Goal: Task Accomplishment & Management: Complete application form

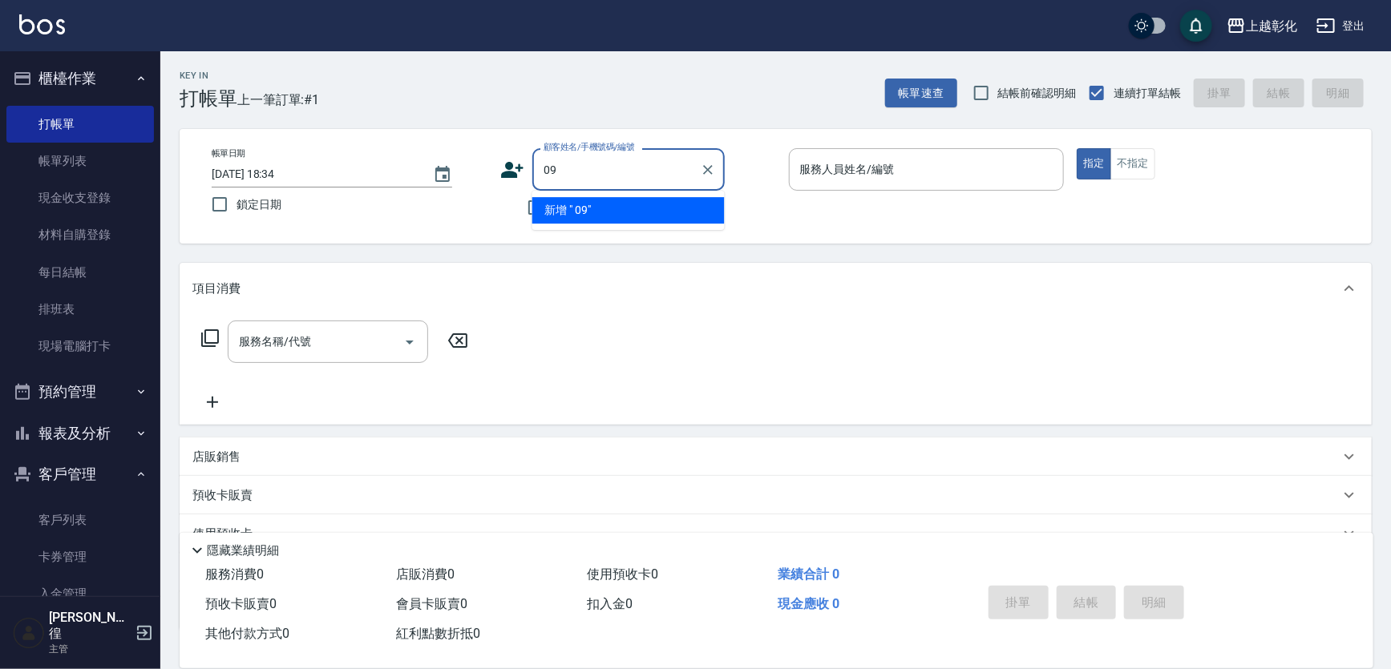
type input "0"
click at [621, 177] on input "093896" at bounding box center [616, 169] width 154 height 28
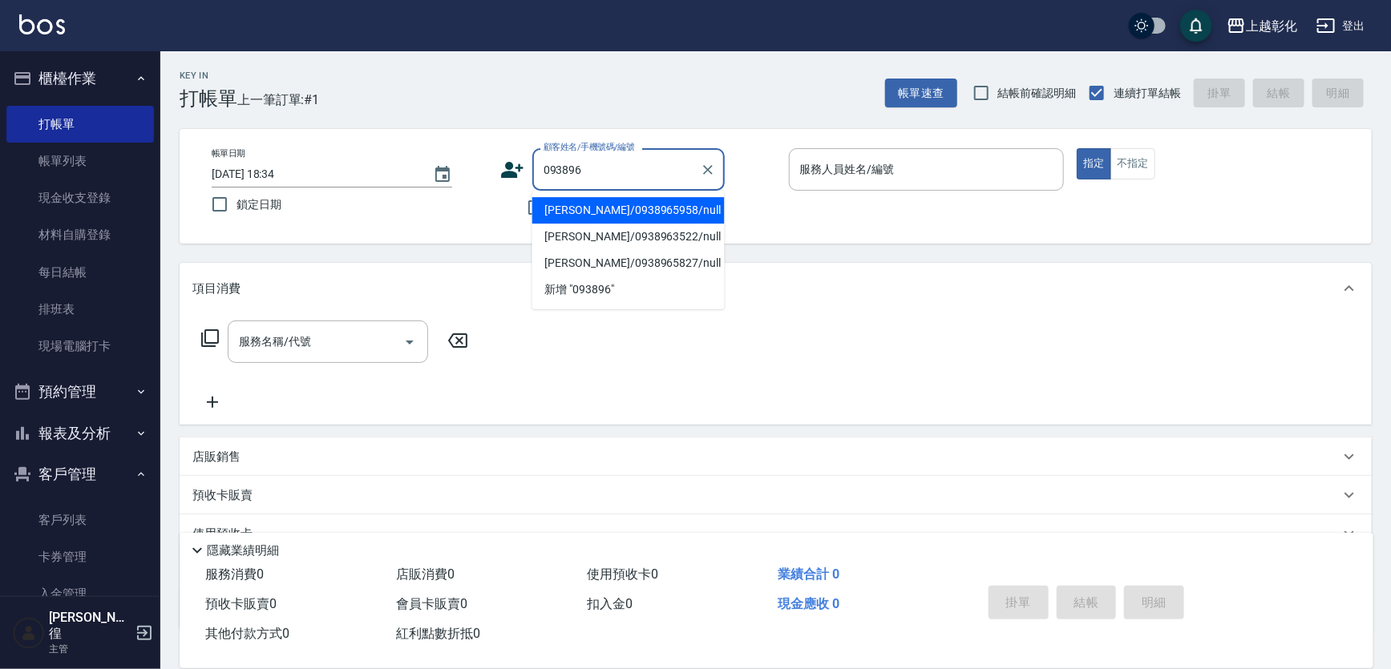
type input "[PERSON_NAME]/0938965958/null"
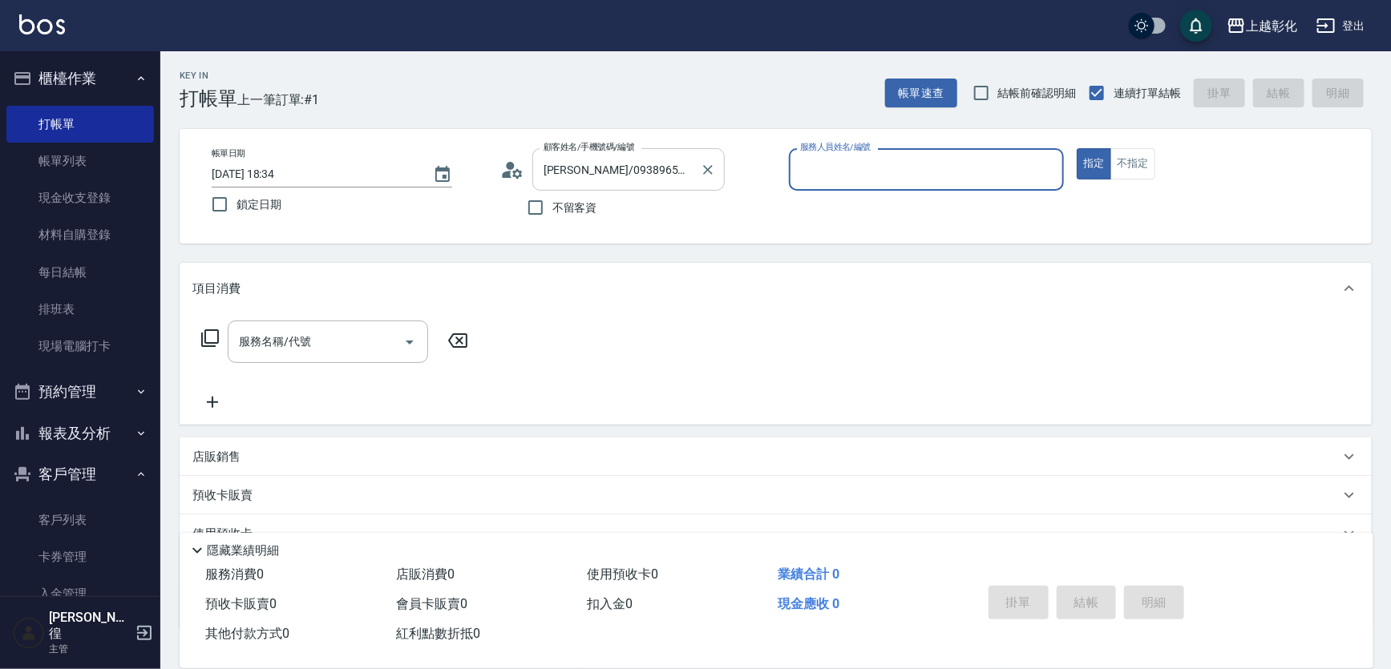
type input "ㄙ"
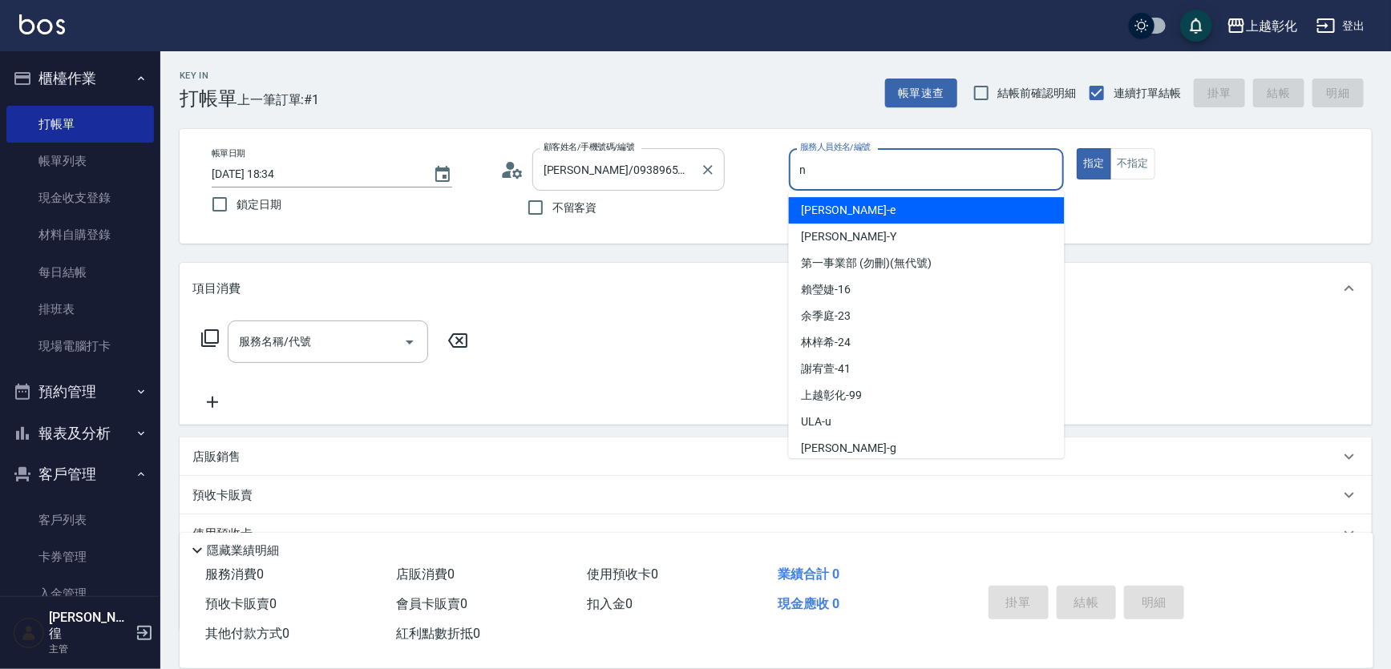
type input "羊羊-n"
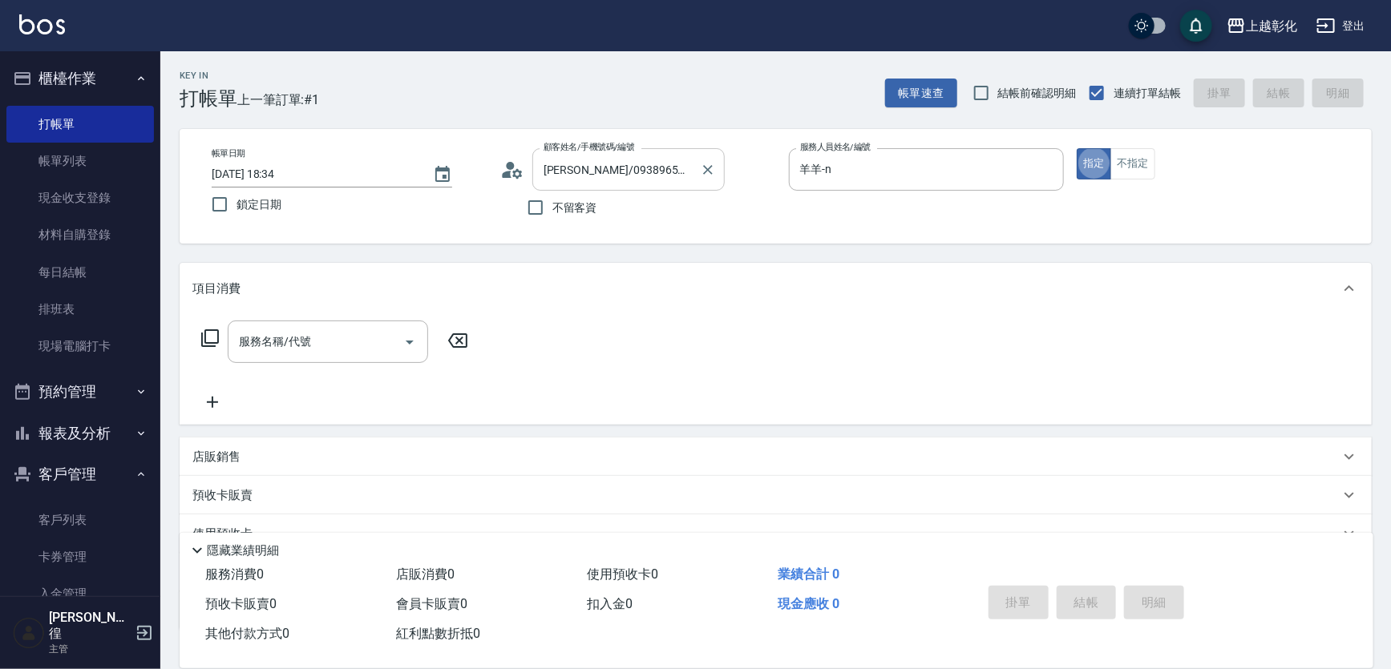
type button "true"
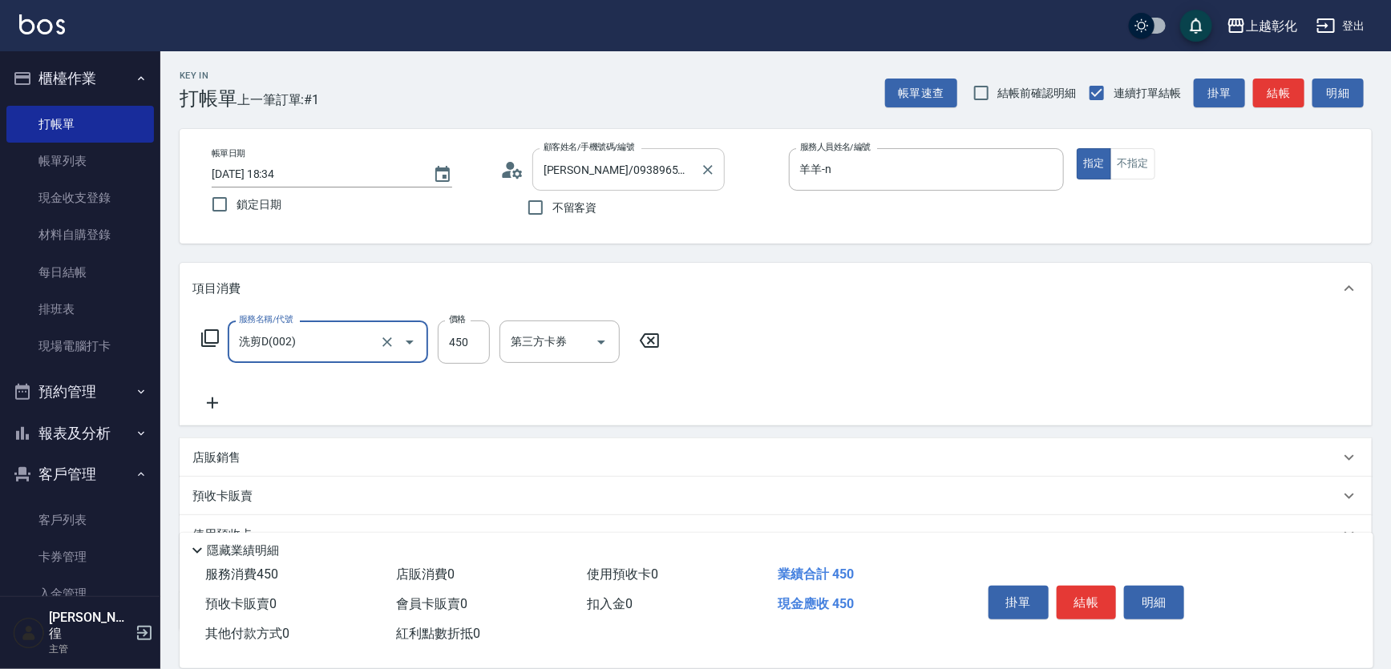
type input "洗剪D(002)"
type input "ㄙ"
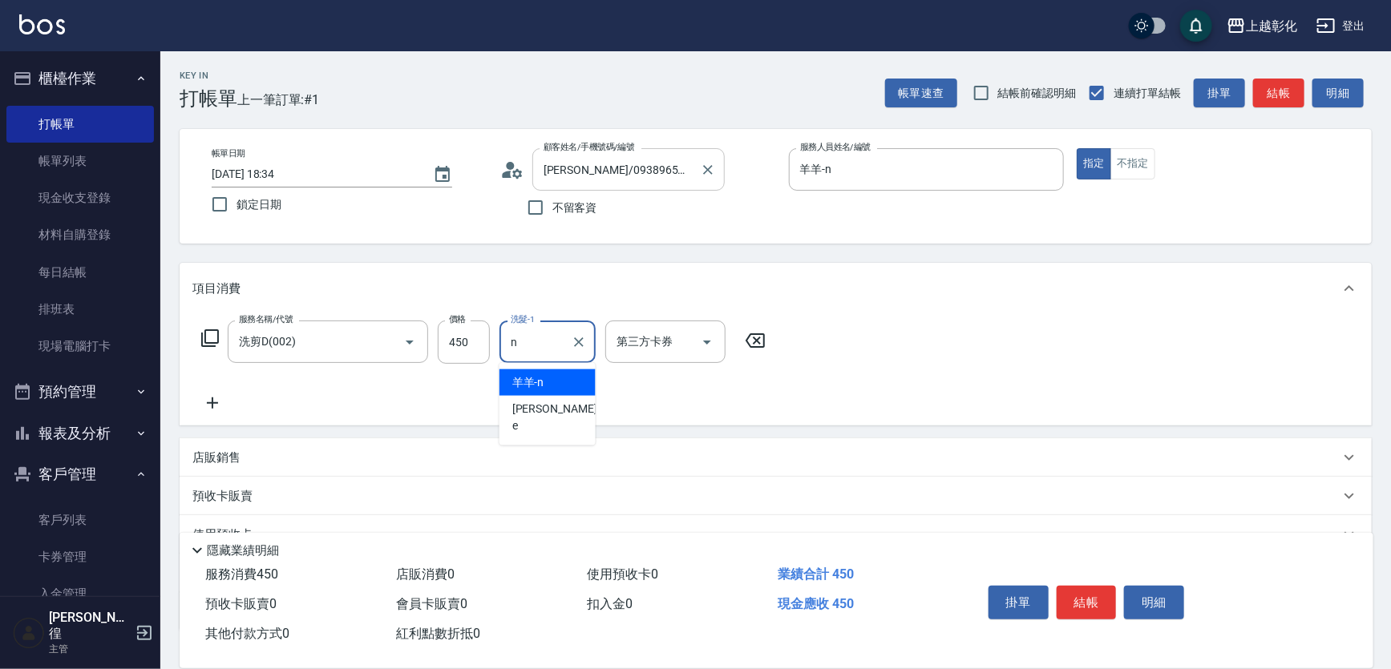
type input "羊羊-n"
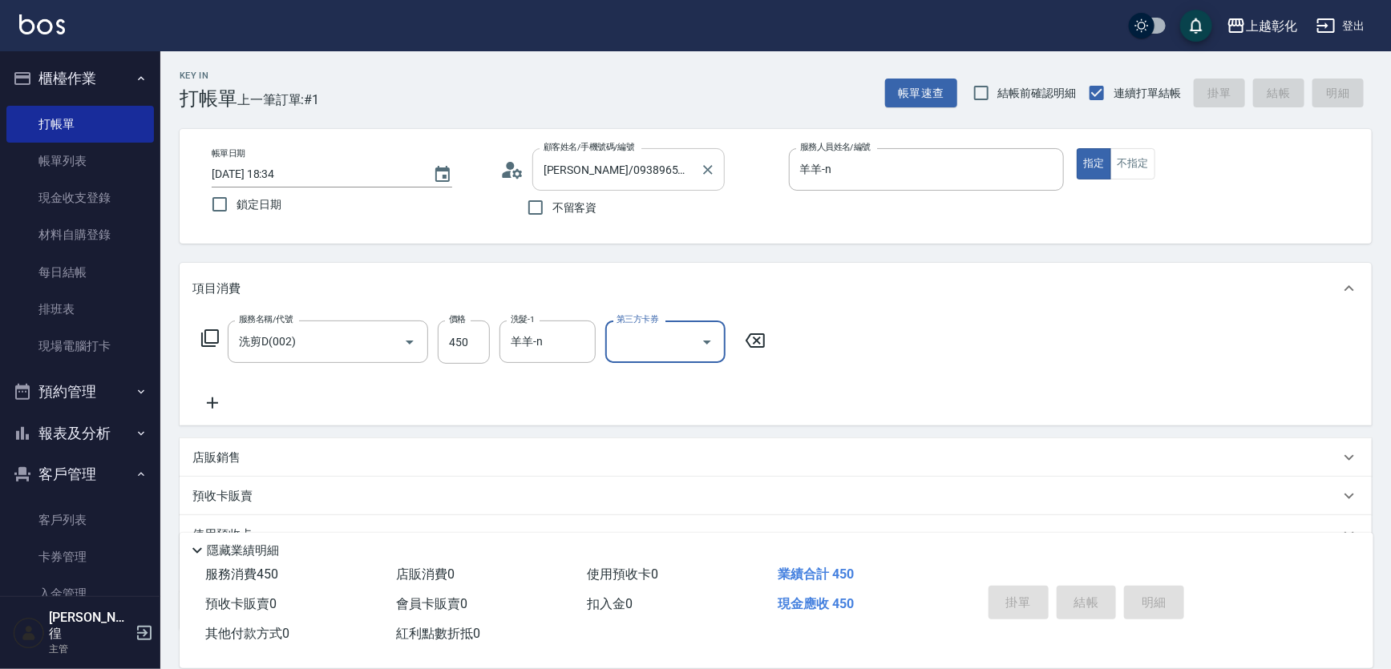
type input "2025/09/18 19:08"
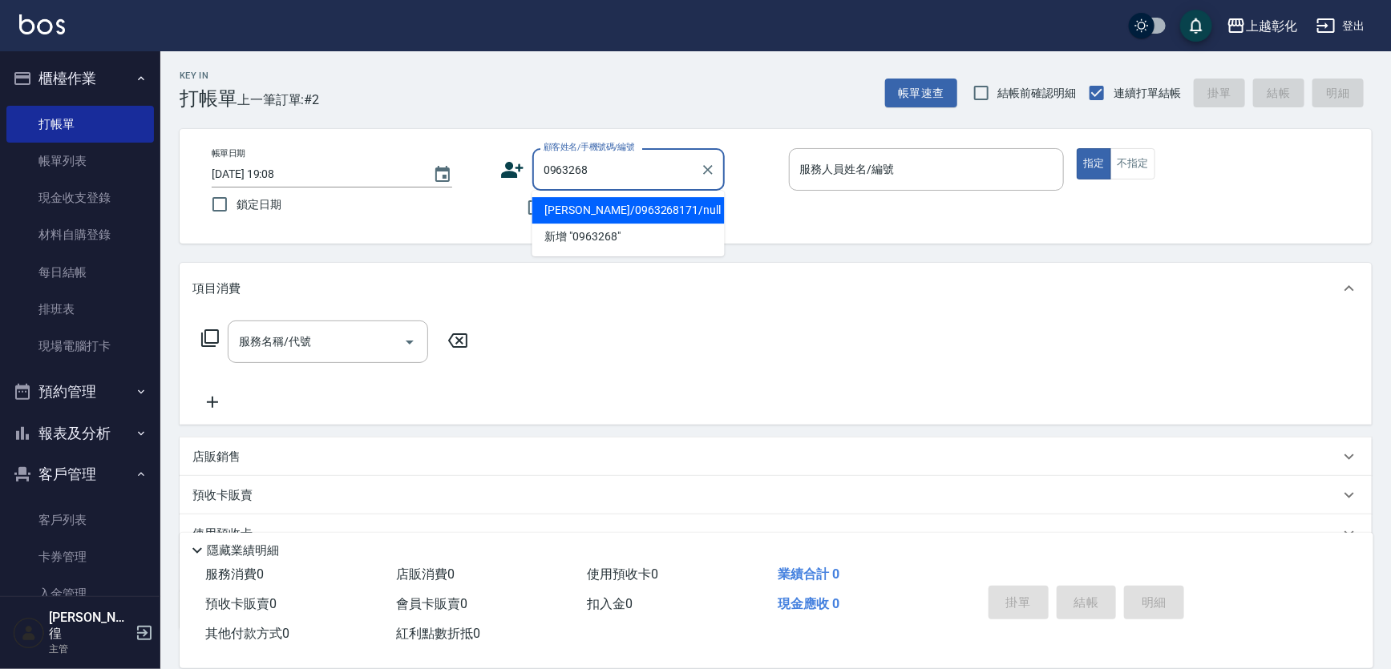
type input "[PERSON_NAME]/0963268171/null"
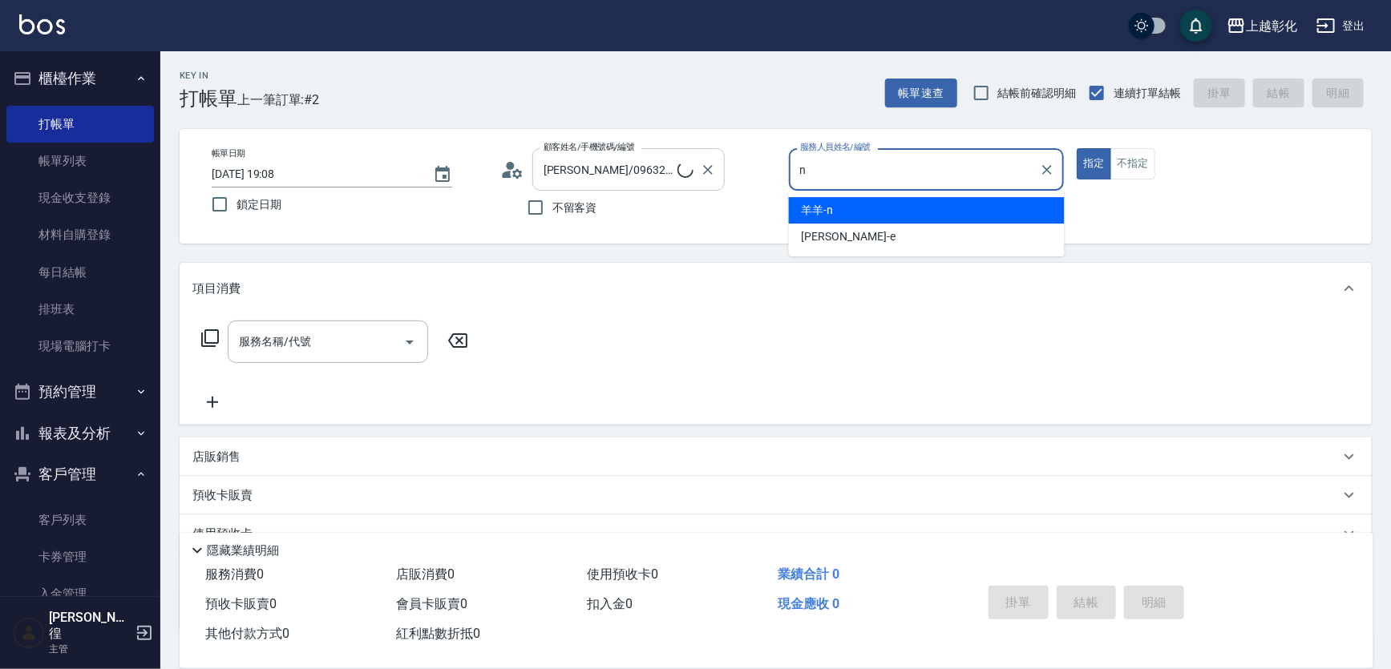
type input "羊羊-n"
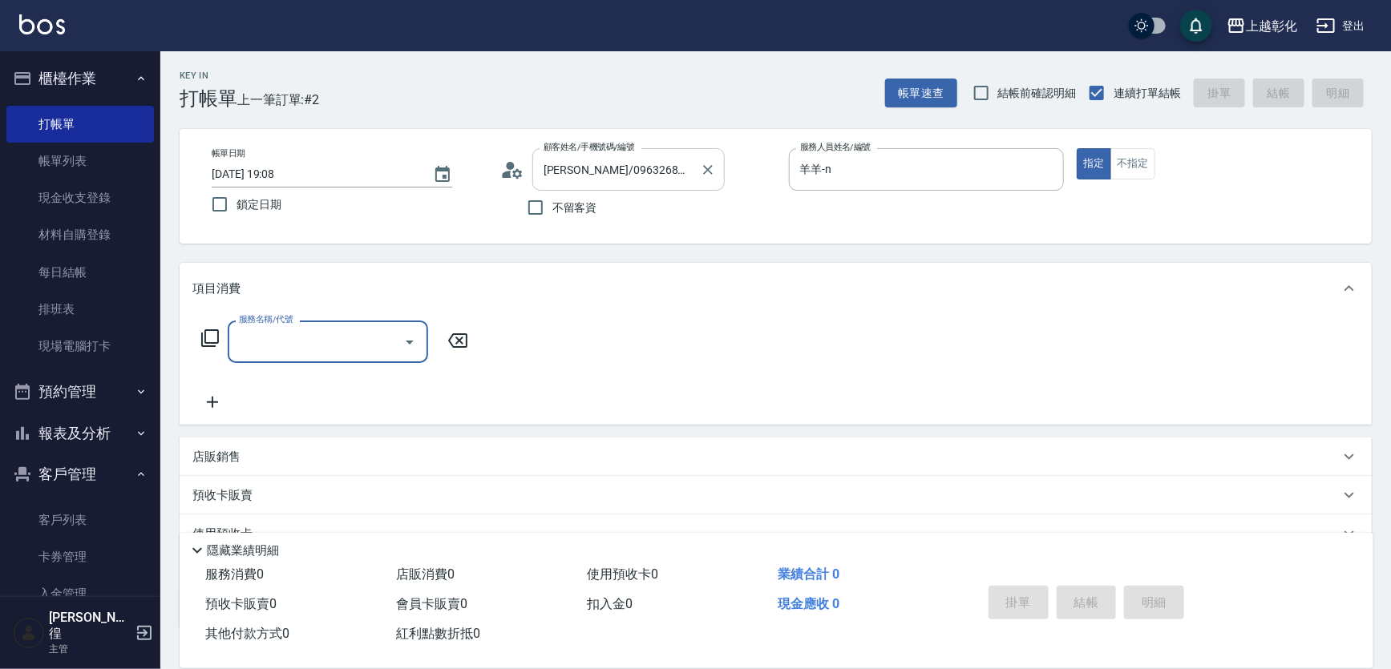
type input "0"
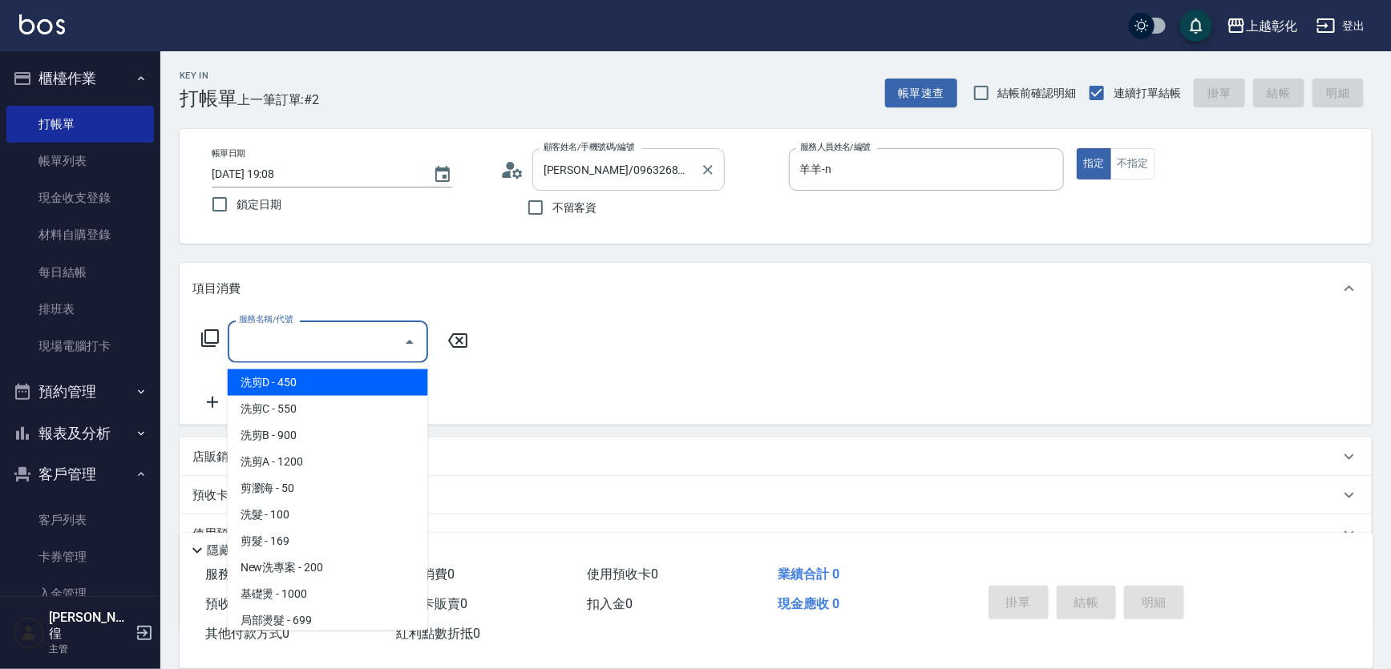
type input "b"
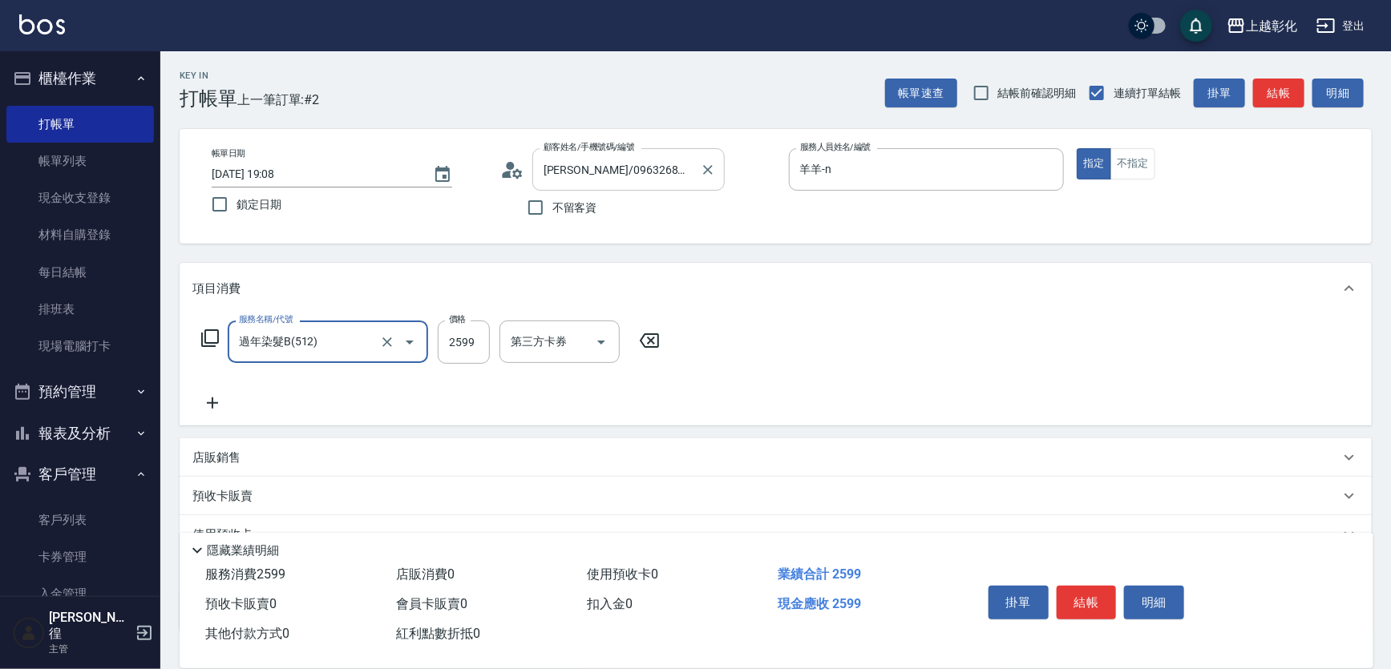
type input "過年染髮B(512)"
type input "1899"
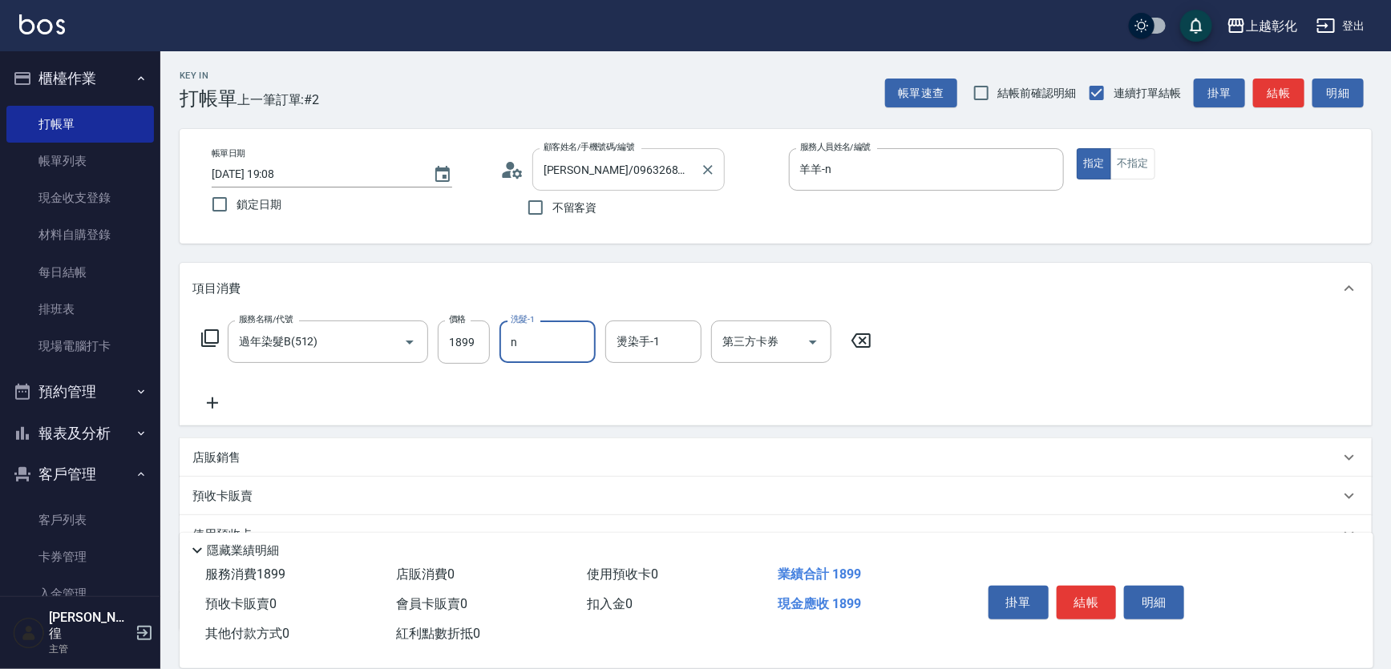
type input "羊羊-n"
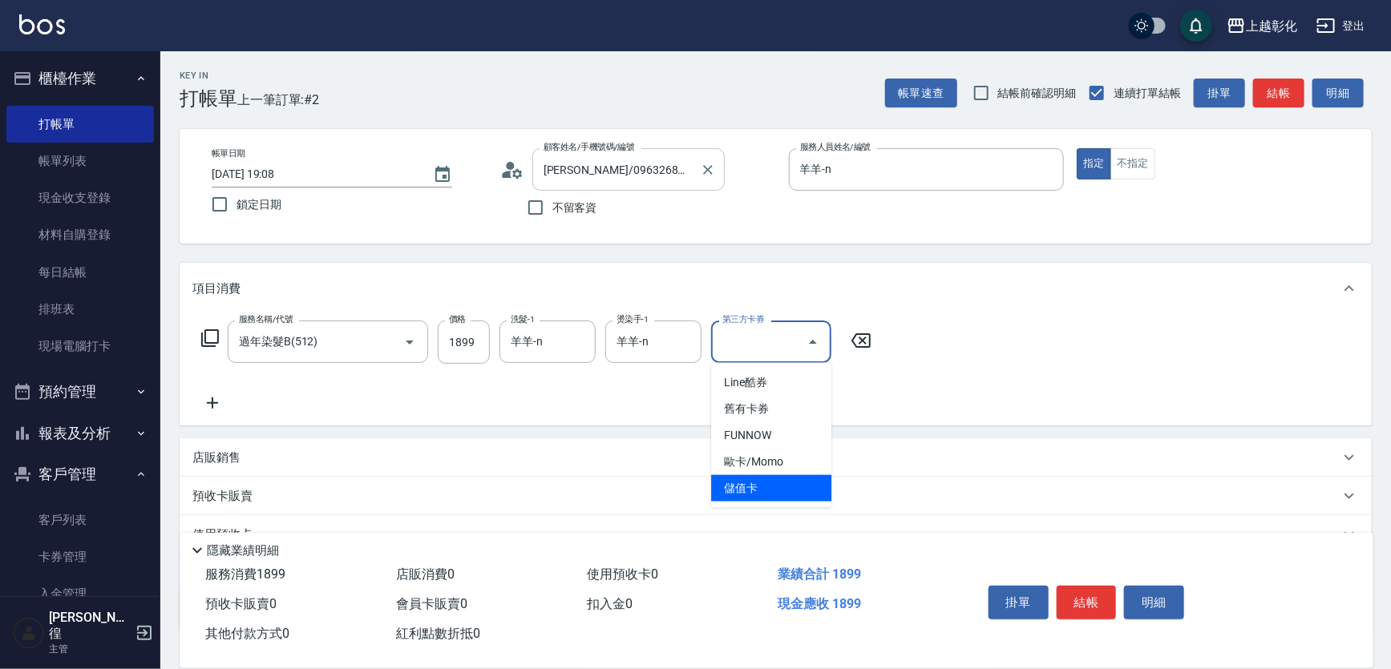
type input "儲值卡"
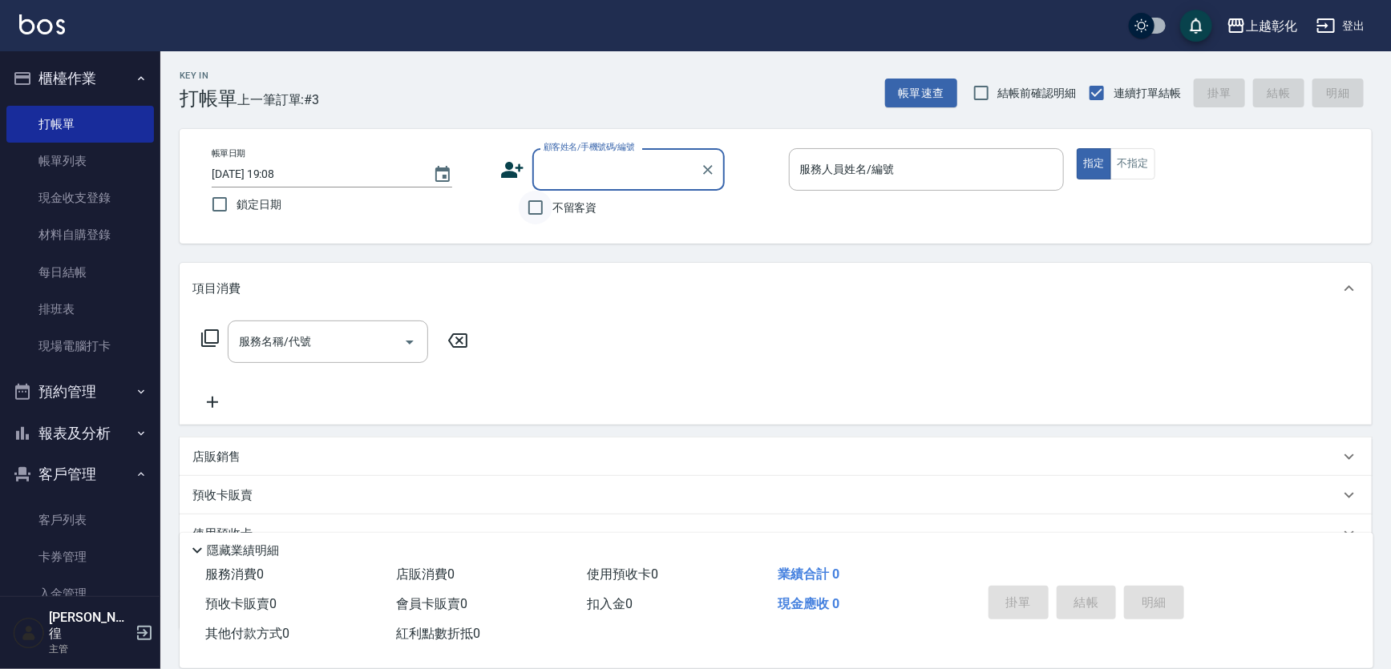
click at [543, 203] on input "不留客資" at bounding box center [536, 208] width 34 height 34
checkbox input "true"
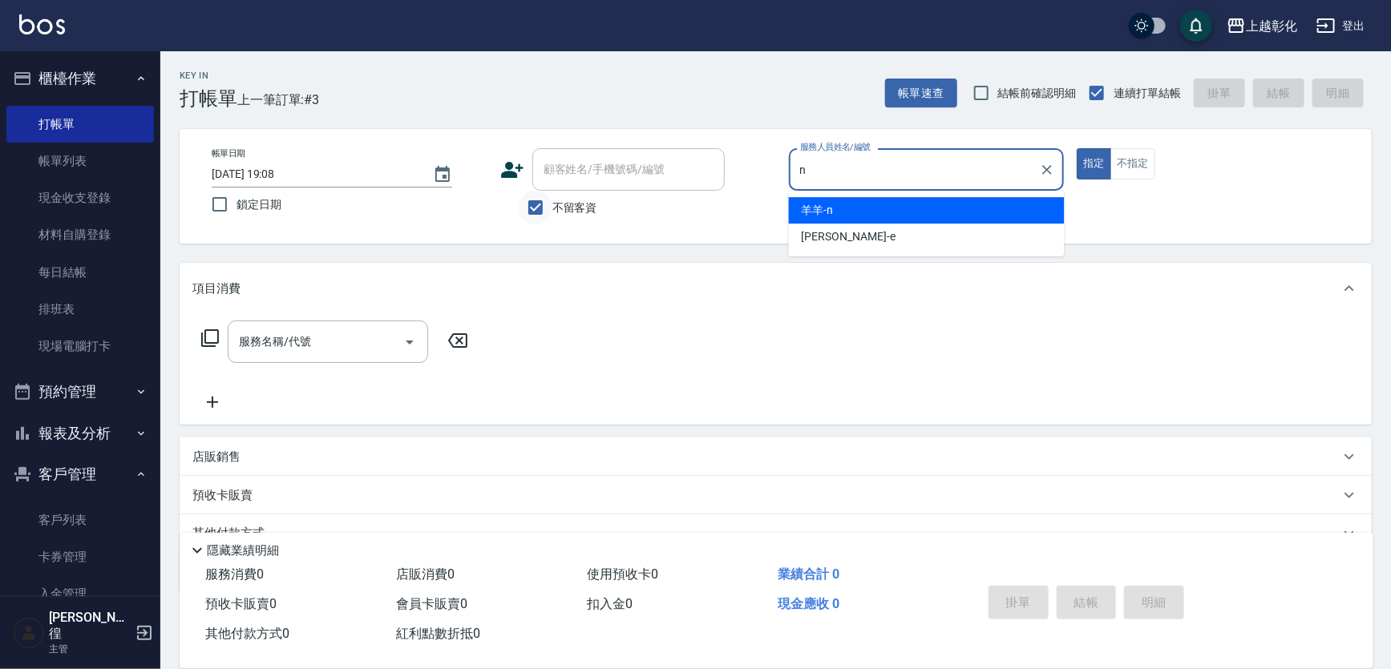
type input "羊羊-n"
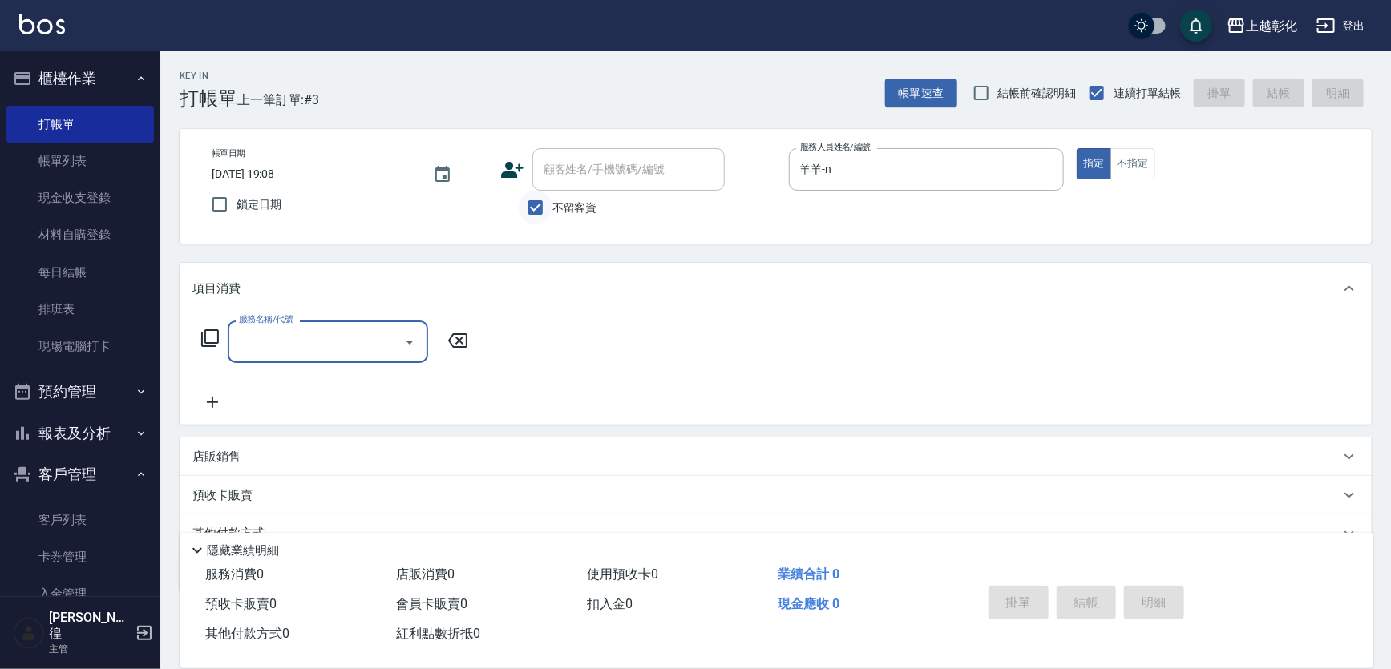
type input "[PERSON_NAME]/0928666509/"
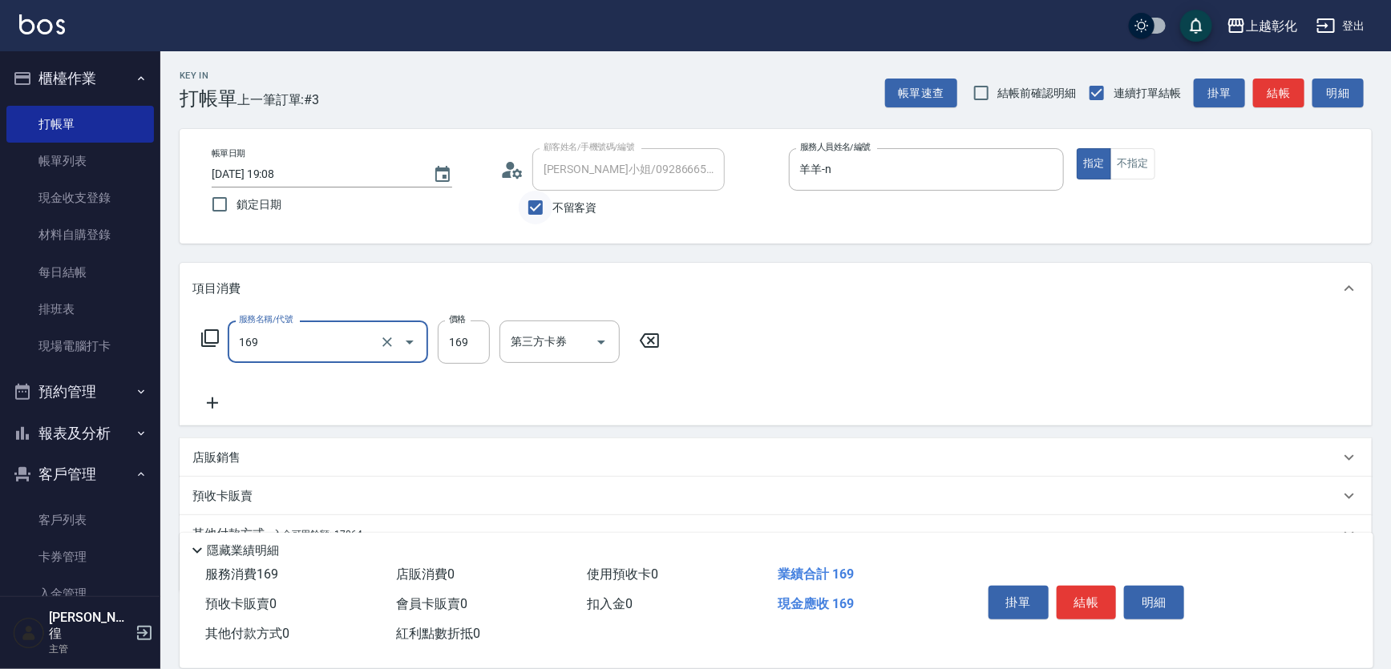
type input "剪髮(169)"
type input "200"
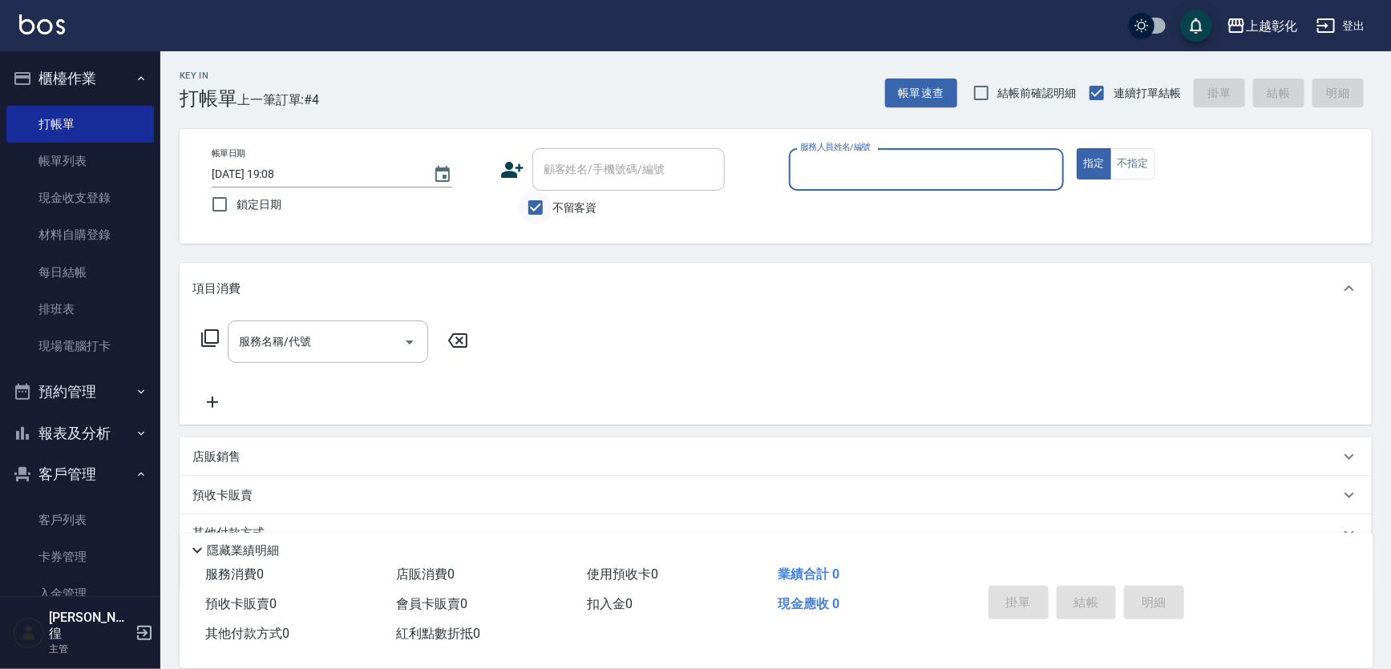
click at [543, 203] on input "不留客資" at bounding box center [536, 208] width 34 height 34
checkbox input "false"
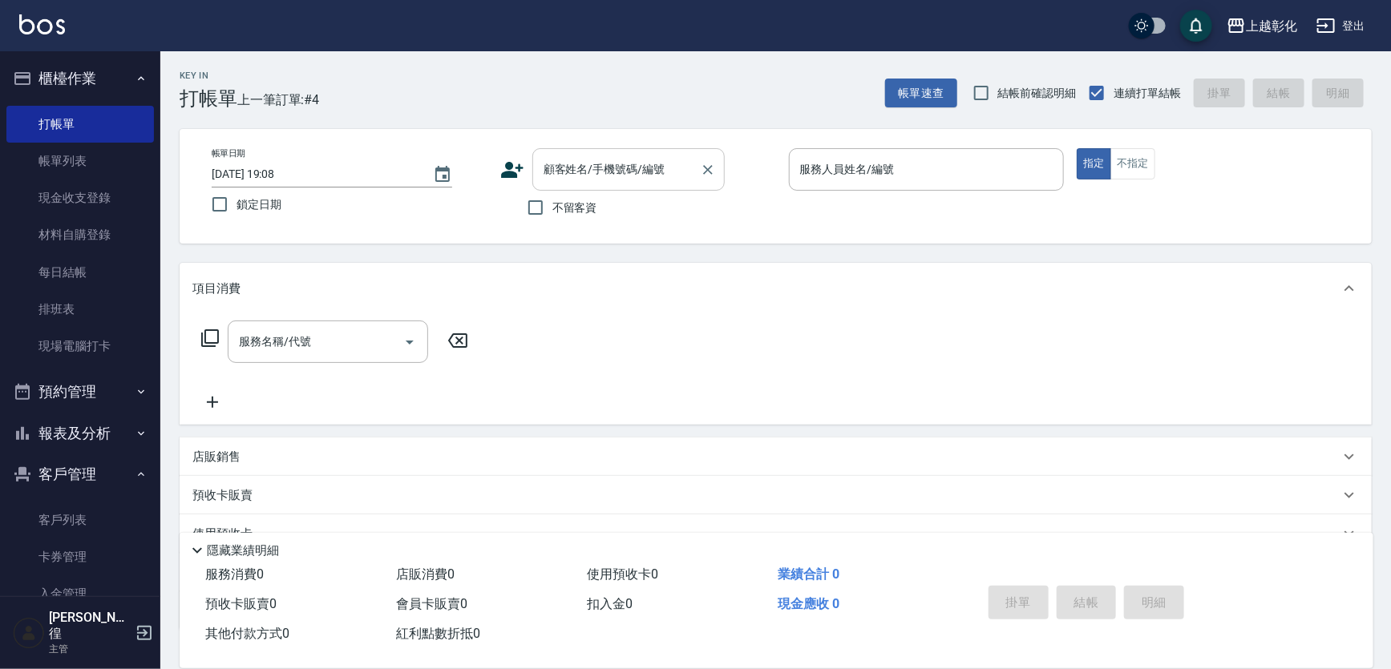
click at [560, 168] on input "顧客姓名/手機號碼/編號" at bounding box center [616, 169] width 154 height 28
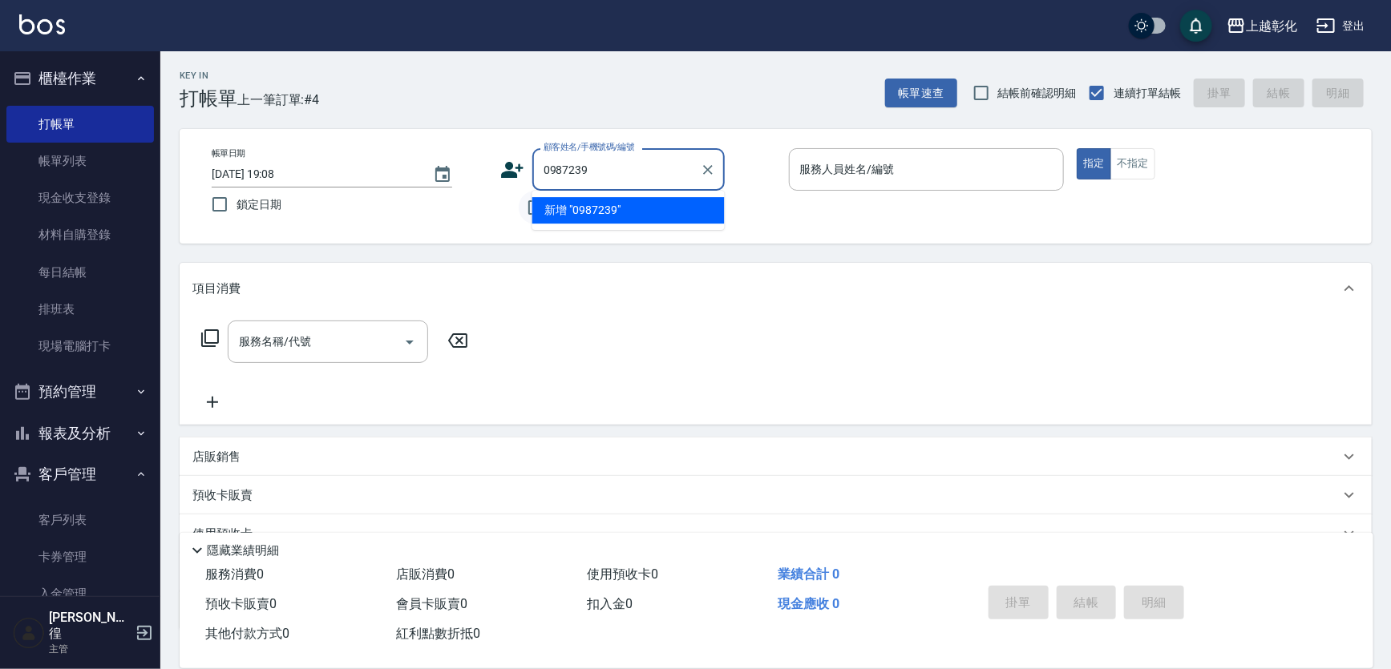
type input "0987239"
click at [526, 216] on input "不留客資" at bounding box center [536, 208] width 34 height 34
checkbox input "true"
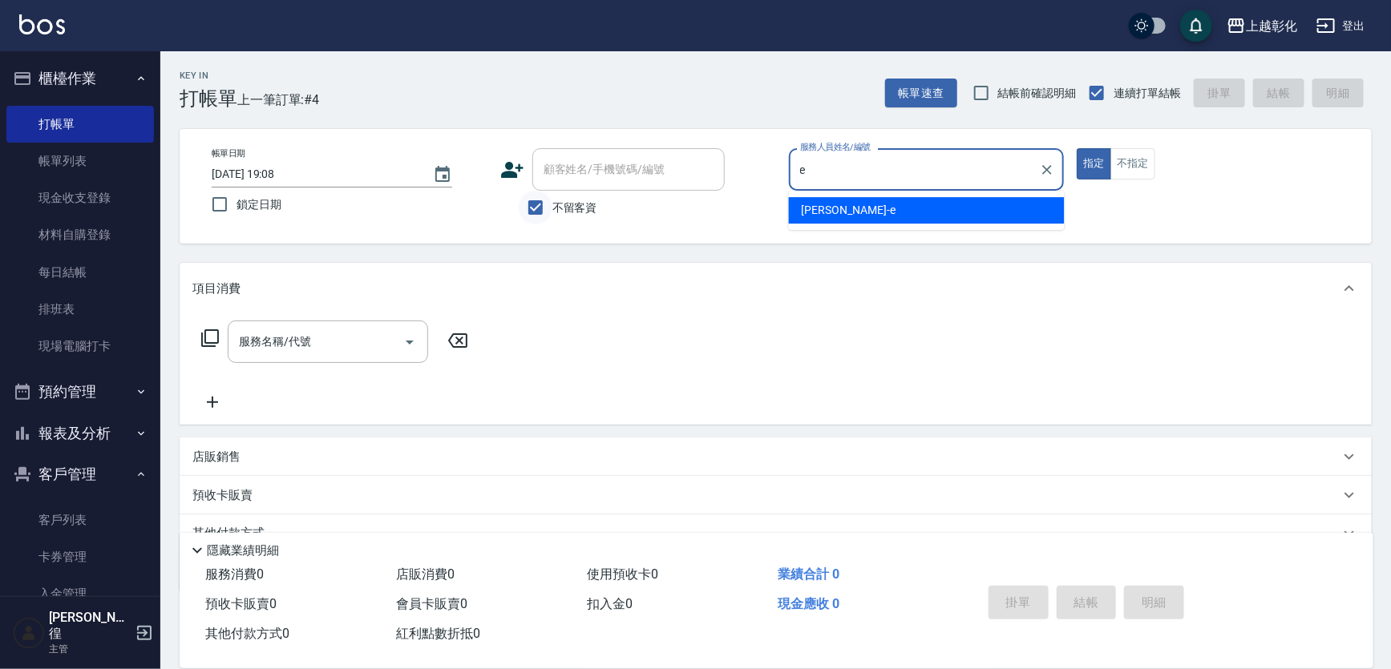
type input "allen-e"
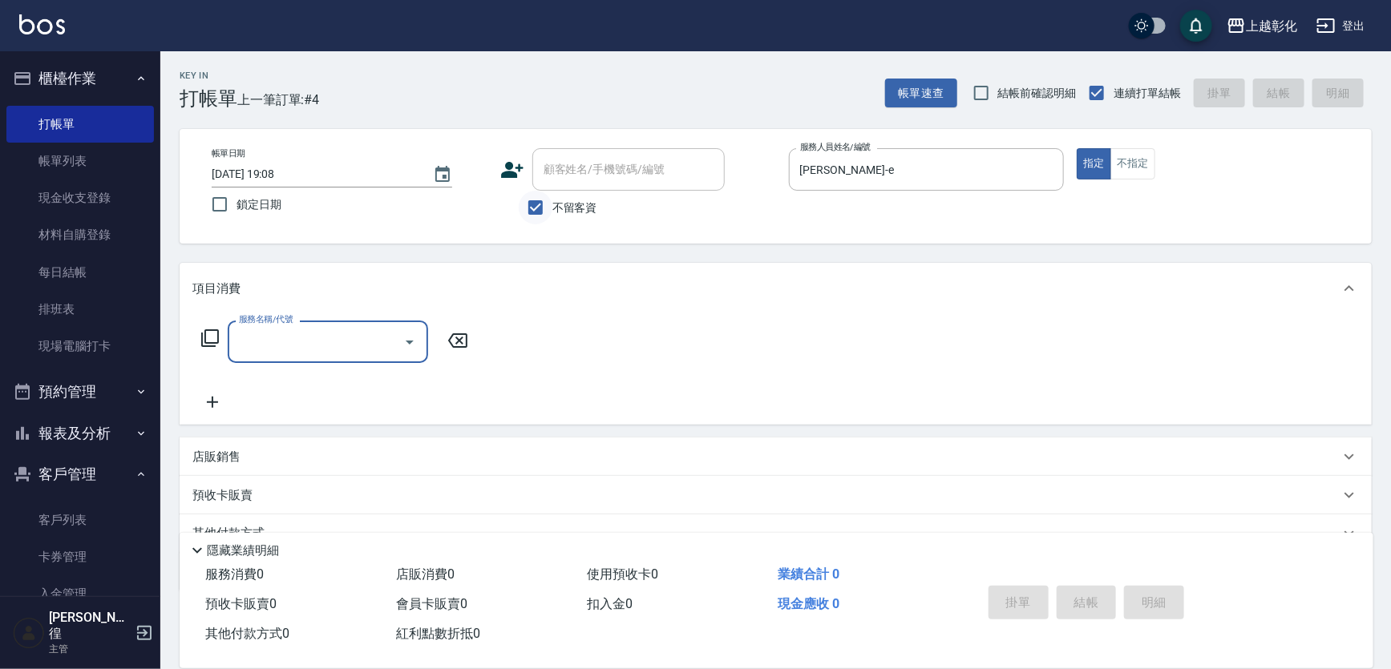
click at [525, 216] on input "不留客資" at bounding box center [536, 208] width 34 height 34
checkbox input "false"
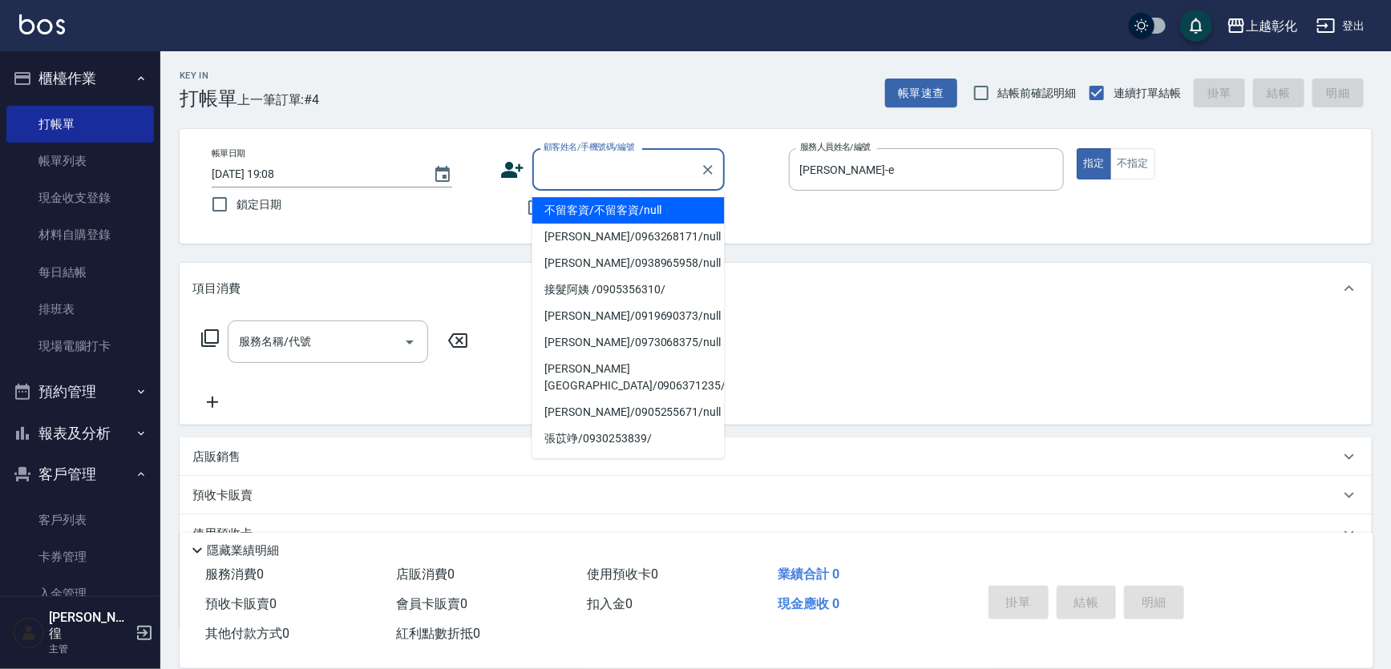
click at [562, 174] on input "顧客姓名/手機號碼/編號" at bounding box center [616, 169] width 154 height 28
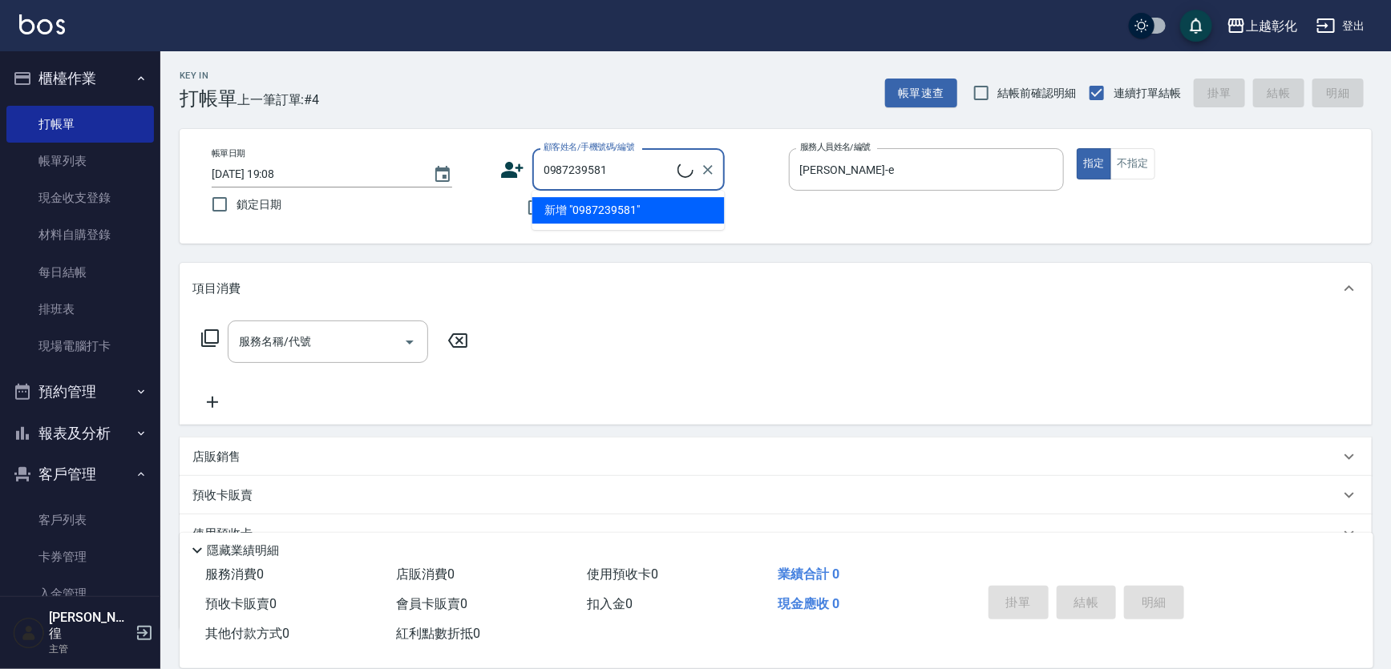
type input "0987239581"
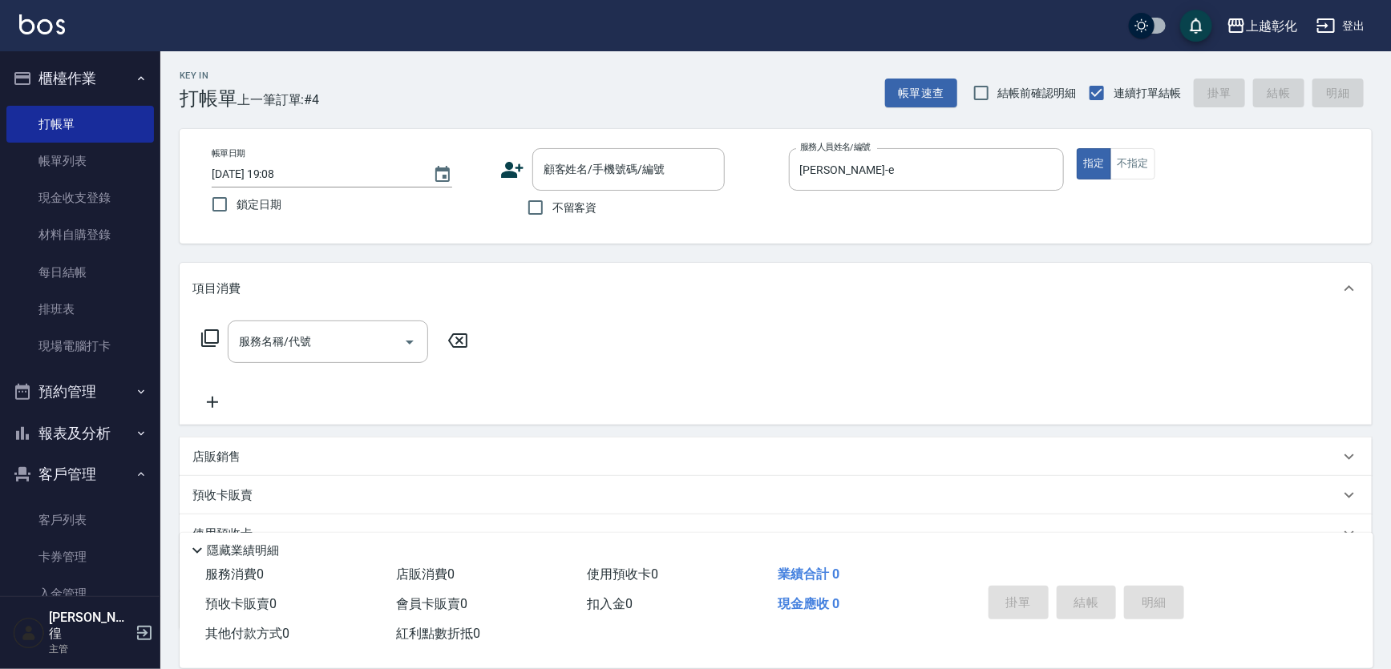
click at [512, 170] on icon at bounding box center [512, 170] width 24 height 24
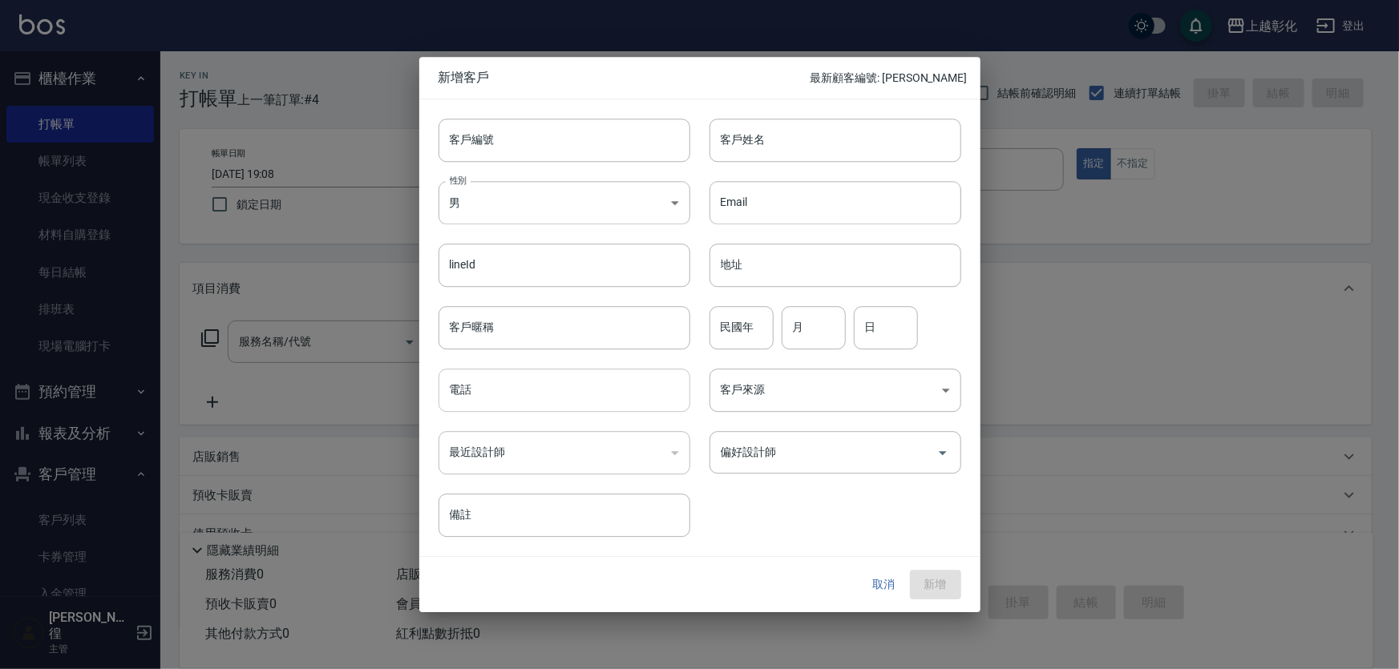
click at [494, 395] on input "電話" at bounding box center [564, 390] width 252 height 43
type input "0987239581"
click at [748, 169] on div "Email Email" at bounding box center [825, 193] width 271 height 63
click at [762, 144] on input "客戶姓名" at bounding box center [835, 140] width 252 height 43
type input "g"
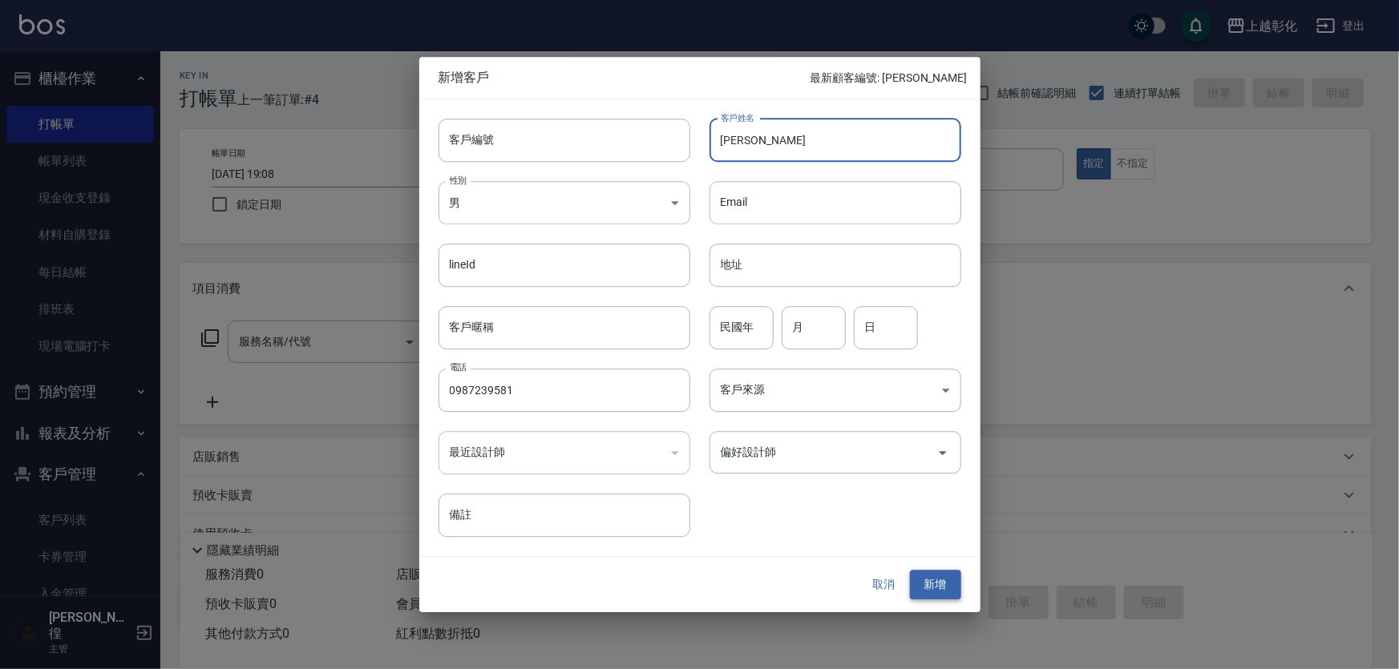
type input "舒瑋"
click at [954, 580] on button "新增" at bounding box center [935, 586] width 51 height 30
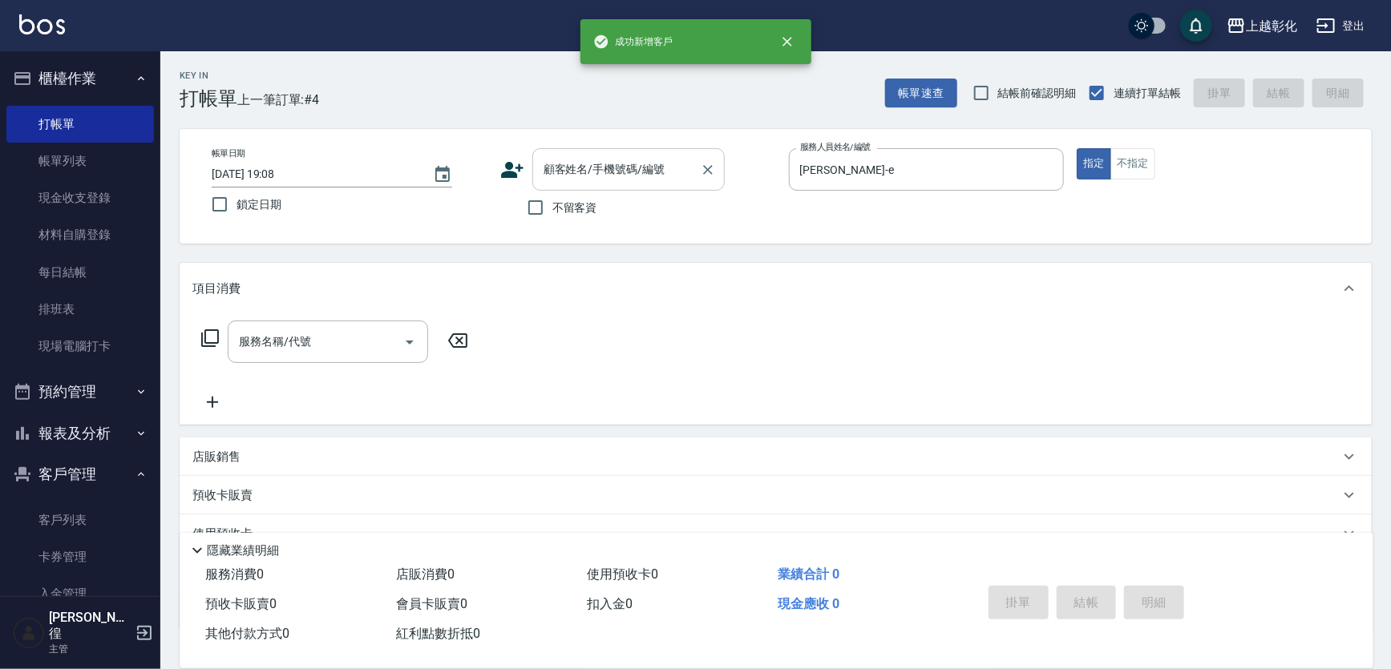
click at [623, 185] on div "顧客姓名/手機號碼/編號" at bounding box center [628, 169] width 192 height 42
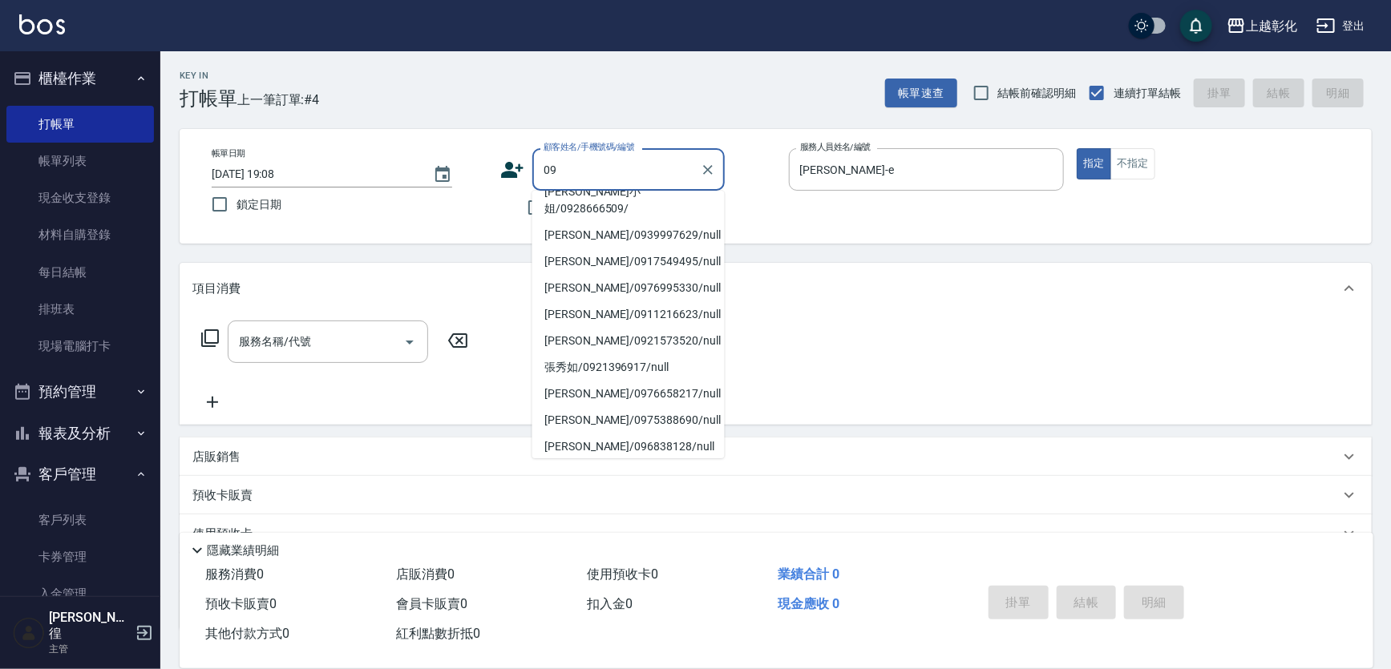
scroll to position [6, 0]
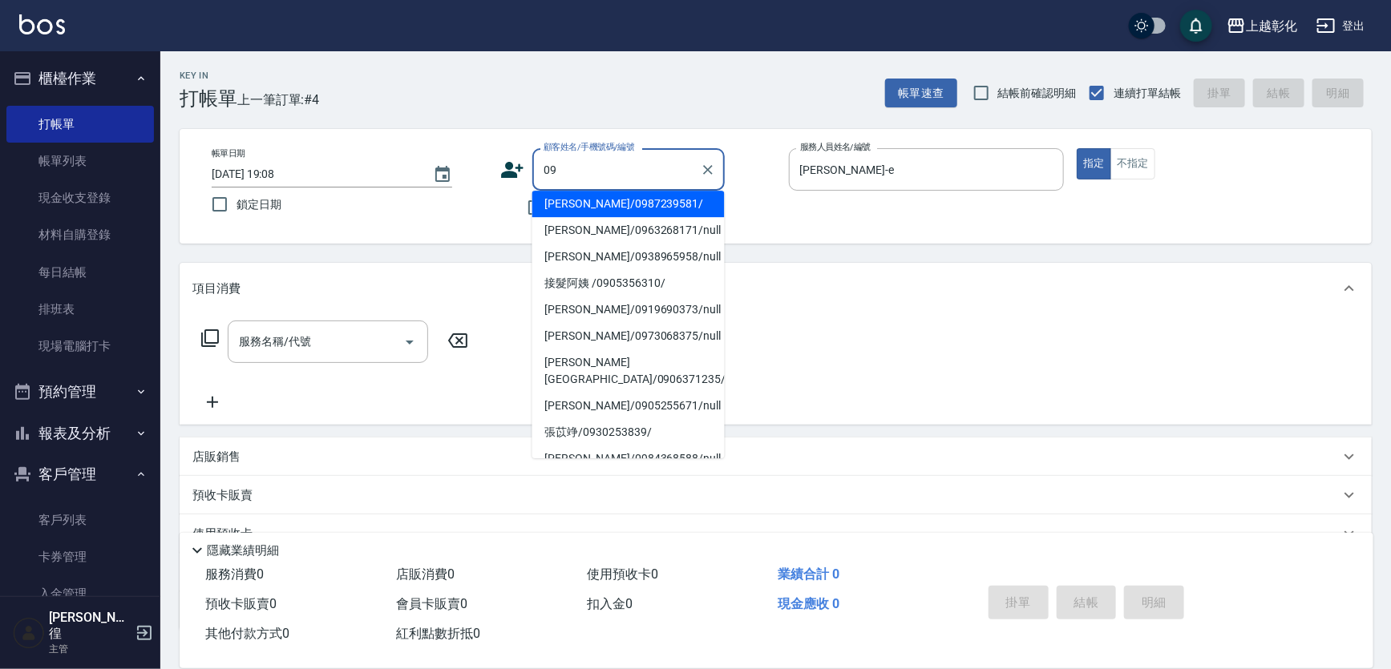
type input "[PERSON_NAME]/0987239581/"
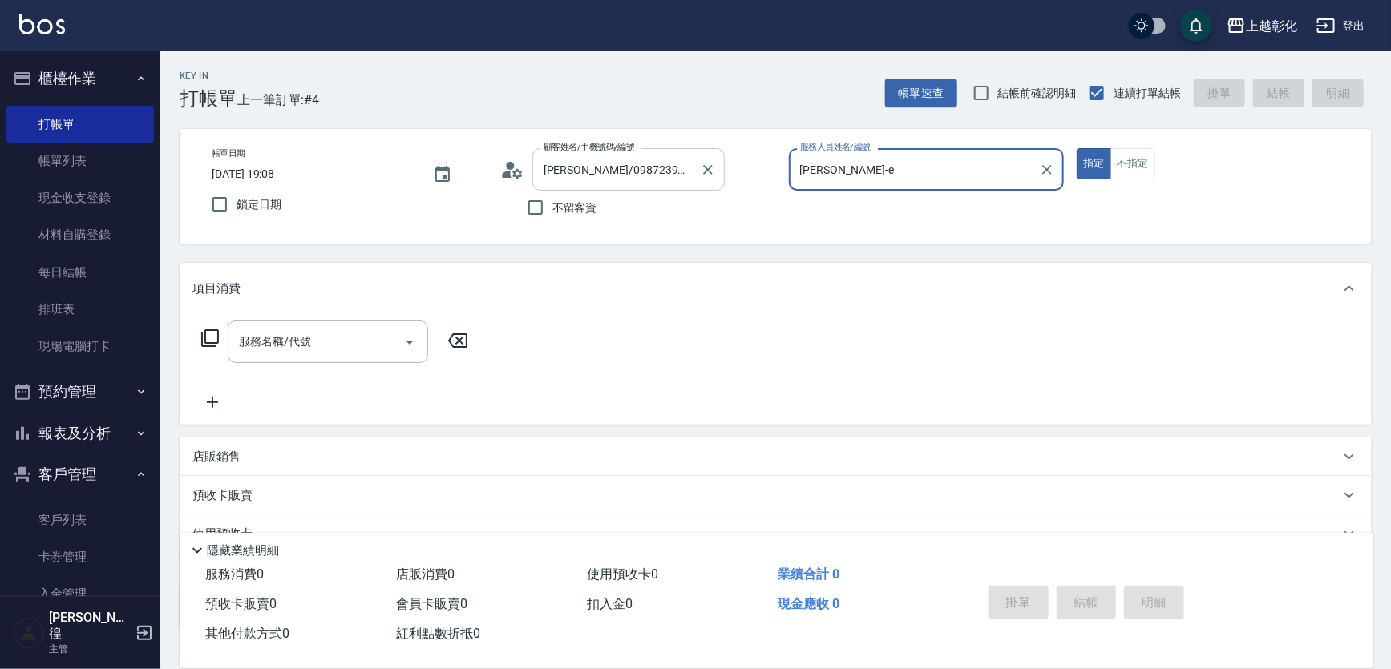
click at [1076, 148] on button "指定" at bounding box center [1093, 163] width 34 height 31
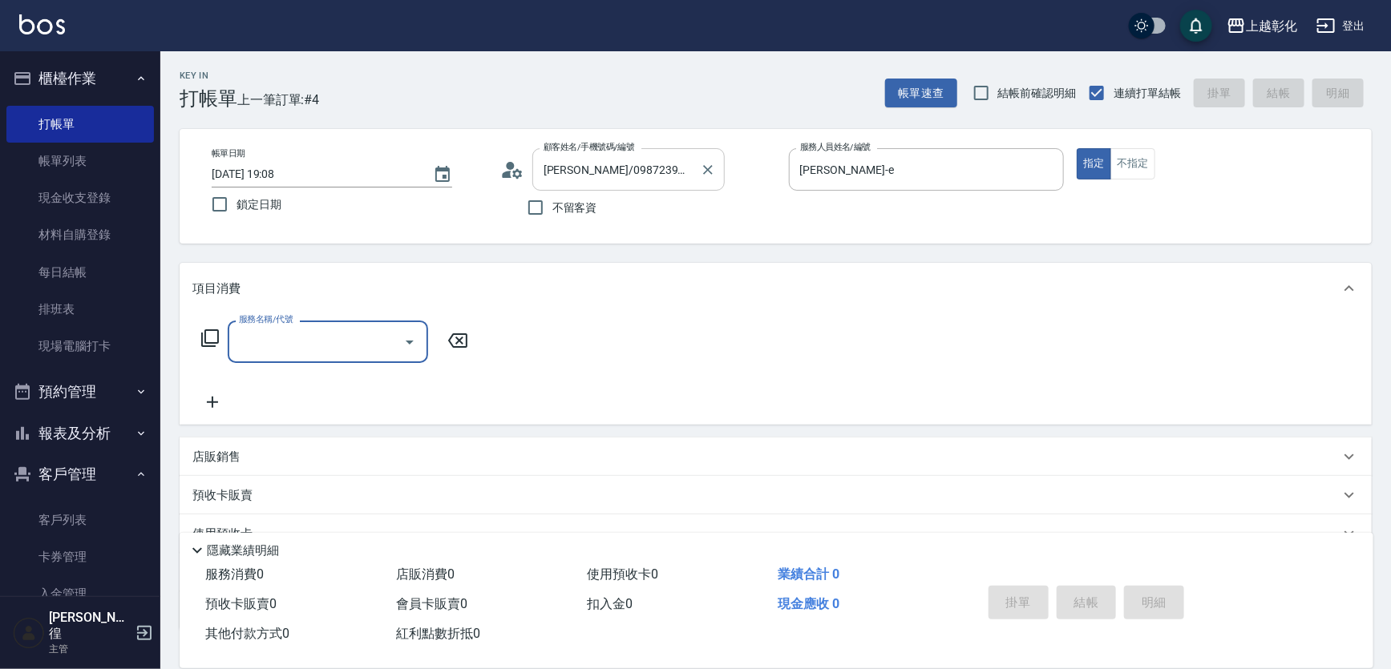
type input "ㄑ"
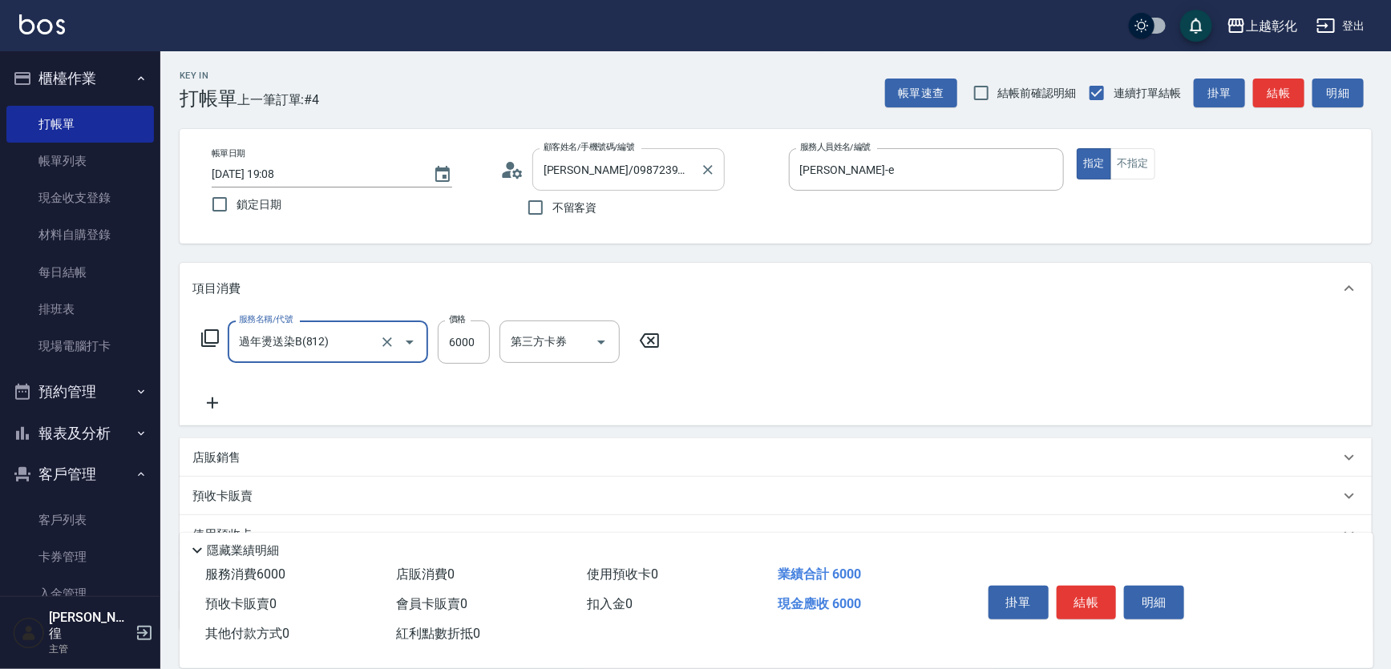
type input "過年燙送染B(812)"
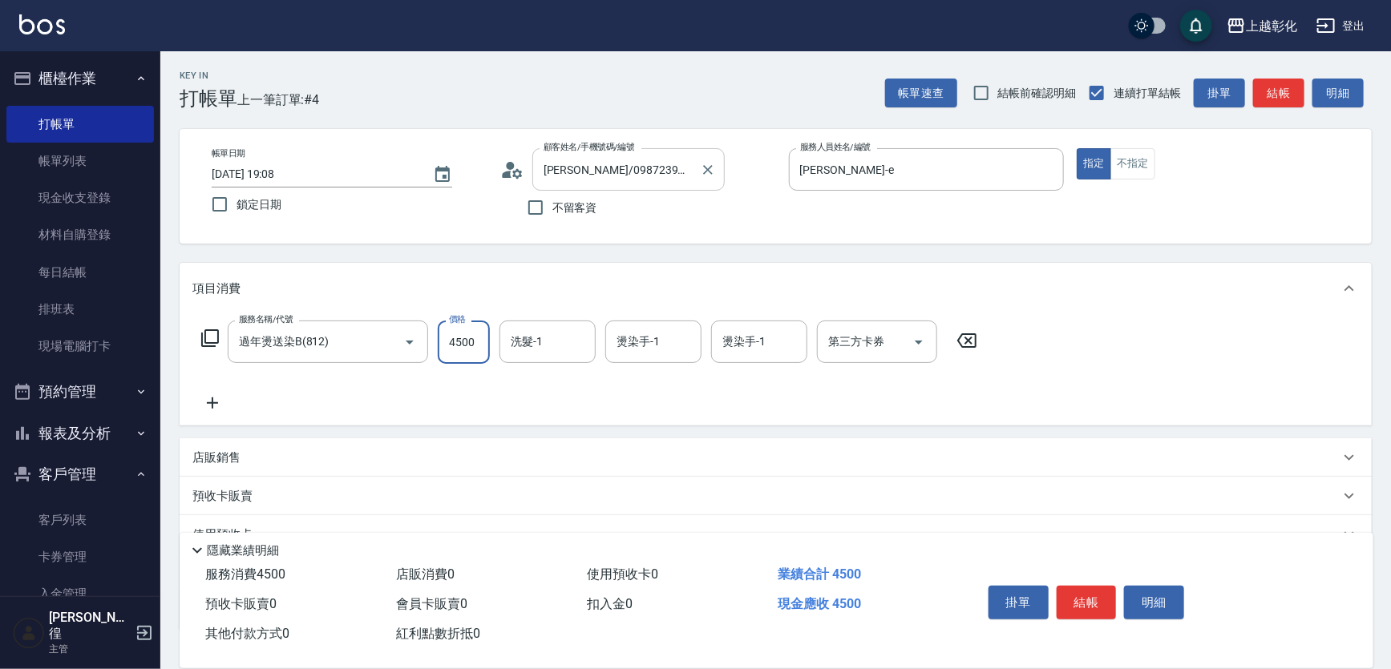
type input "4500"
type input "e"
type input "謝宥萱-41"
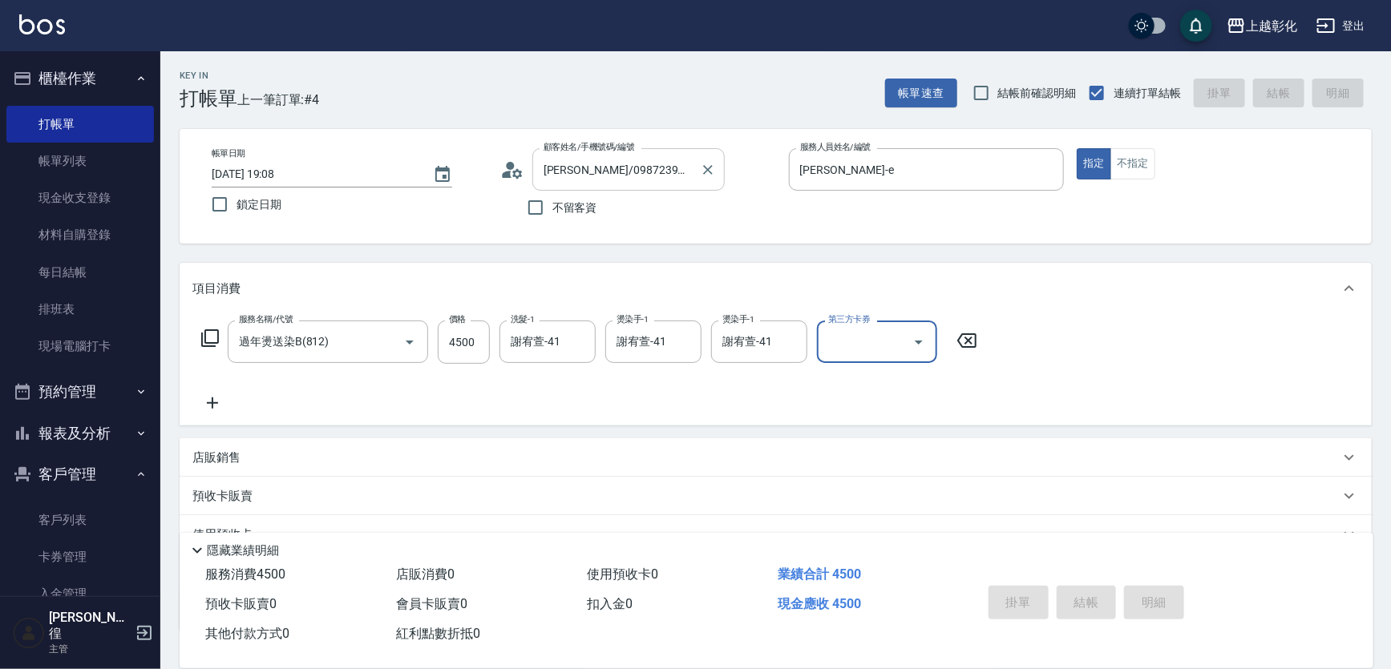
type input "2025/09/18 19:09"
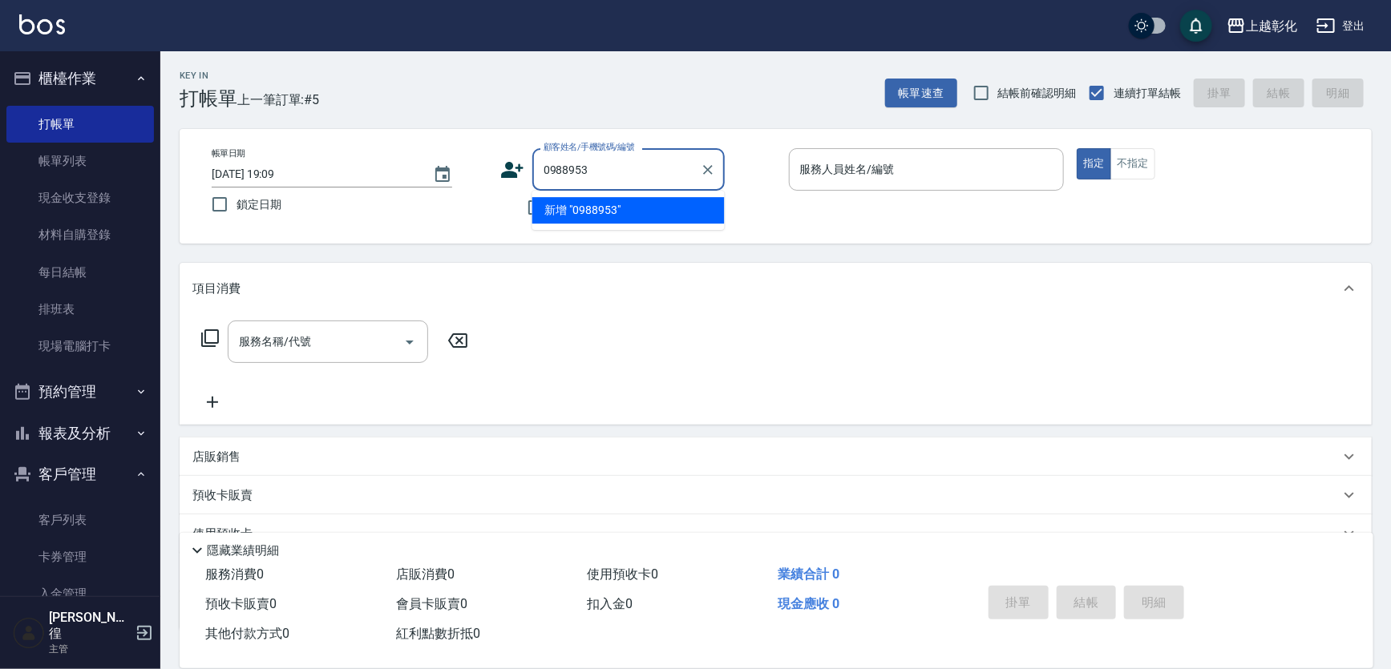
click at [624, 185] on div "0988953 顧客姓名/手機號碼/編號" at bounding box center [628, 169] width 192 height 42
click at [625, 185] on div "0988953 顧客姓名/手機號碼/編號" at bounding box center [628, 169] width 192 height 42
type input "0988953"
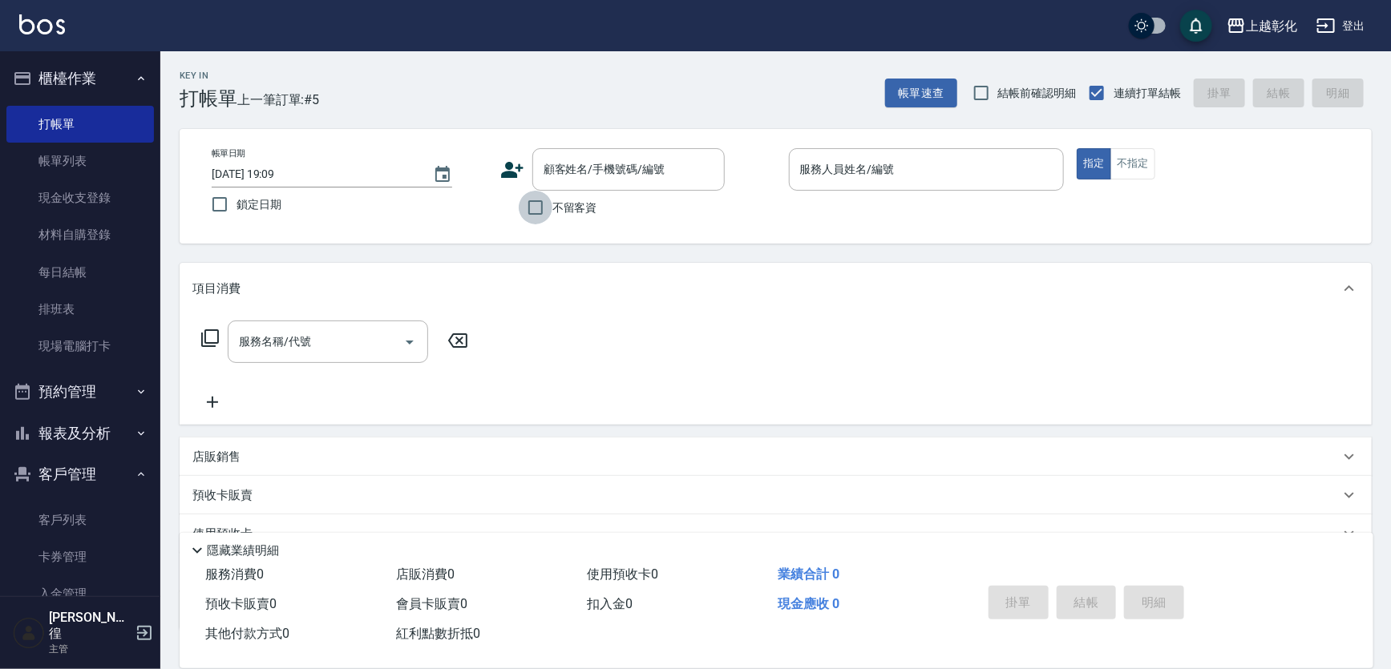
click at [529, 198] on input "不留客資" at bounding box center [536, 208] width 34 height 34
checkbox input "true"
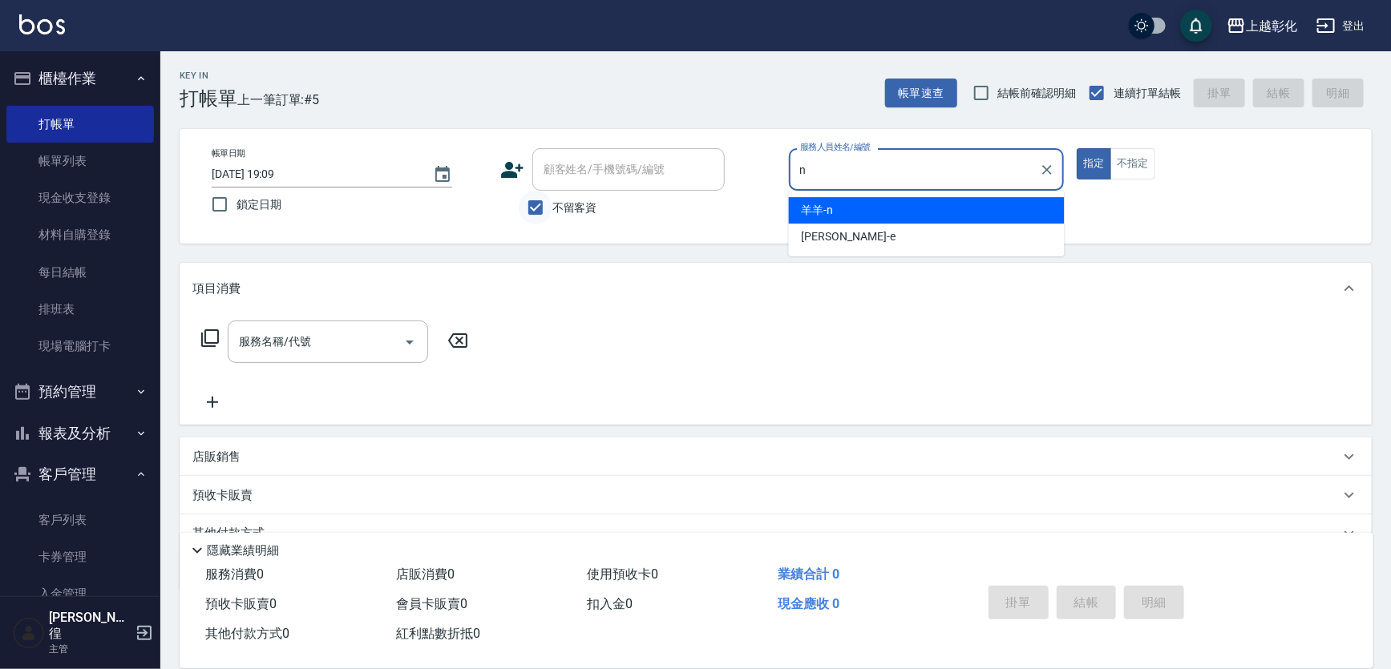
type input "羊羊-n"
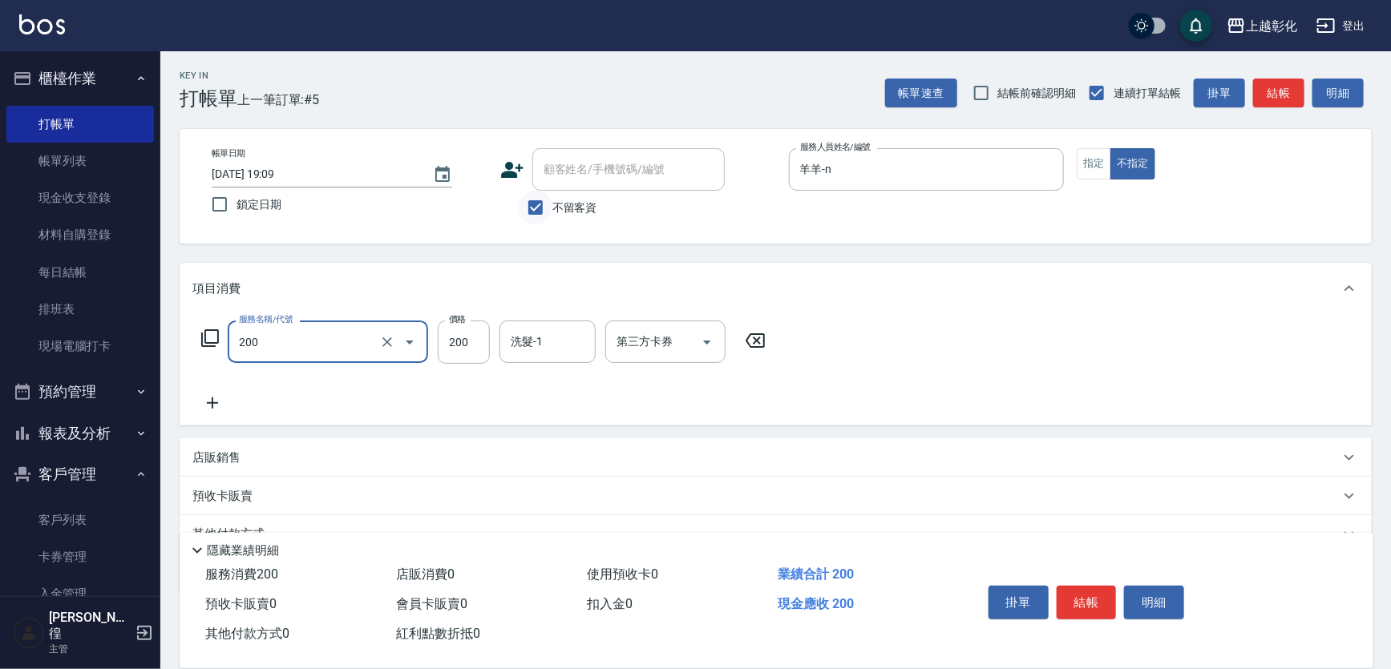
type input "New洗專案(200)"
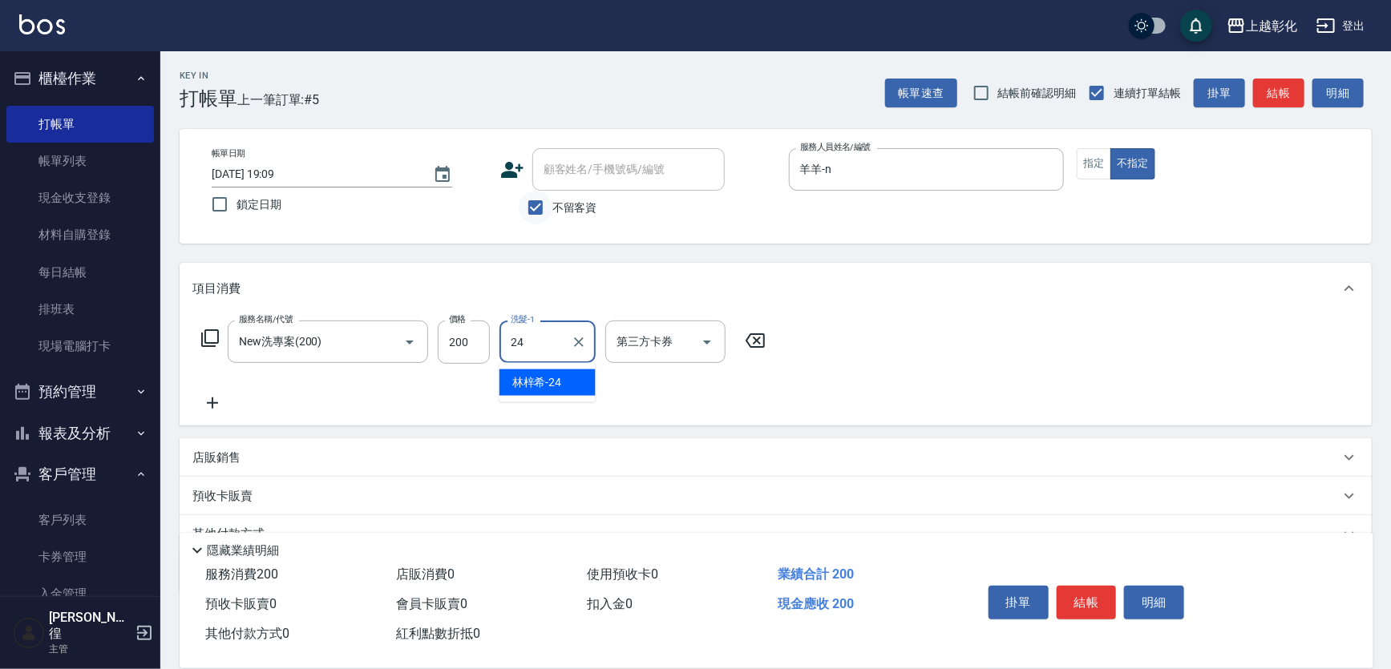
type input "[PERSON_NAME]-24"
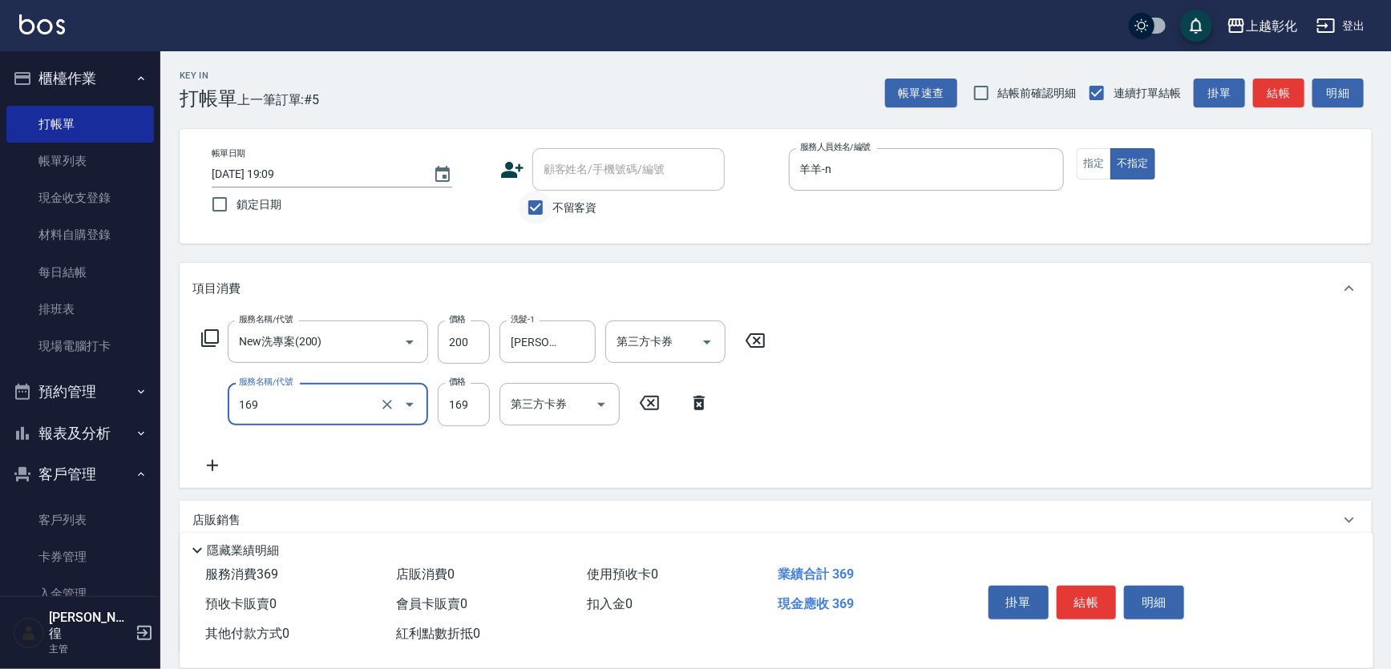
type input "剪髮(169)"
type input "100"
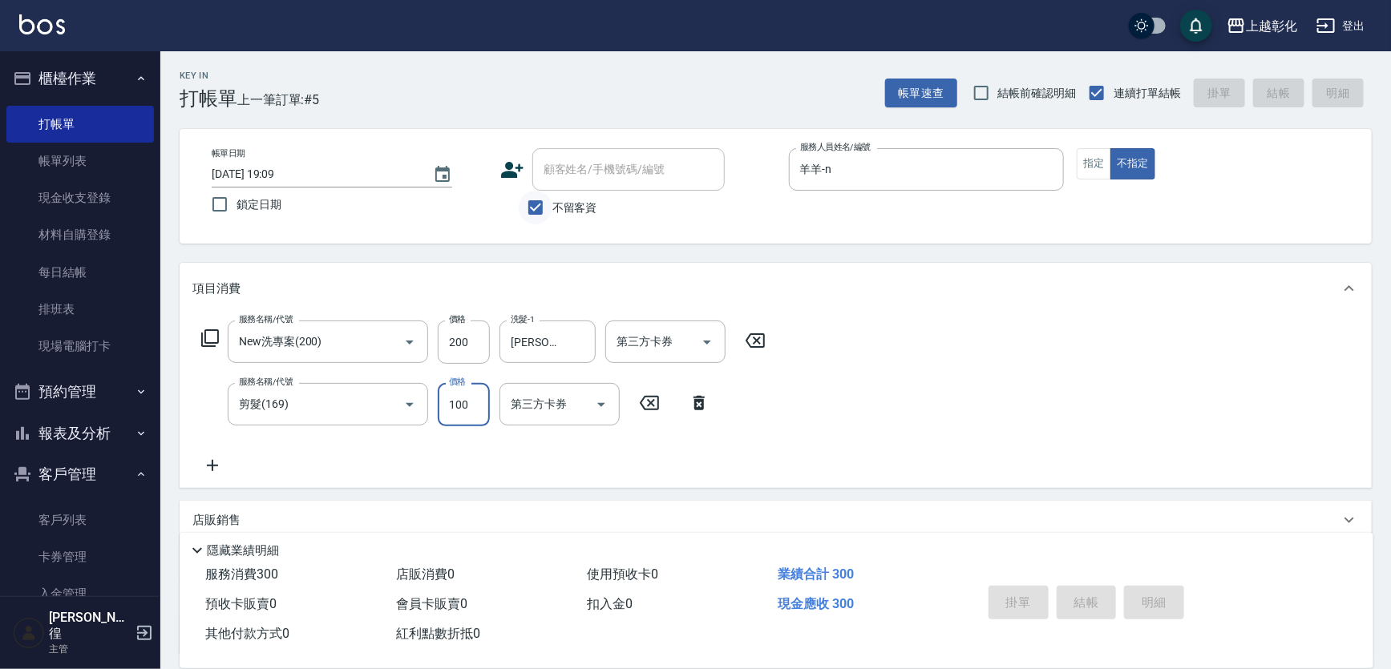
type input "2025/09/18 19:10"
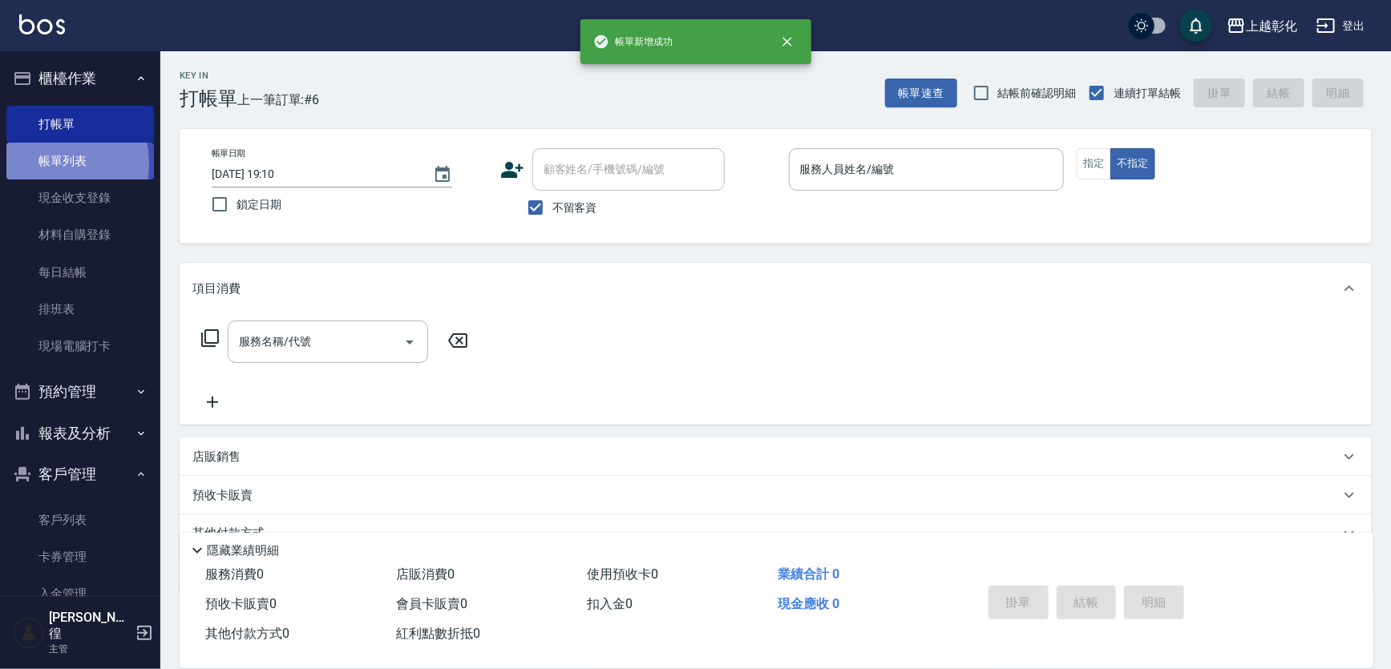
click at [35, 164] on link "帳單列表" at bounding box center [79, 161] width 147 height 37
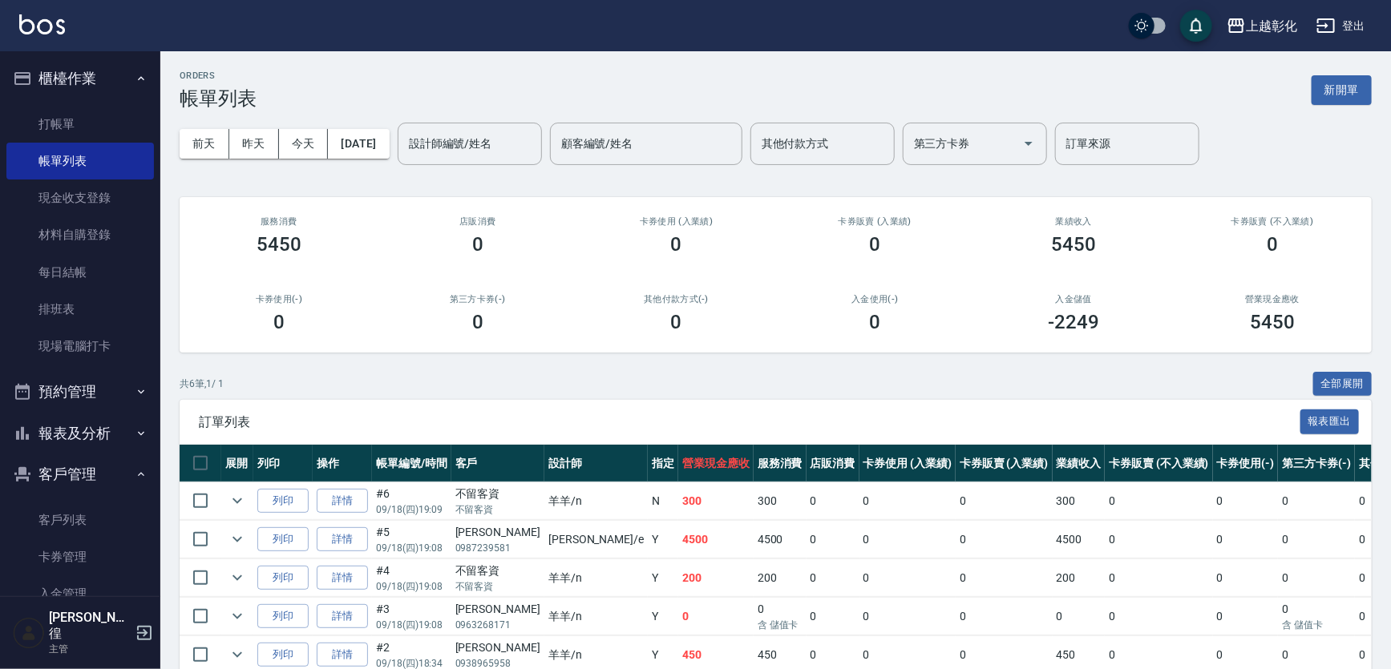
click at [347, 483] on td "詳情" at bounding box center [342, 502] width 59 height 38
click at [343, 494] on link "詳情" at bounding box center [342, 501] width 51 height 25
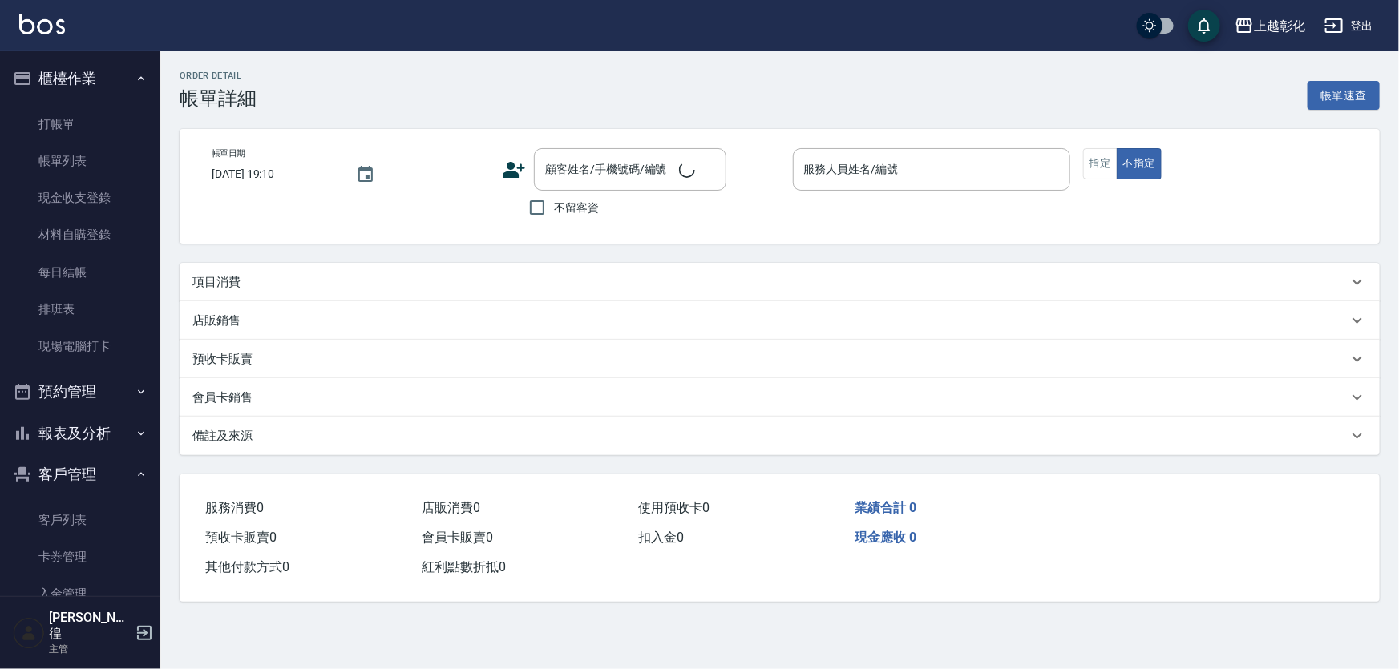
type input "2025/09/18 19:09"
checkbox input "true"
type input "羊羊-n"
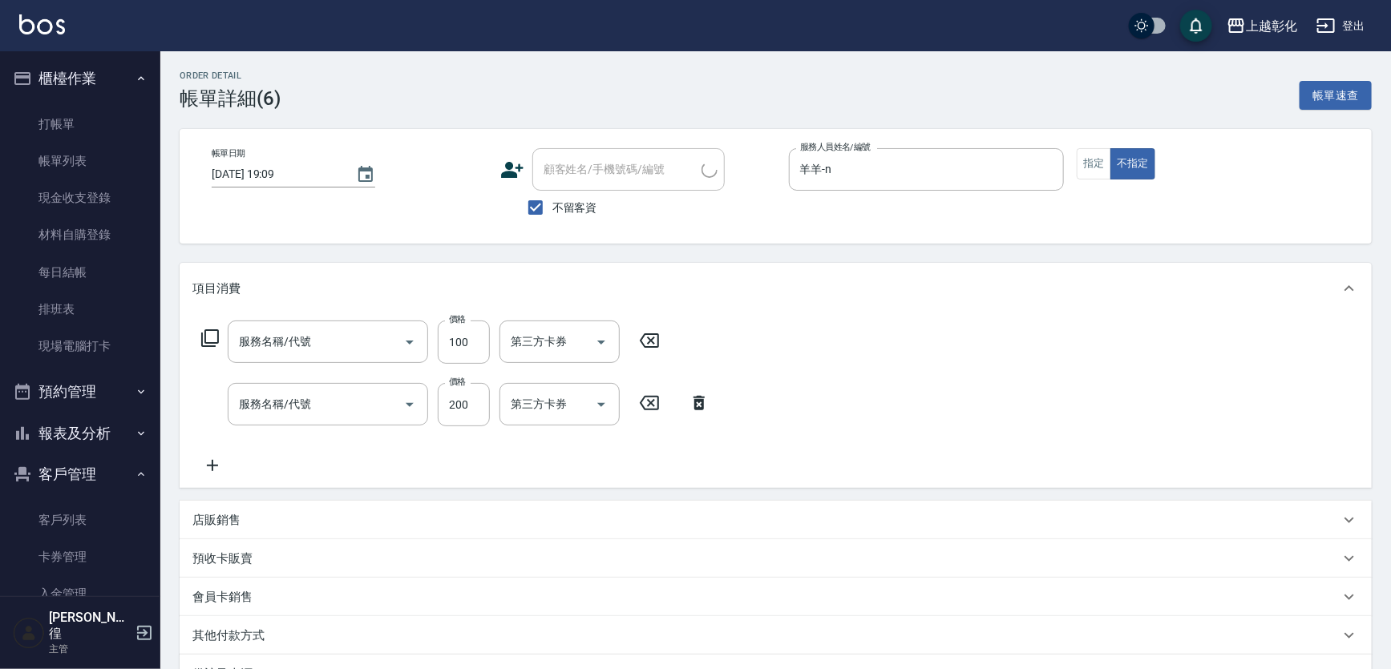
type input "剪髮(169)"
type input "New洗專案(200)"
click at [709, 409] on icon "Open" at bounding box center [706, 404] width 19 height 19
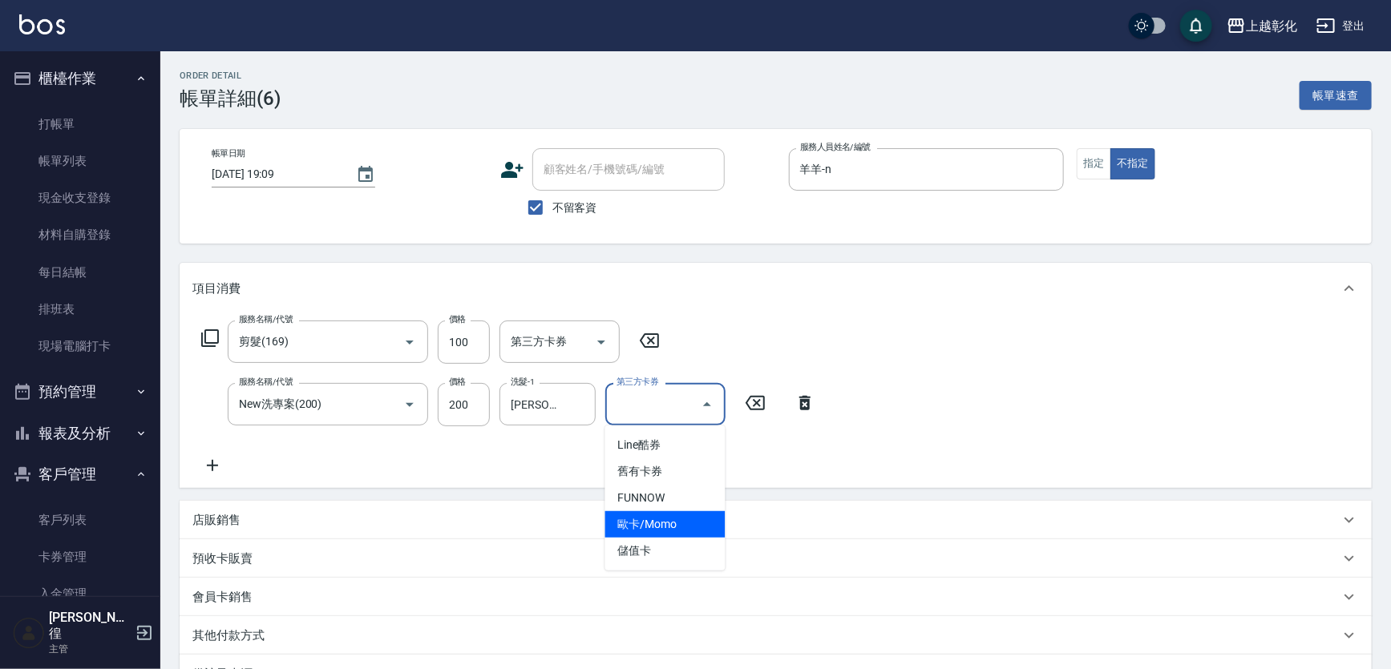
click at [646, 551] on span "儲值卡" at bounding box center [665, 551] width 120 height 26
type input "儲值卡"
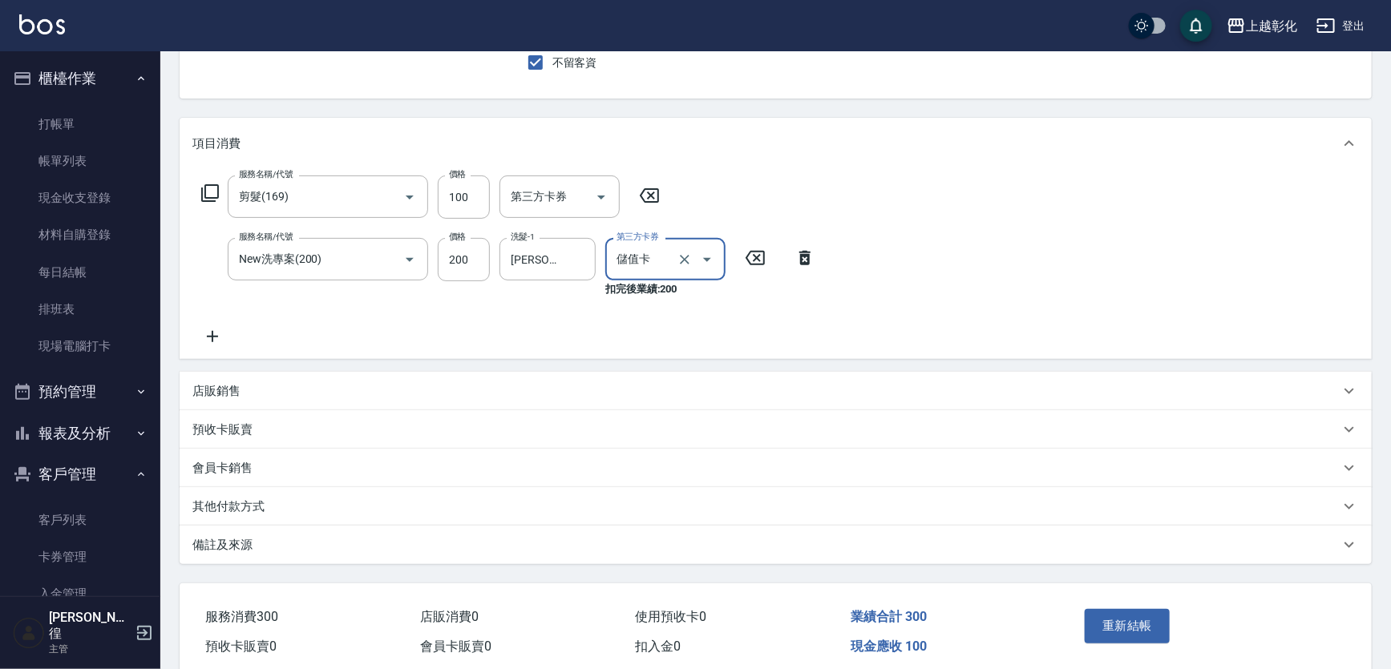
click at [1110, 595] on div "重新結帳" at bounding box center [1205, 638] width 293 height 108
click at [1109, 610] on button "重新結帳" at bounding box center [1126, 626] width 85 height 34
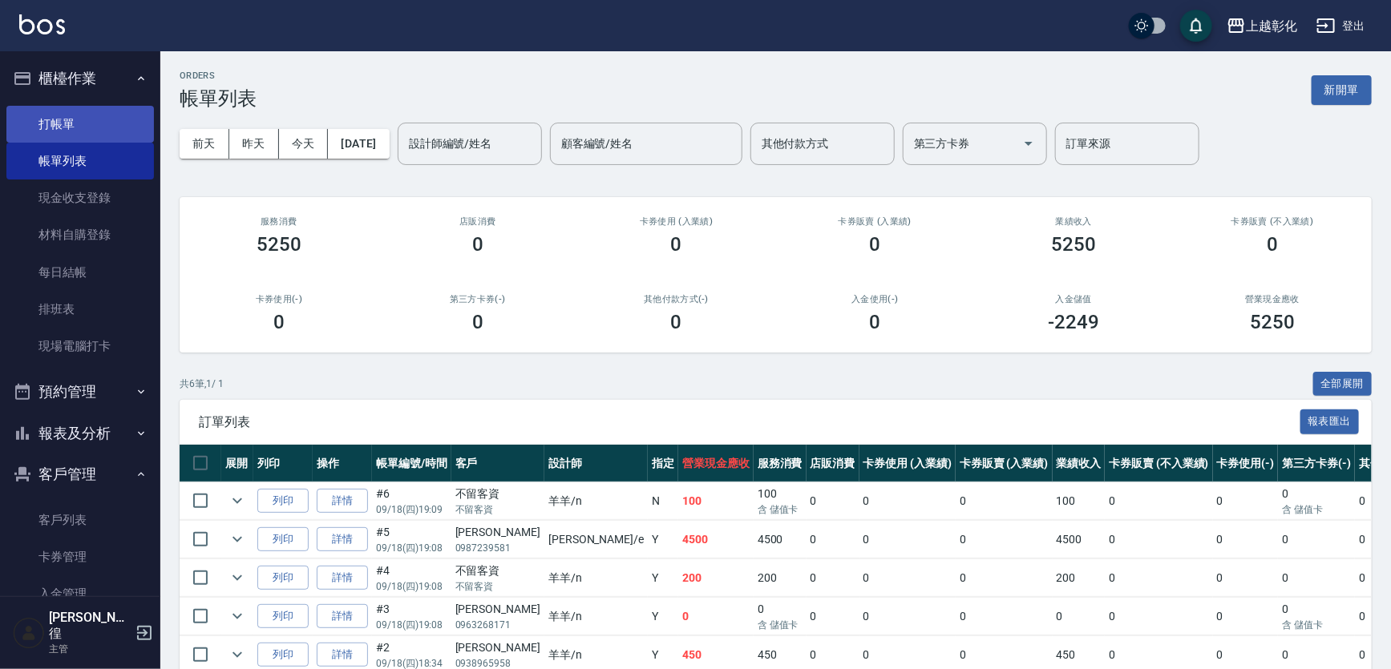
click at [23, 127] on link "打帳單" at bounding box center [79, 124] width 147 height 37
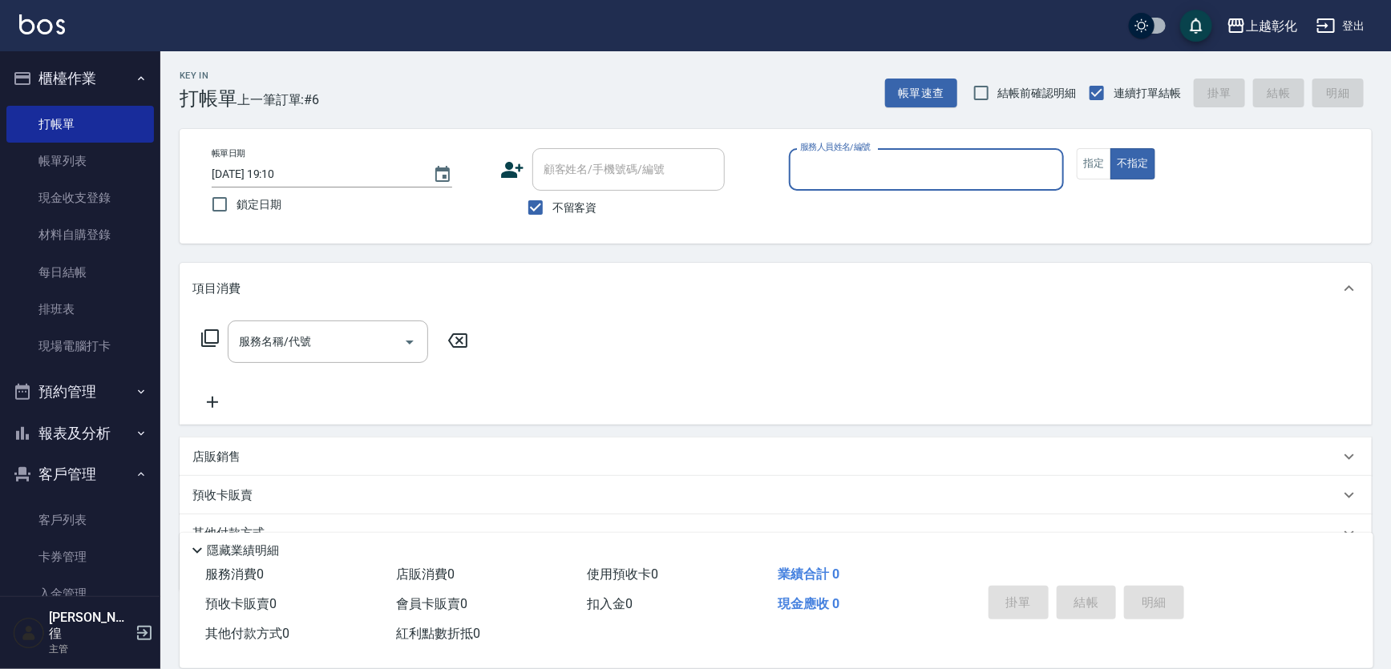
click at [563, 216] on label "不留客資" at bounding box center [558, 208] width 79 height 34
click at [552, 216] on input "不留客資" at bounding box center [536, 208] width 34 height 34
checkbox input "false"
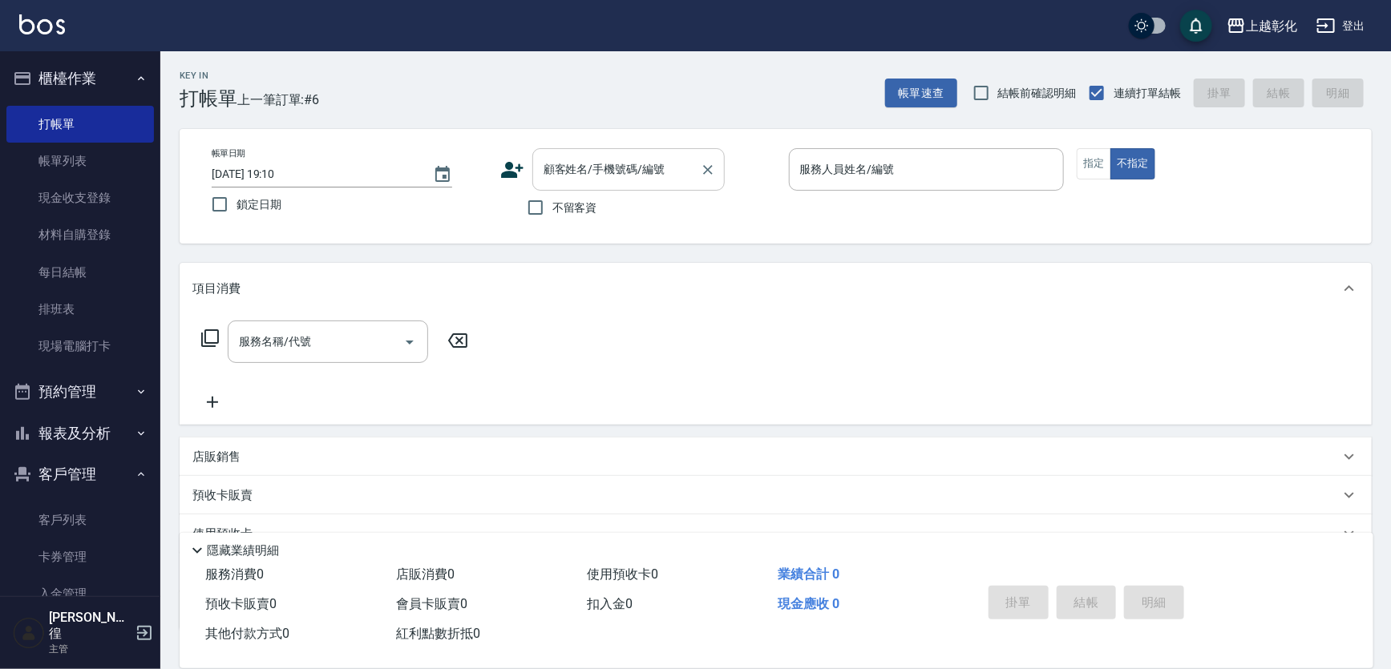
click at [583, 184] on div "顧客姓名/手機號碼/編號" at bounding box center [628, 169] width 192 height 42
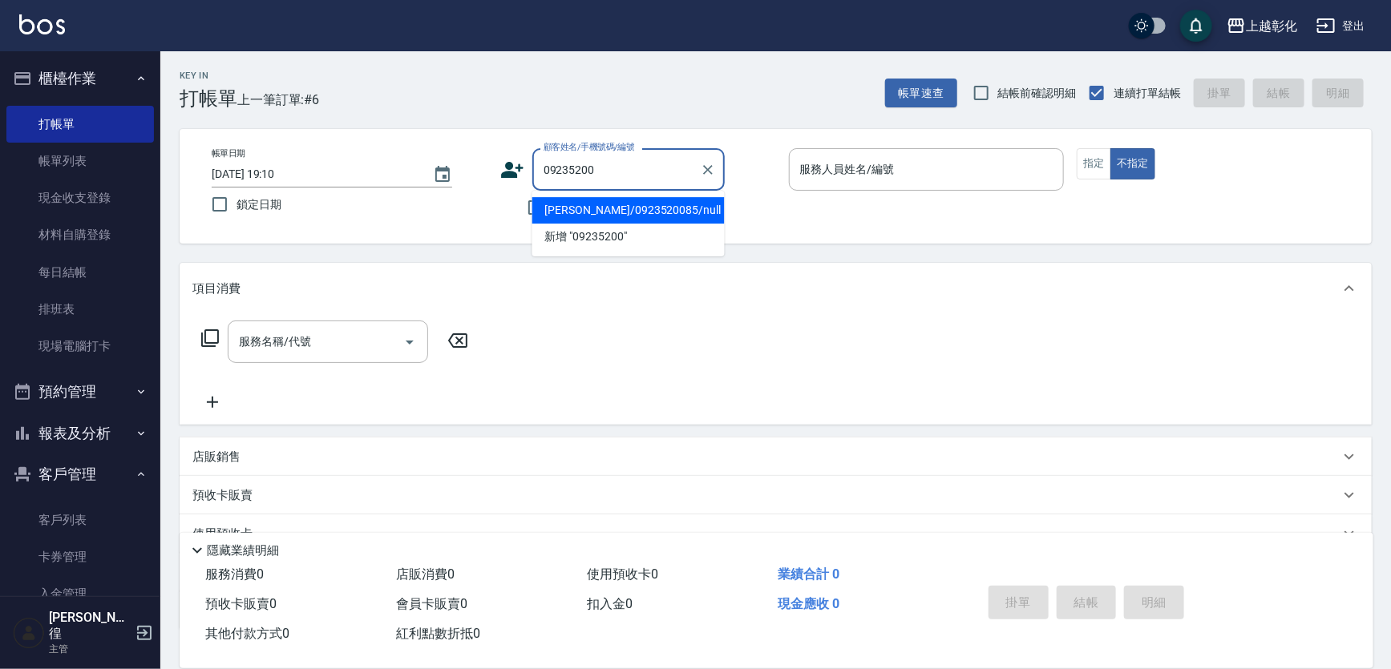
type input "[PERSON_NAME]/0923520085/null"
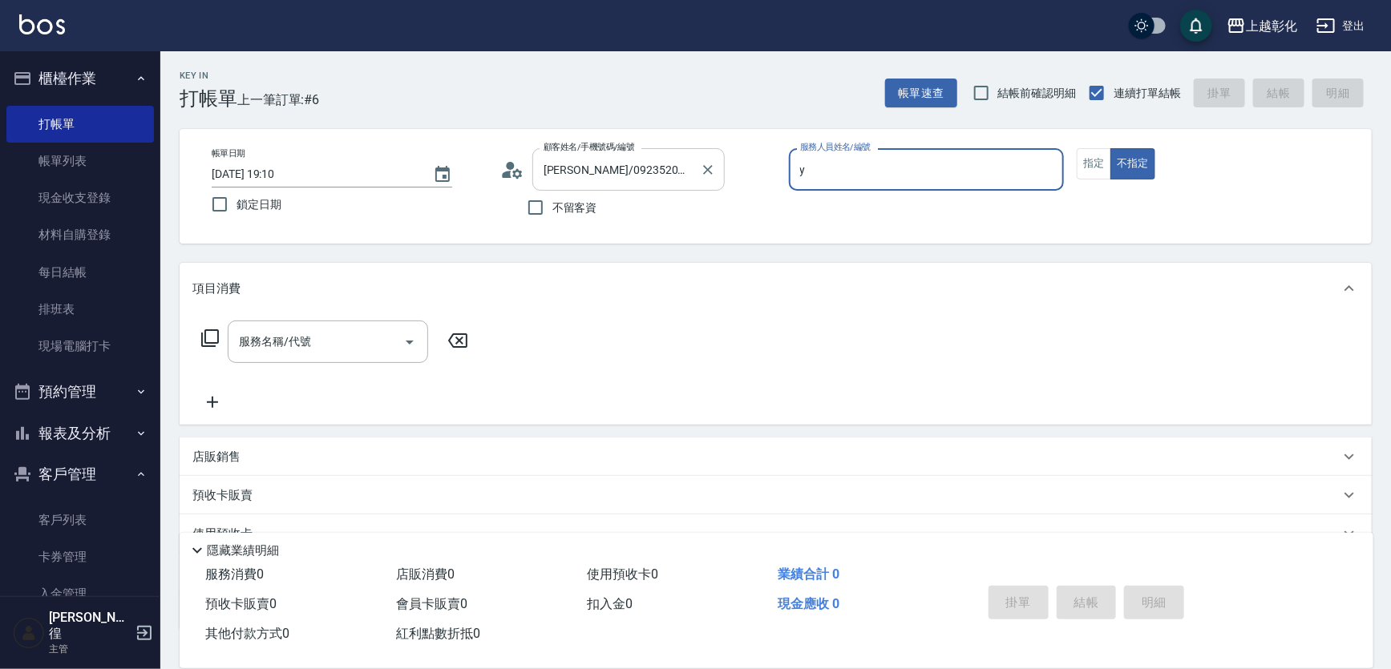
type input "y"
type button "false"
type input "[PERSON_NAME]-Y"
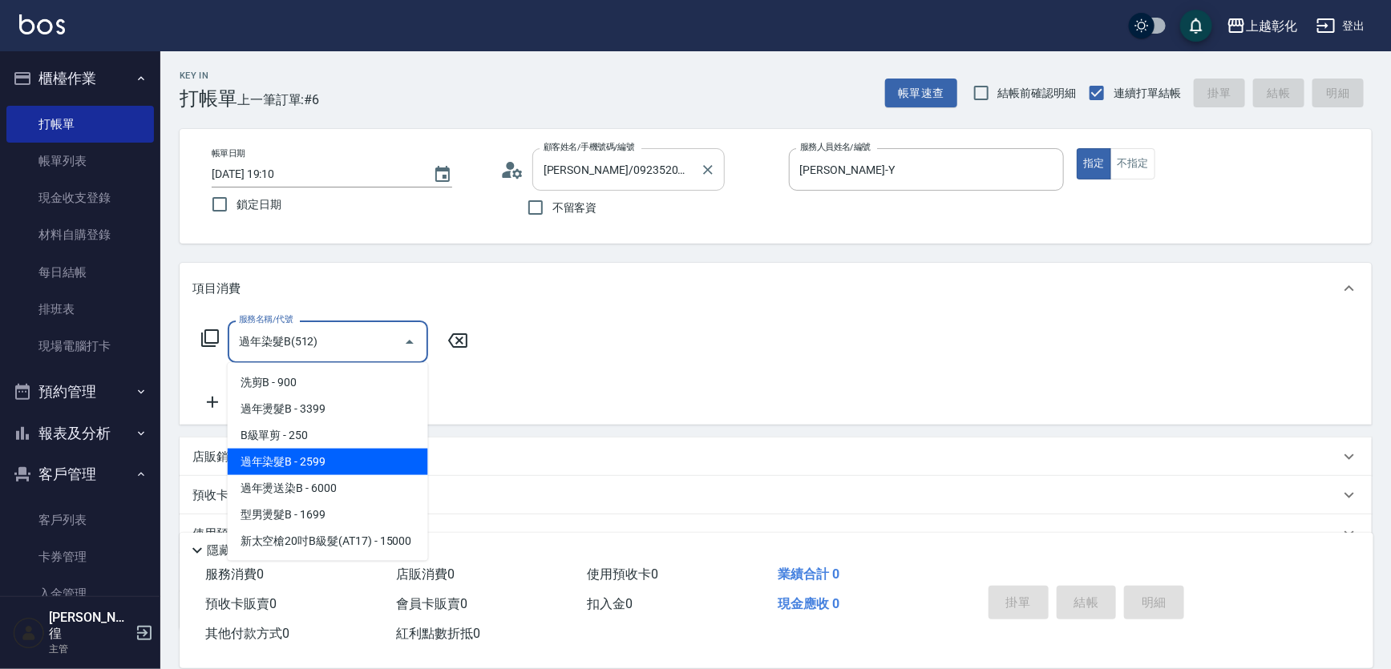
type input "過年染髮B(512)"
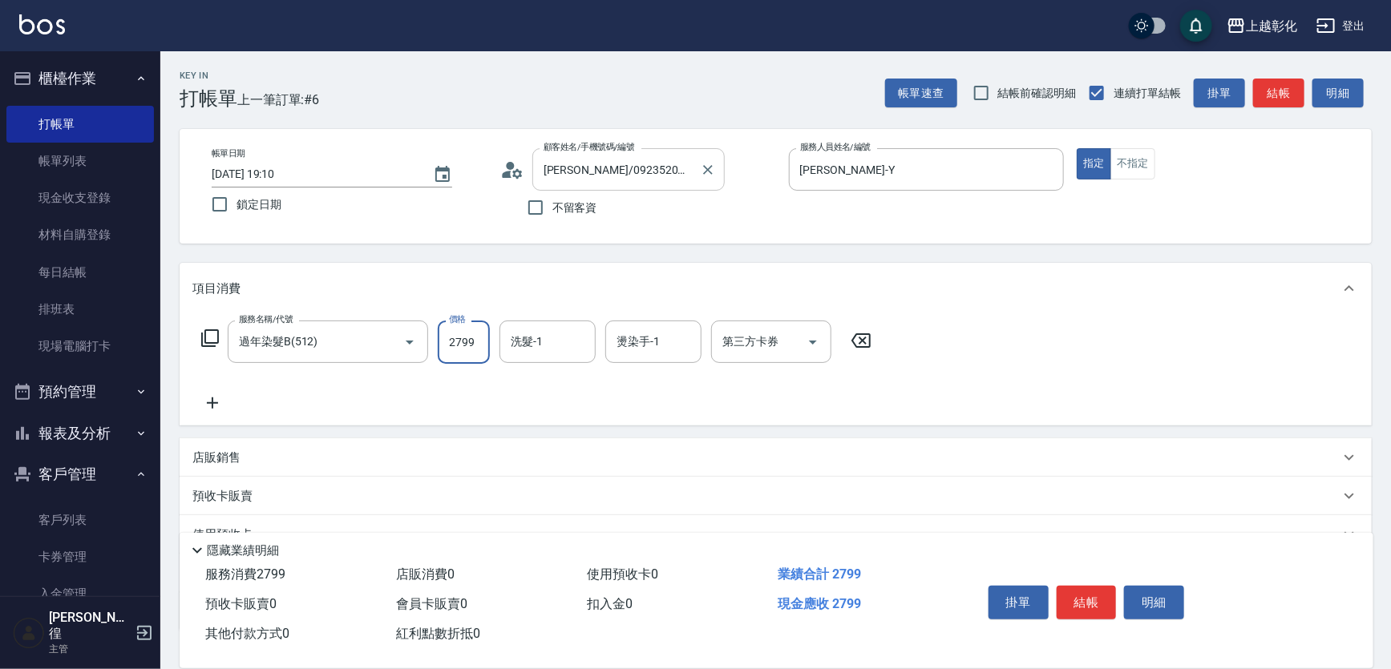
type input "2799"
type input "謝宥萱-41"
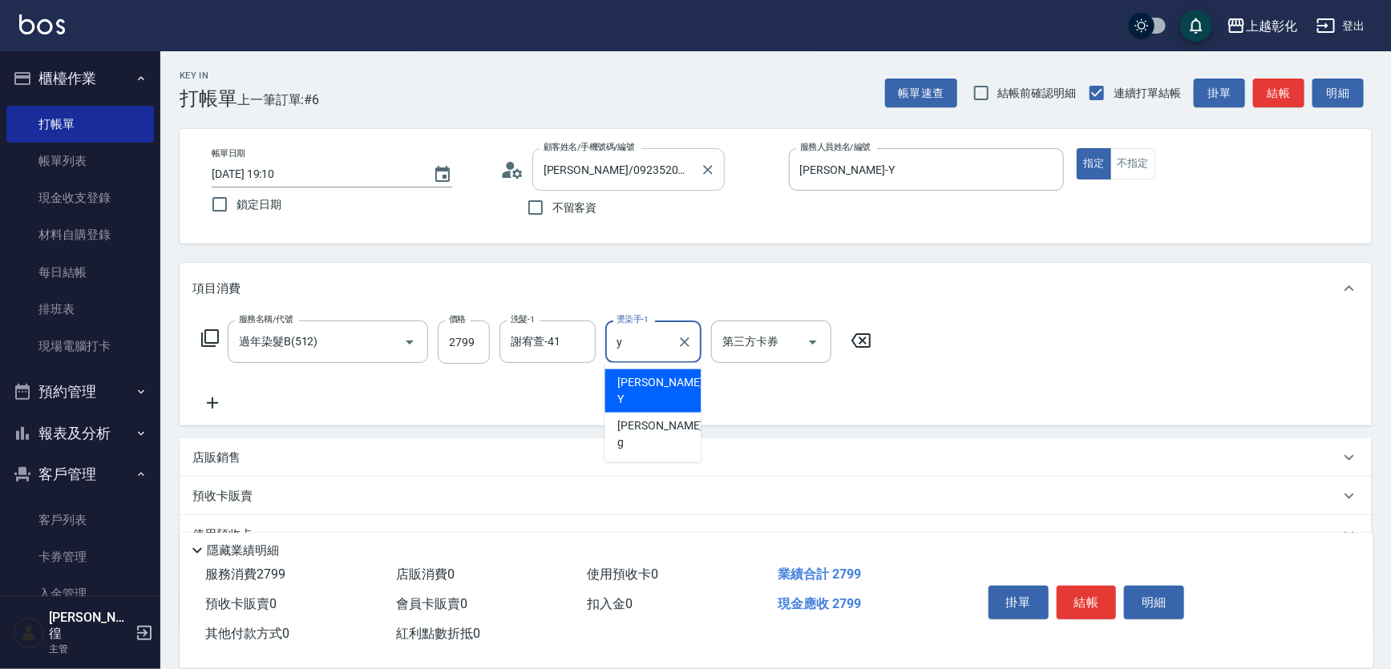
type input "[PERSON_NAME]-Y"
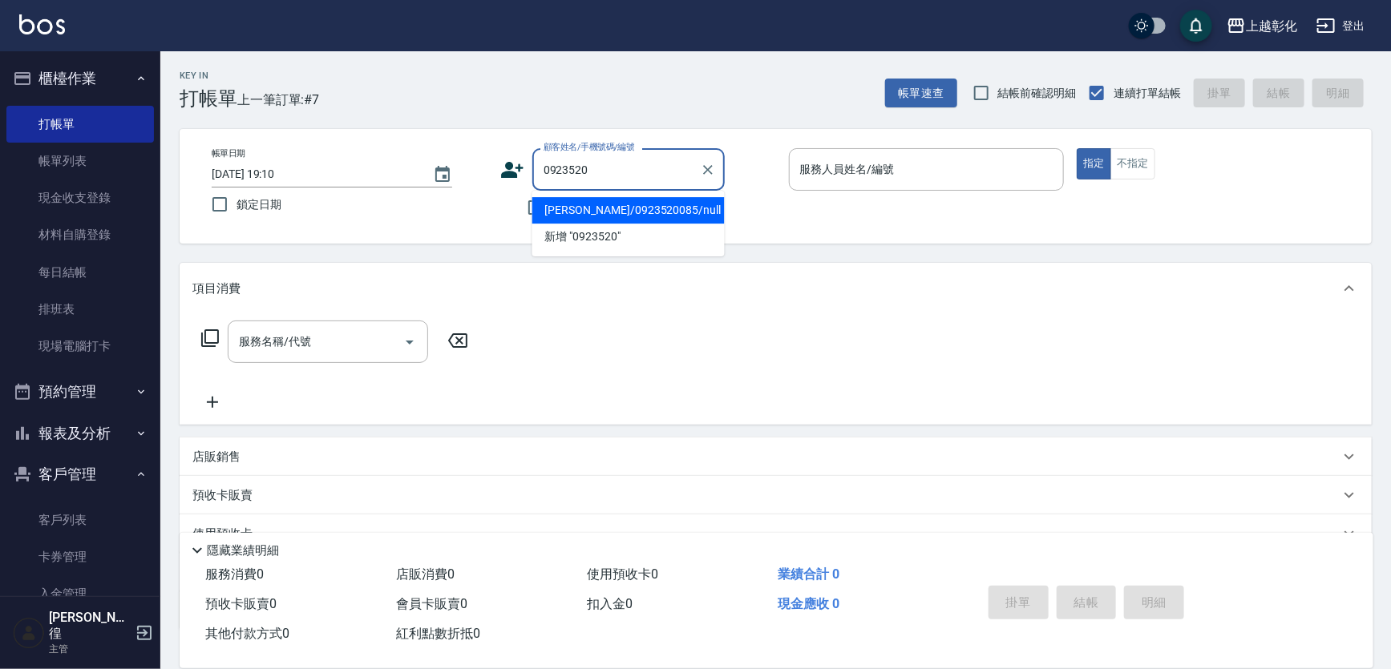
type input "[PERSON_NAME]/0923520085/null"
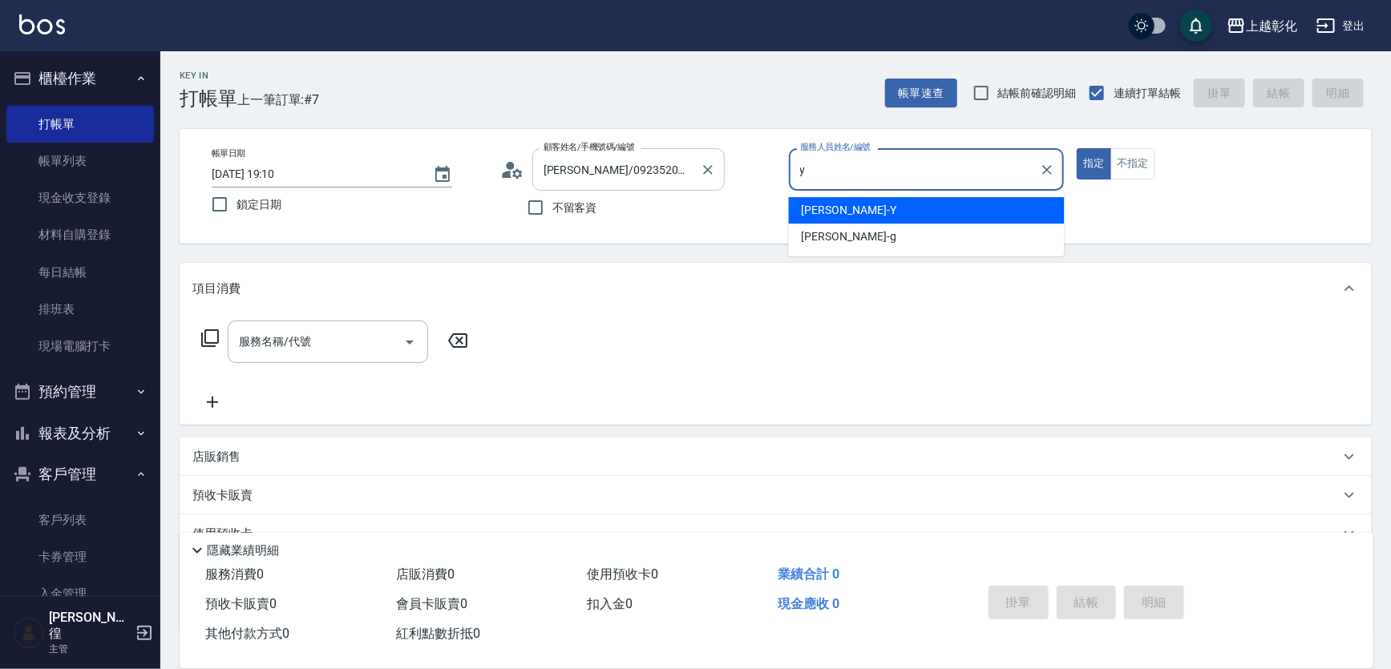
type input "[PERSON_NAME]-Y"
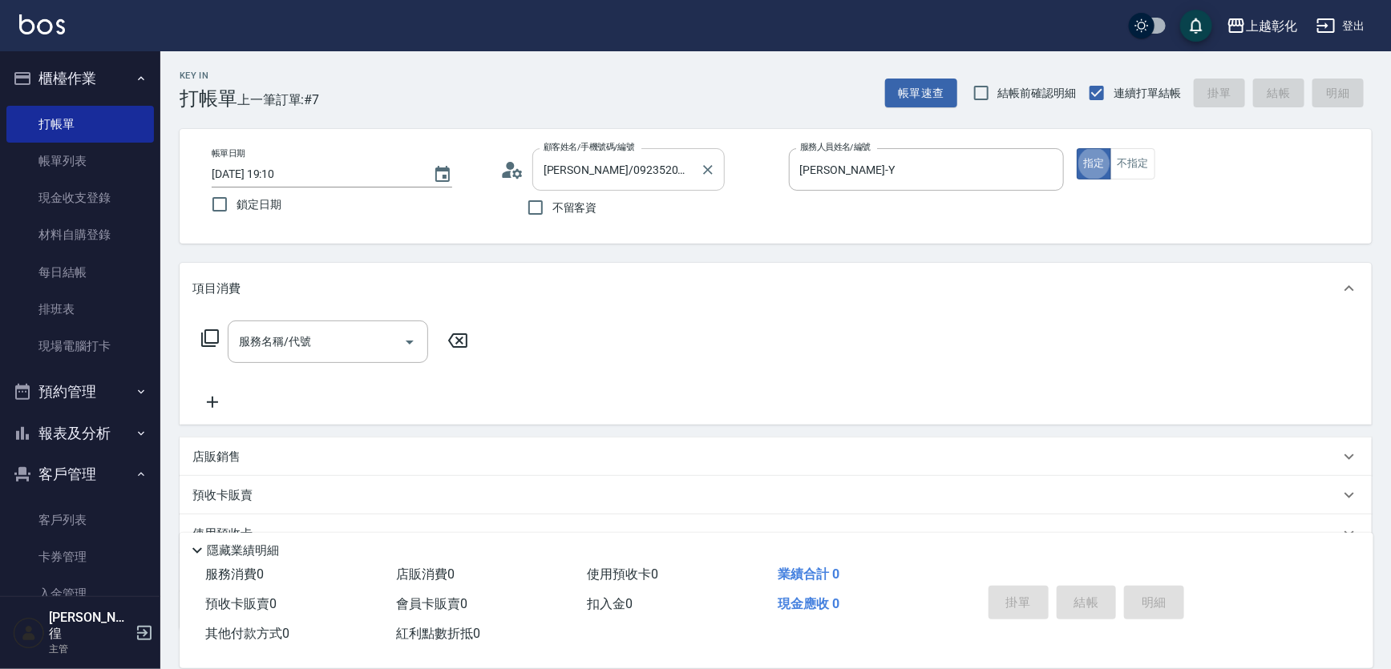
type button "true"
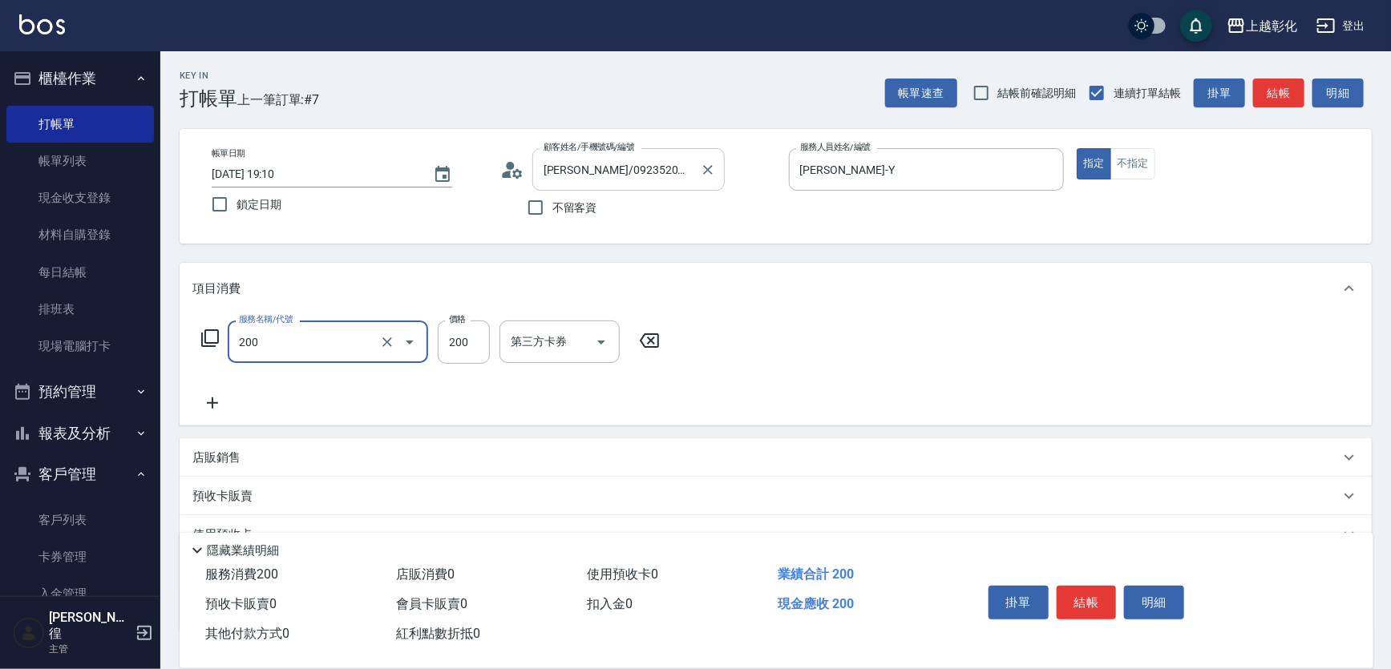
type input "New洗專案(200)"
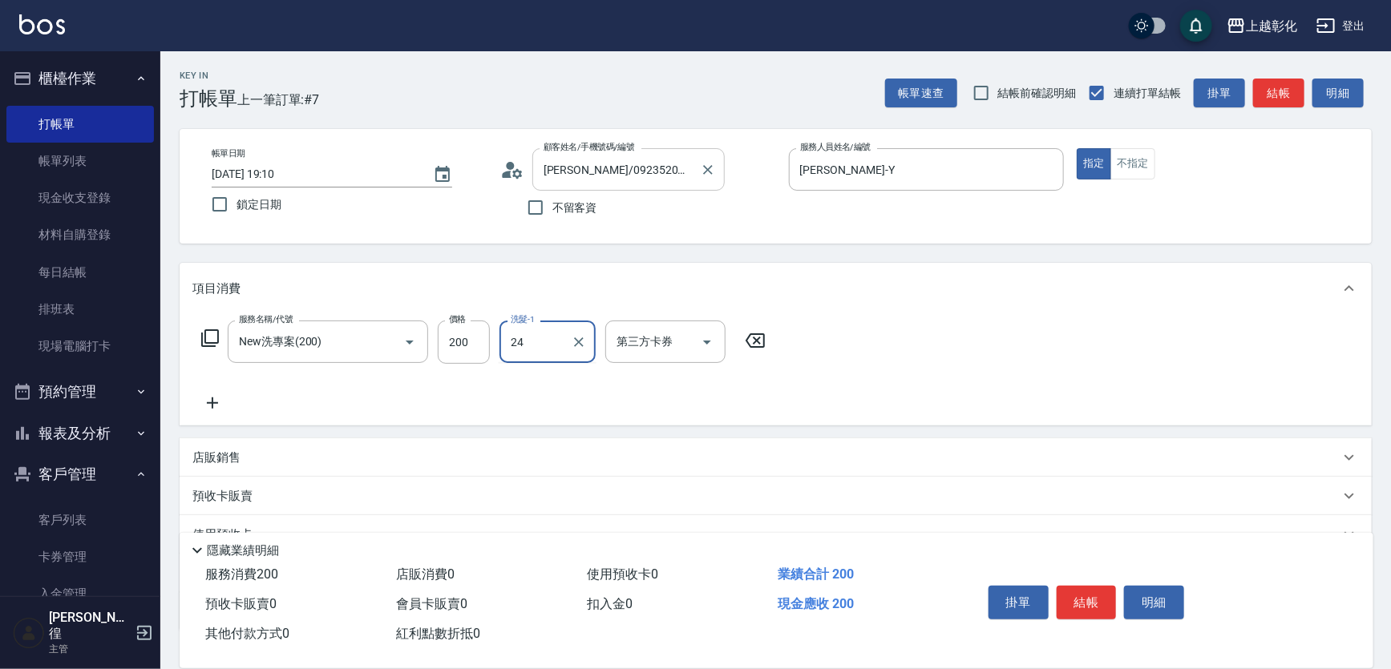
type input "[PERSON_NAME]-24"
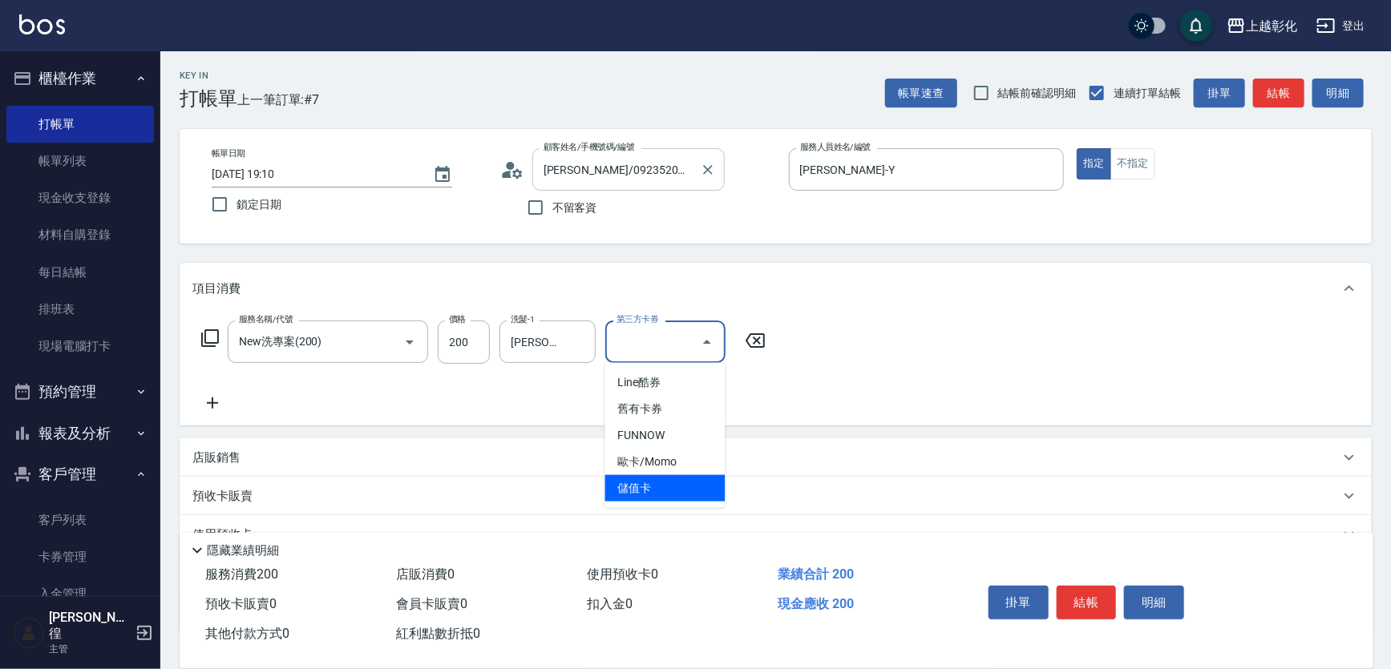
type input "儲值卡"
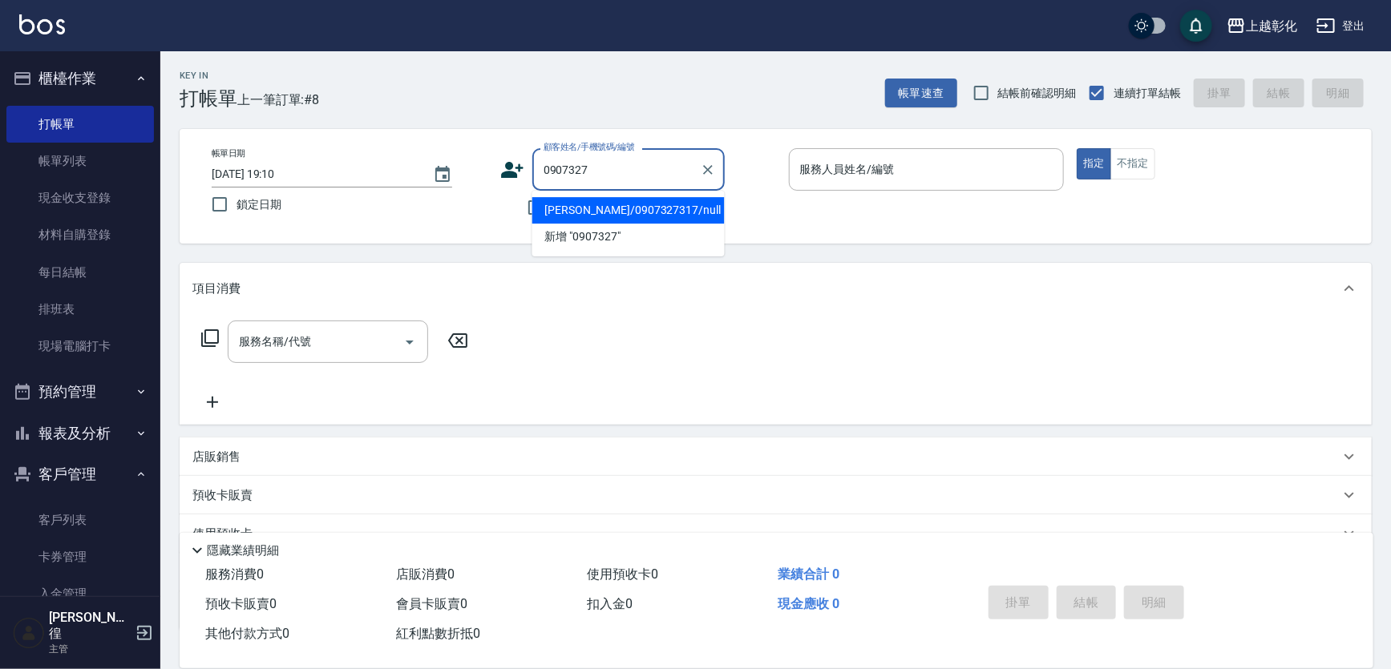
type input "[PERSON_NAME]/0907327317/null"
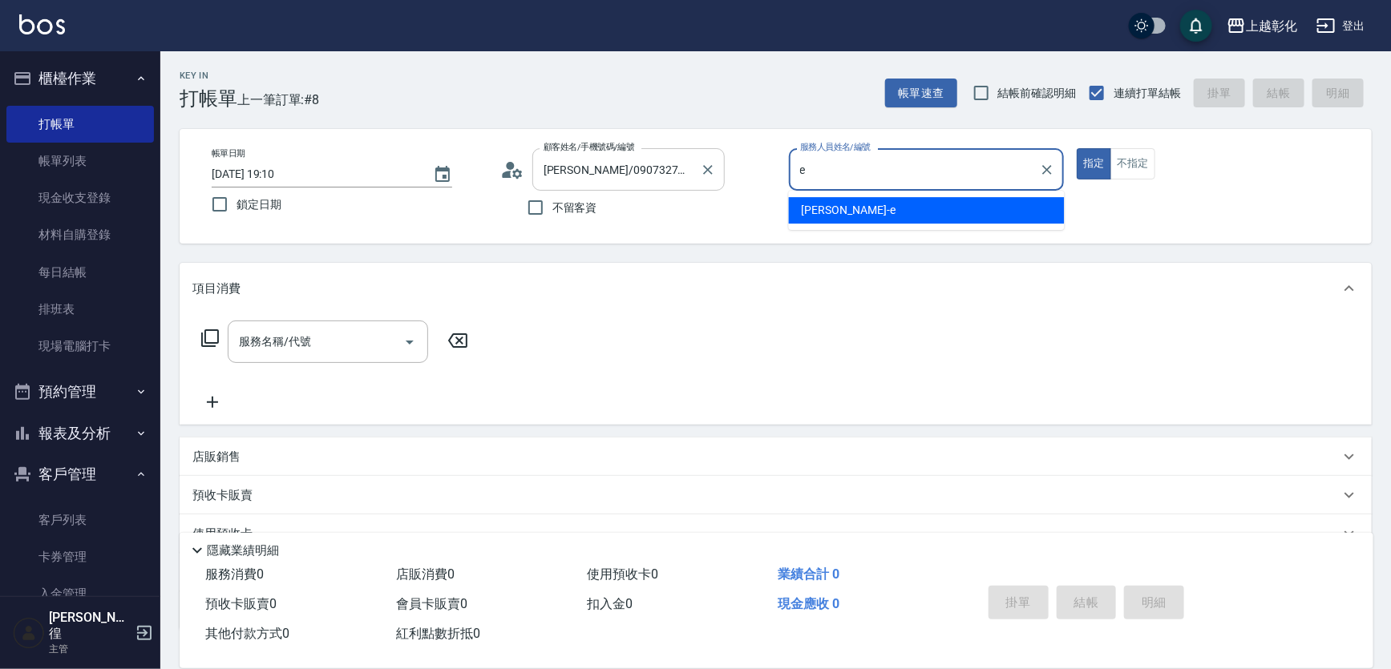
type input "allen-e"
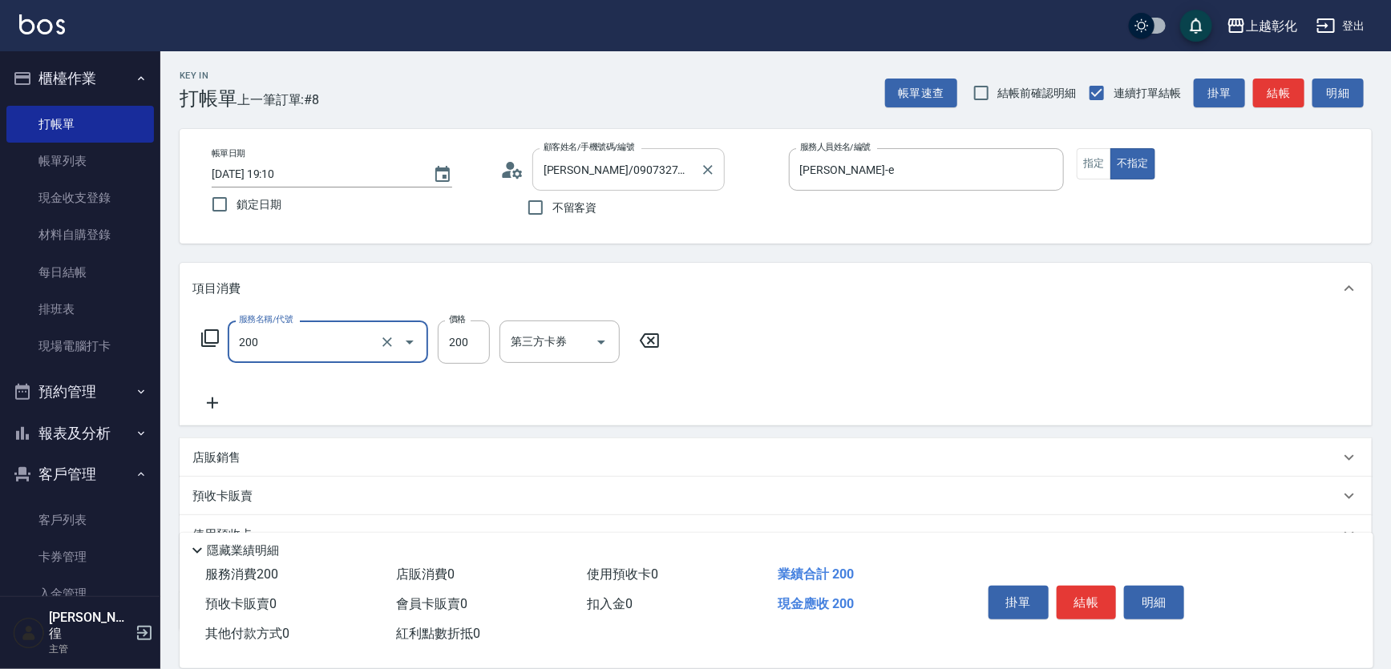
type input "New洗專案(200)"
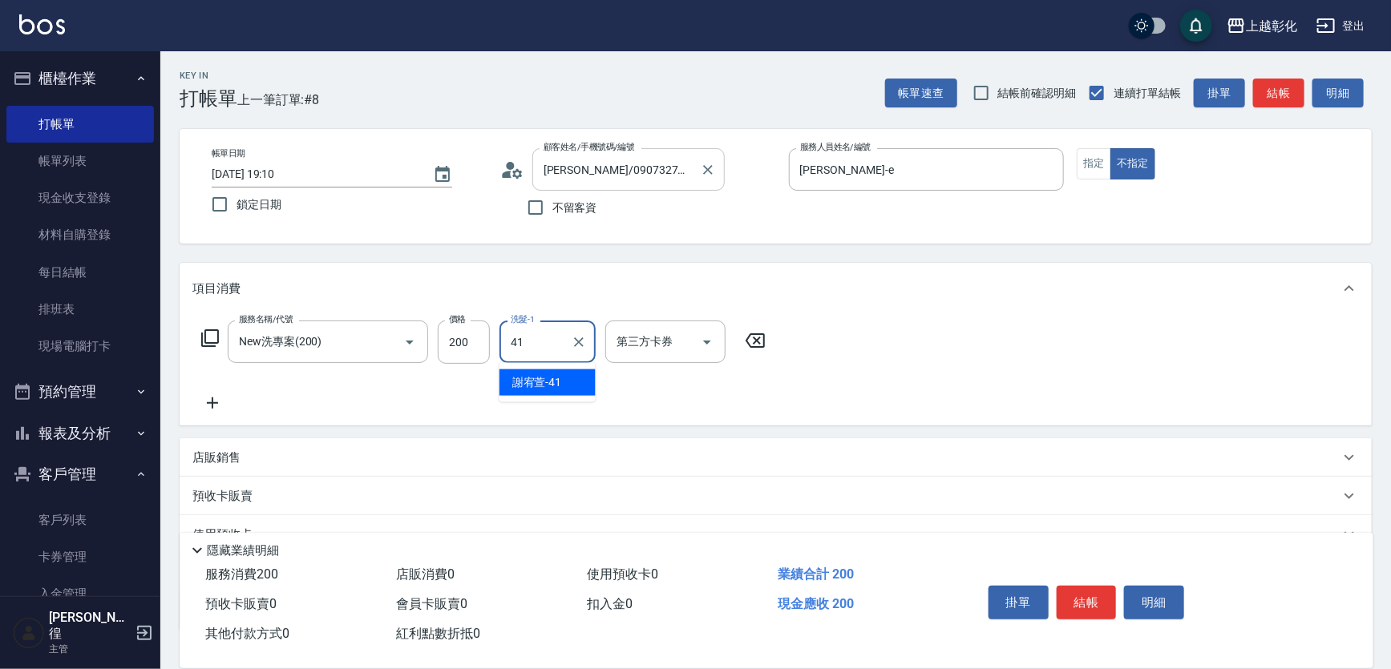
type input "謝宥萱-41"
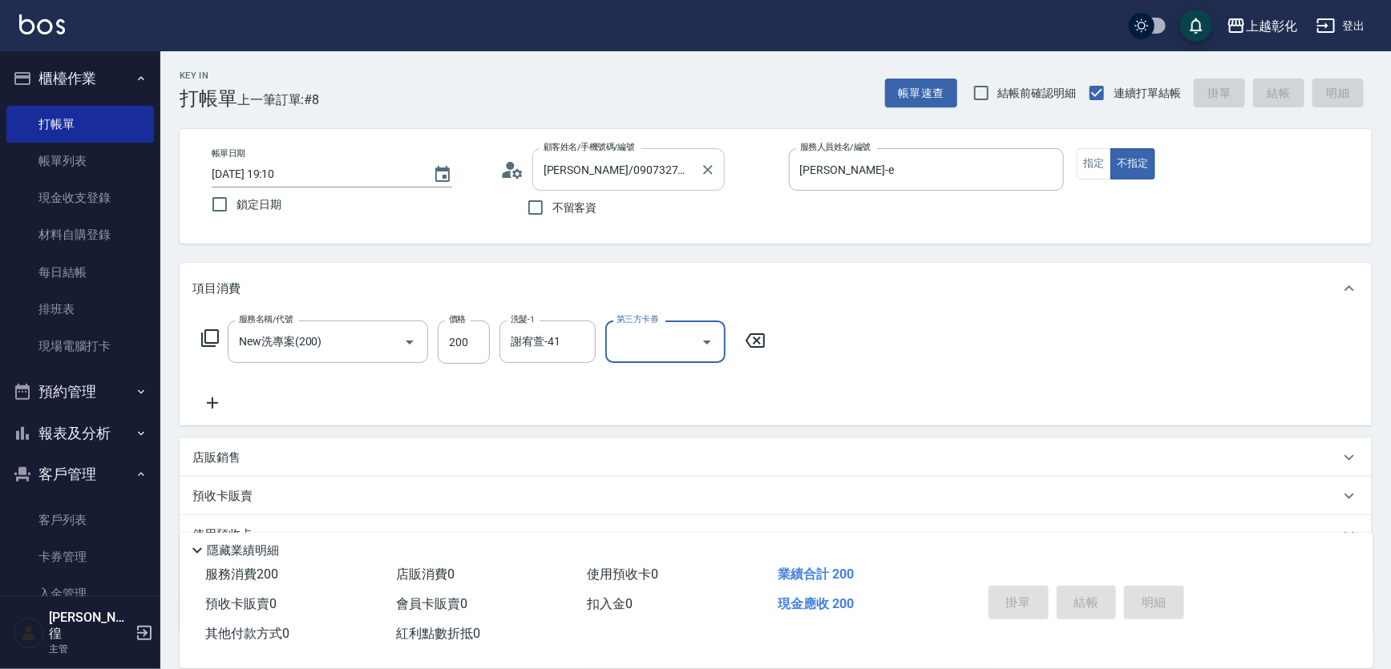
type input "2025/09/18 19:11"
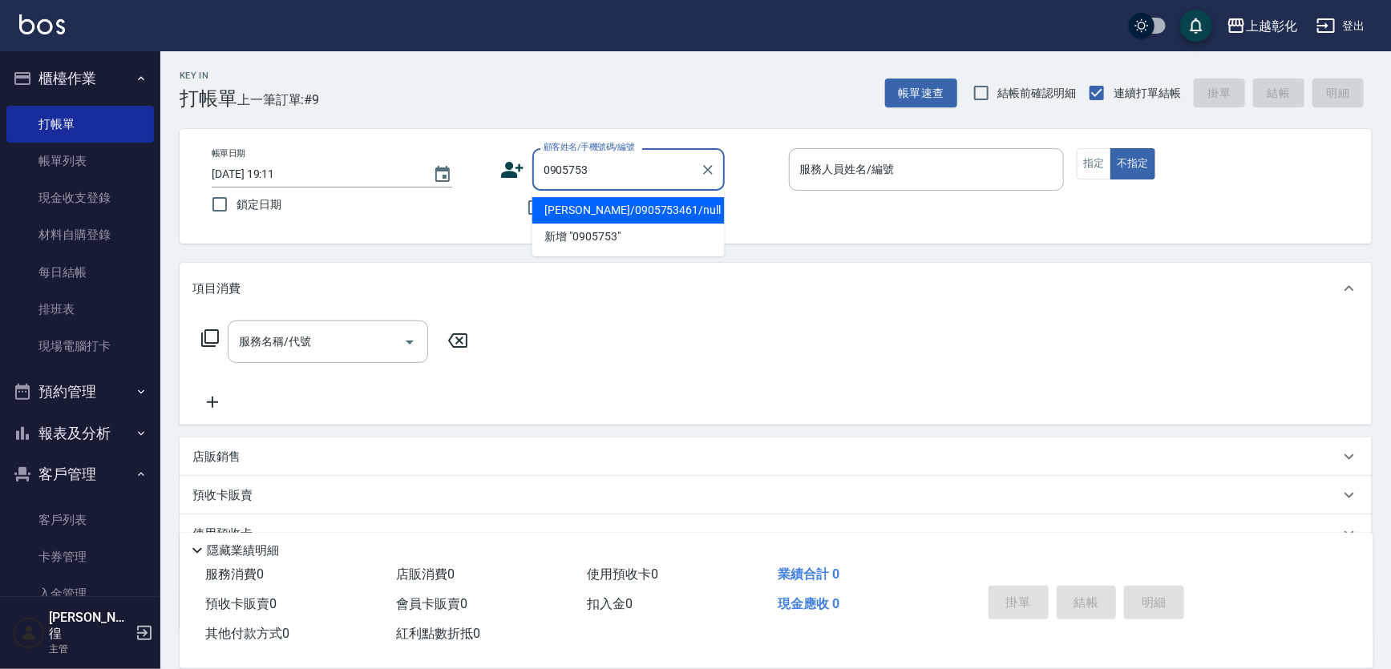
type input "[PERSON_NAME]/0905753461/null"
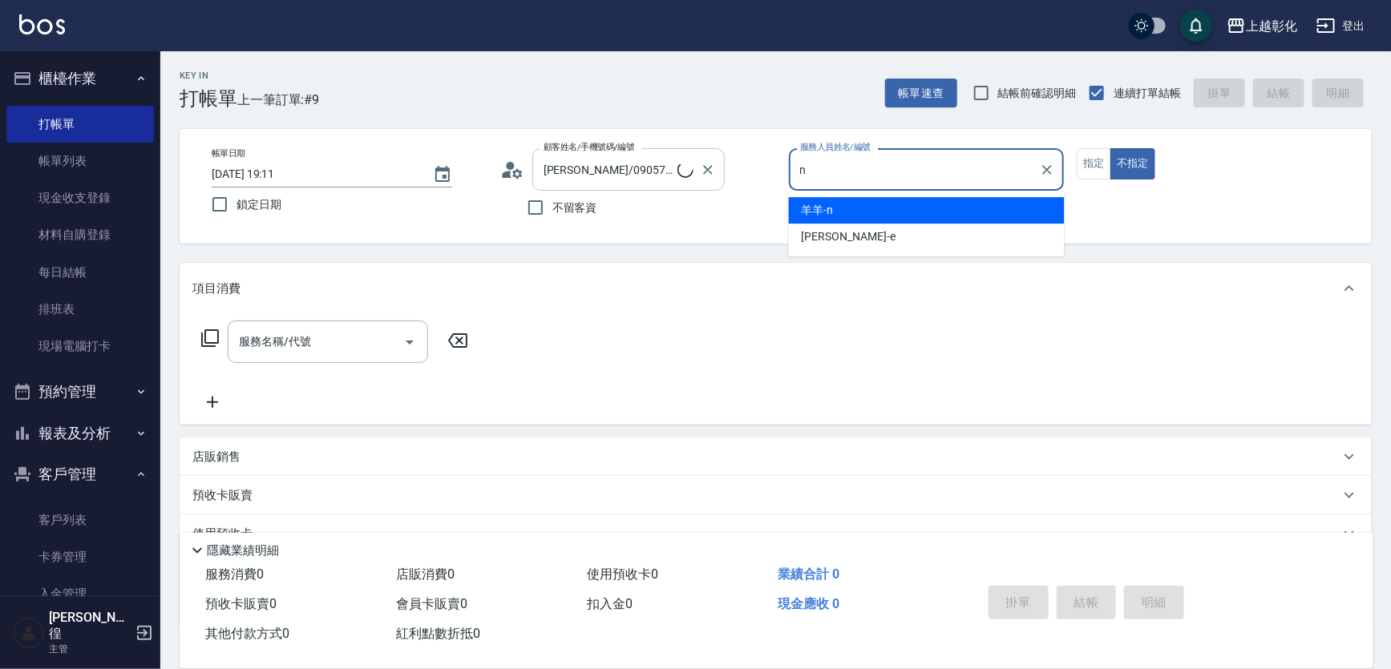
type input "羊羊-n"
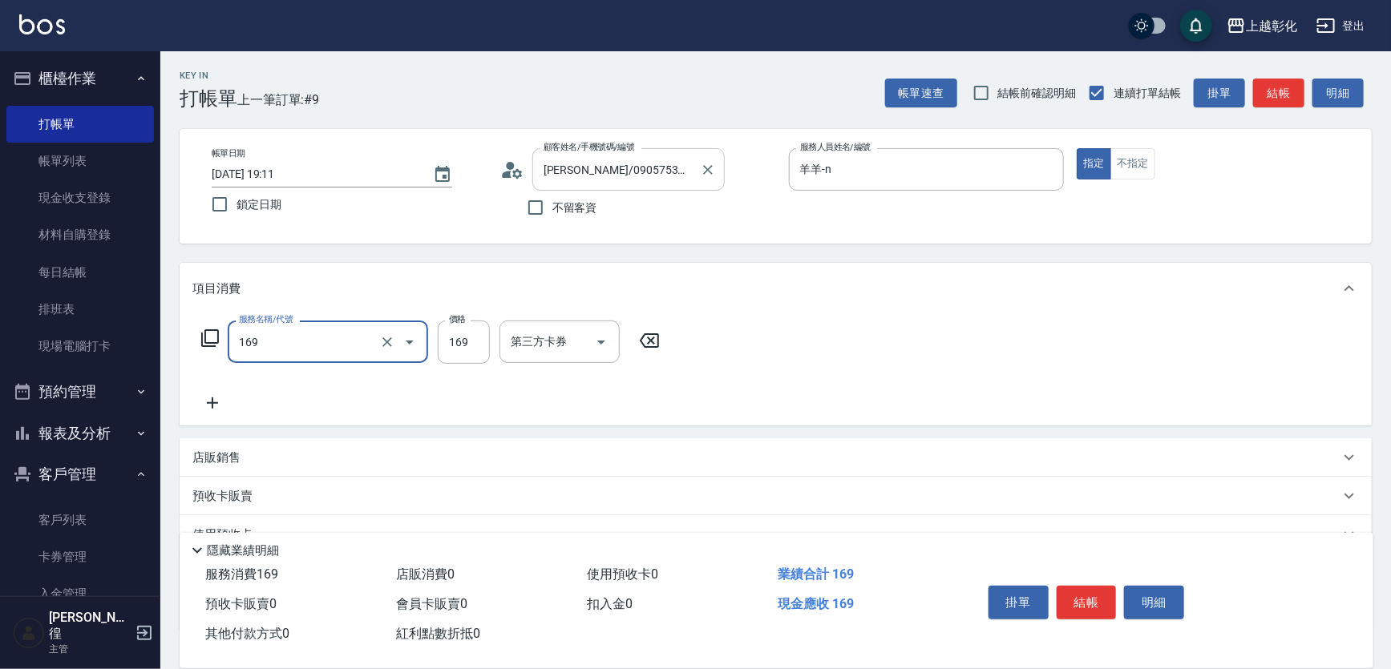
type input "剪髮(169)"
type input "200"
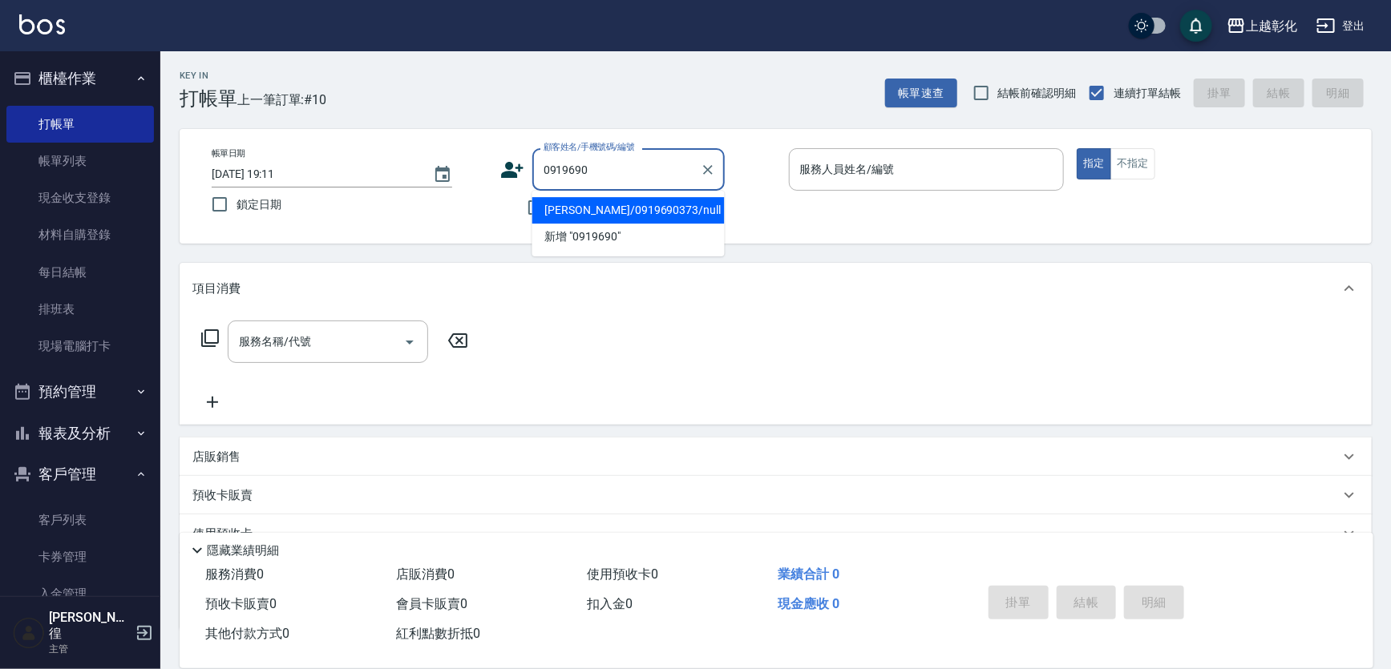
type input "0919690"
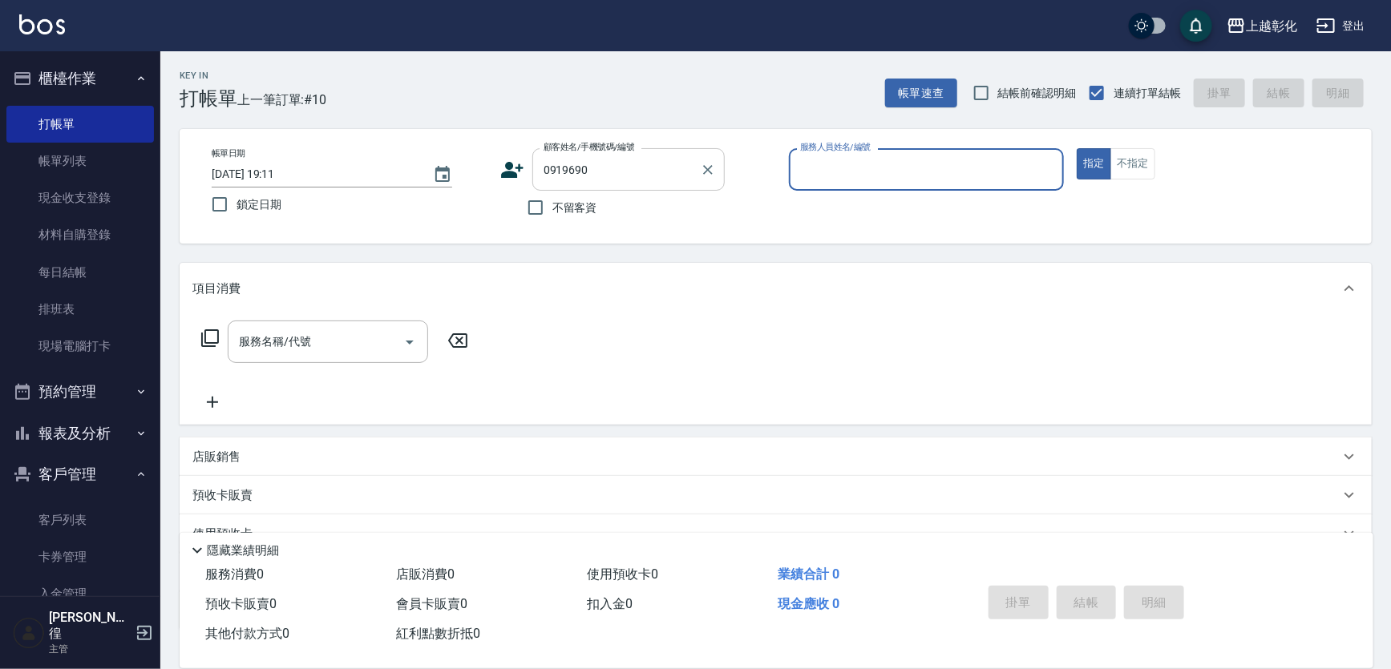
type input "r"
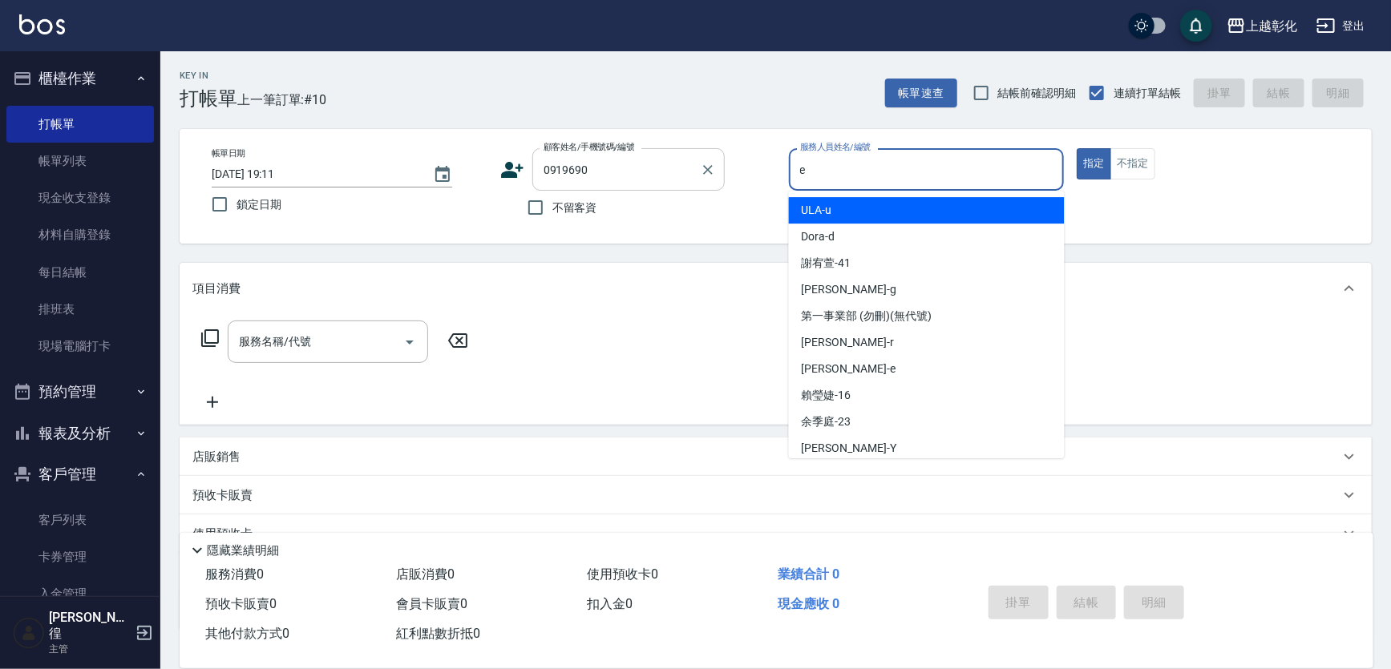
type input "allen-e"
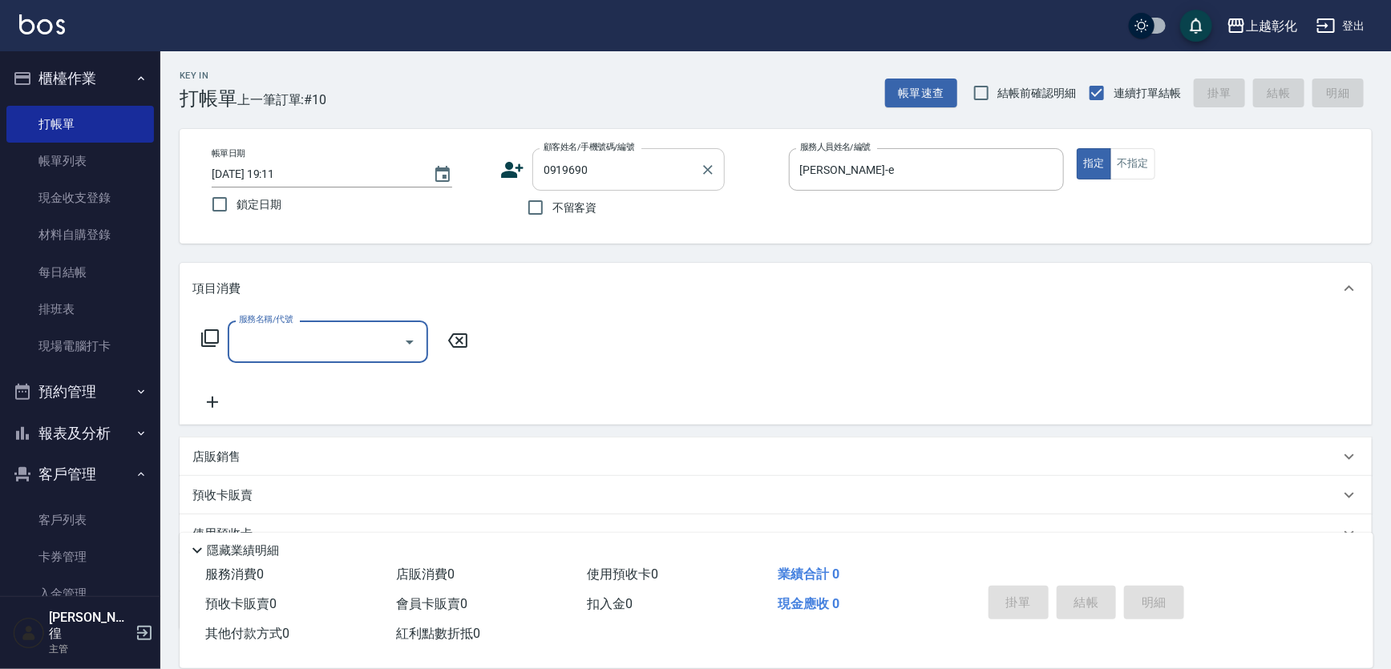
type input "g"
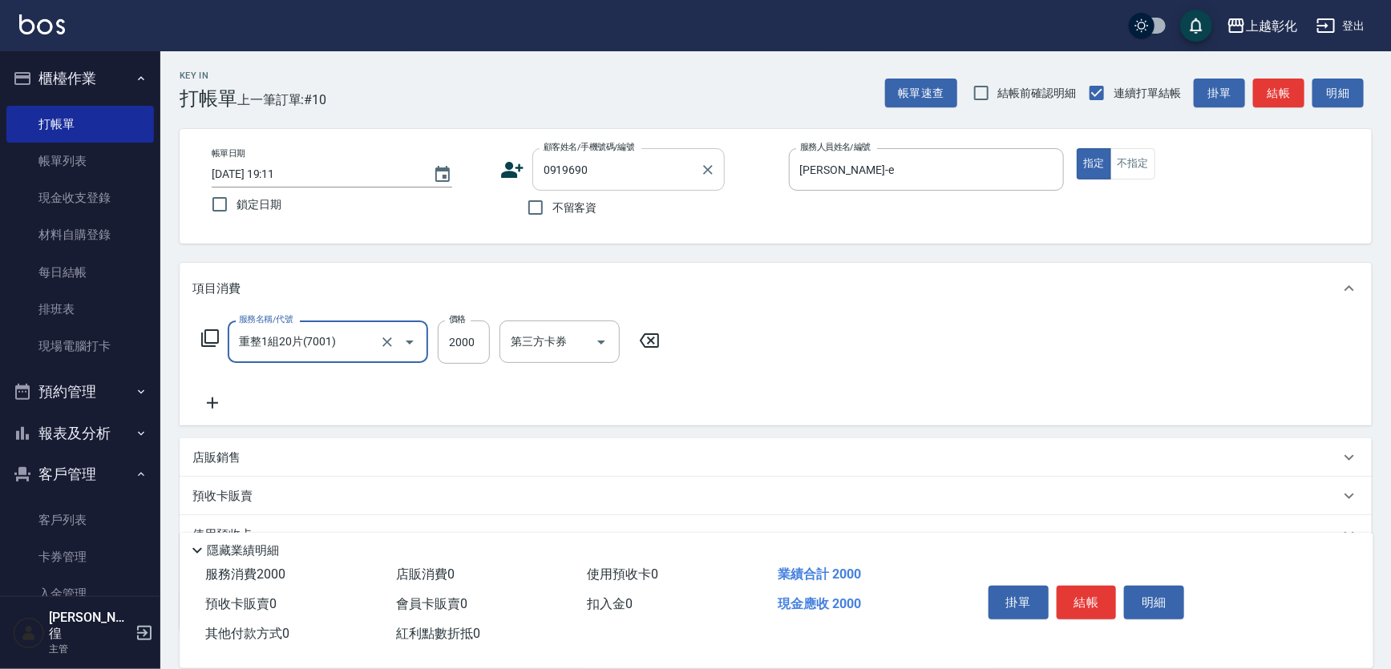
type input "重整1組20片(7001)"
type input "1000"
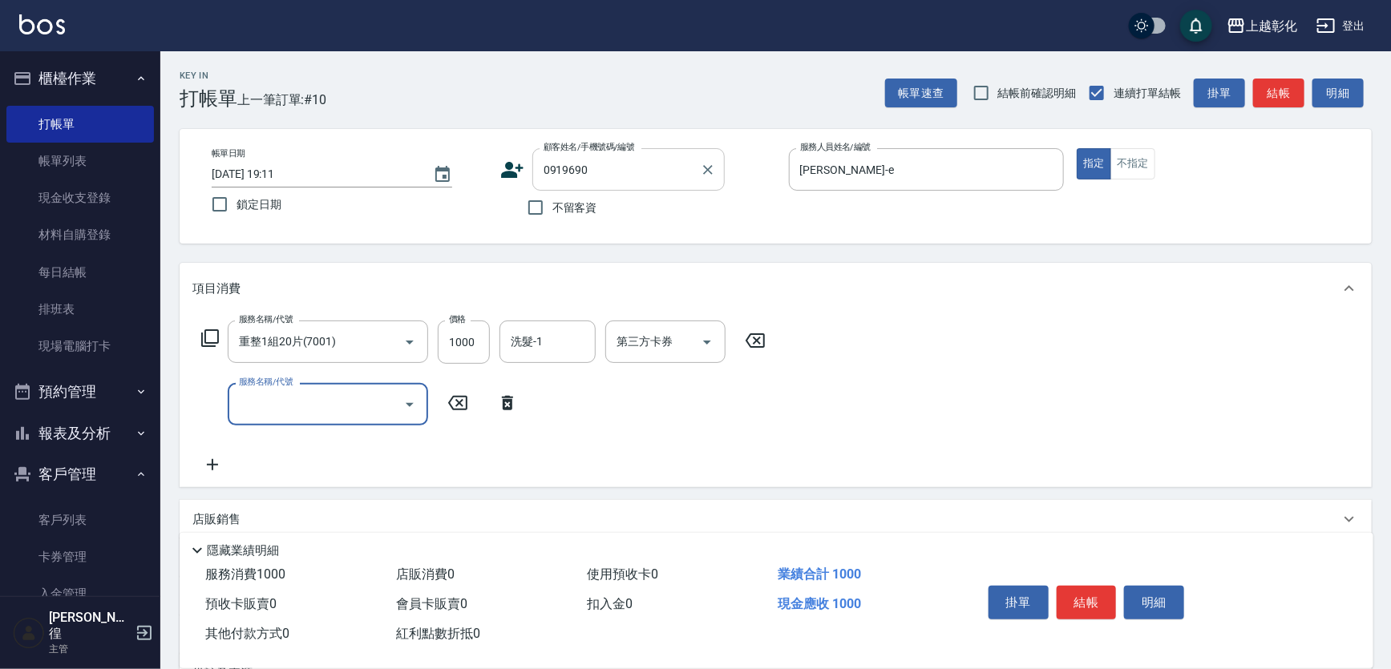
type input "b"
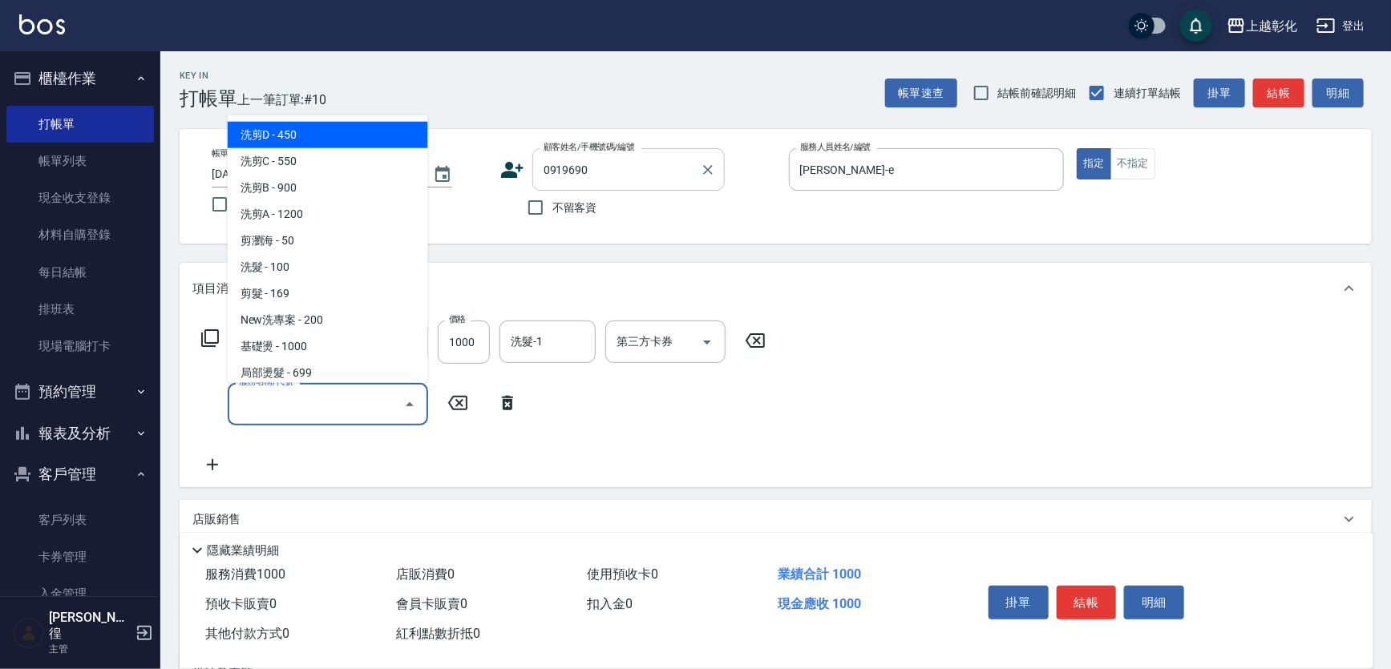
type input "b"
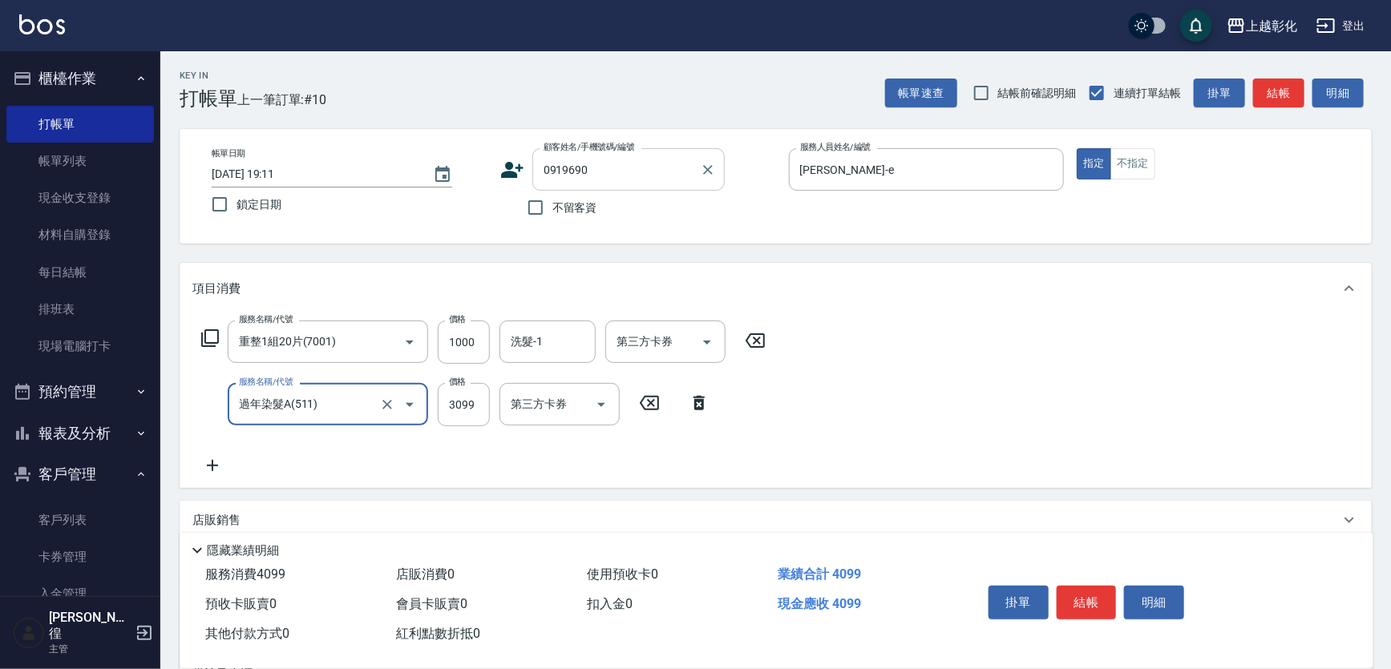
type input "過年染髮A(511)"
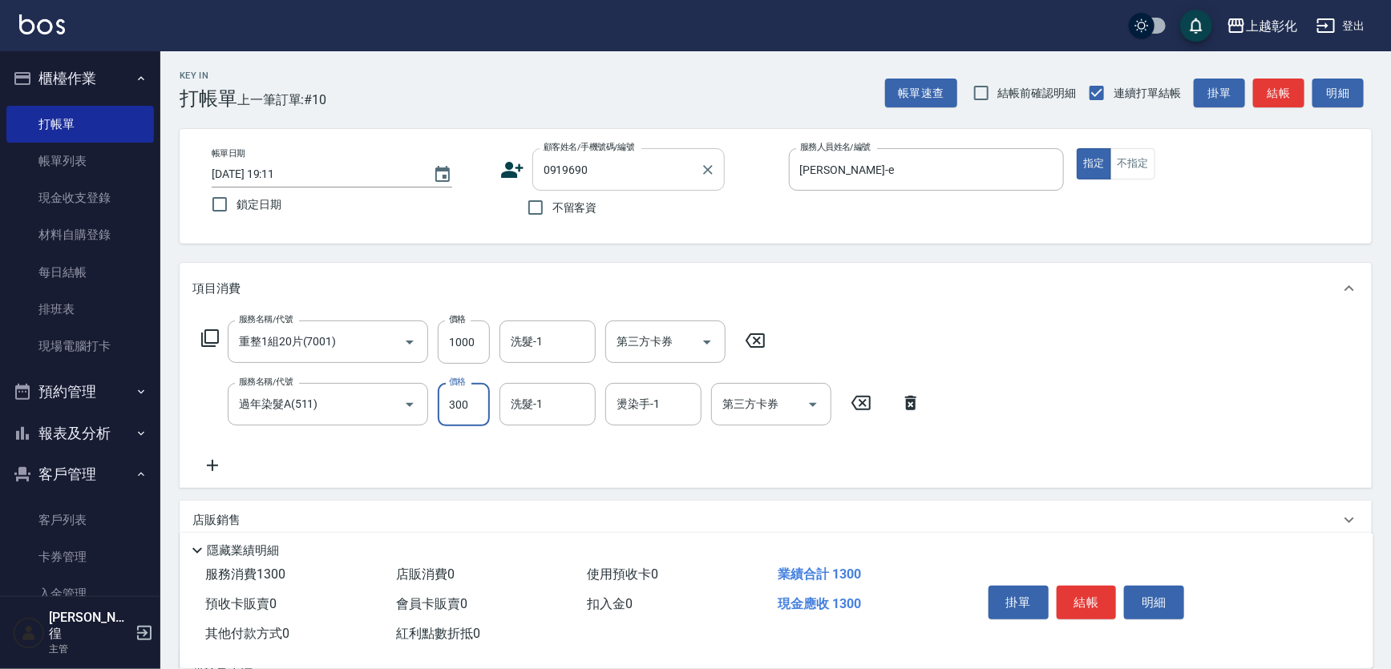
type input "300"
type input "謝宥萱-41"
drag, startPoint x: 497, startPoint y: 394, endPoint x: 431, endPoint y: 399, distance: 66.0
click at [489, 397] on div "服務名稱/代號 過年染髮A(511) 服務名稱/代號 價格 300 價格 洗髮-1 謝宥萱-41 洗髮-1 燙染手-1 謝宥萱-41 燙染手-1 第三方卡券 …" at bounding box center [561, 404] width 738 height 43
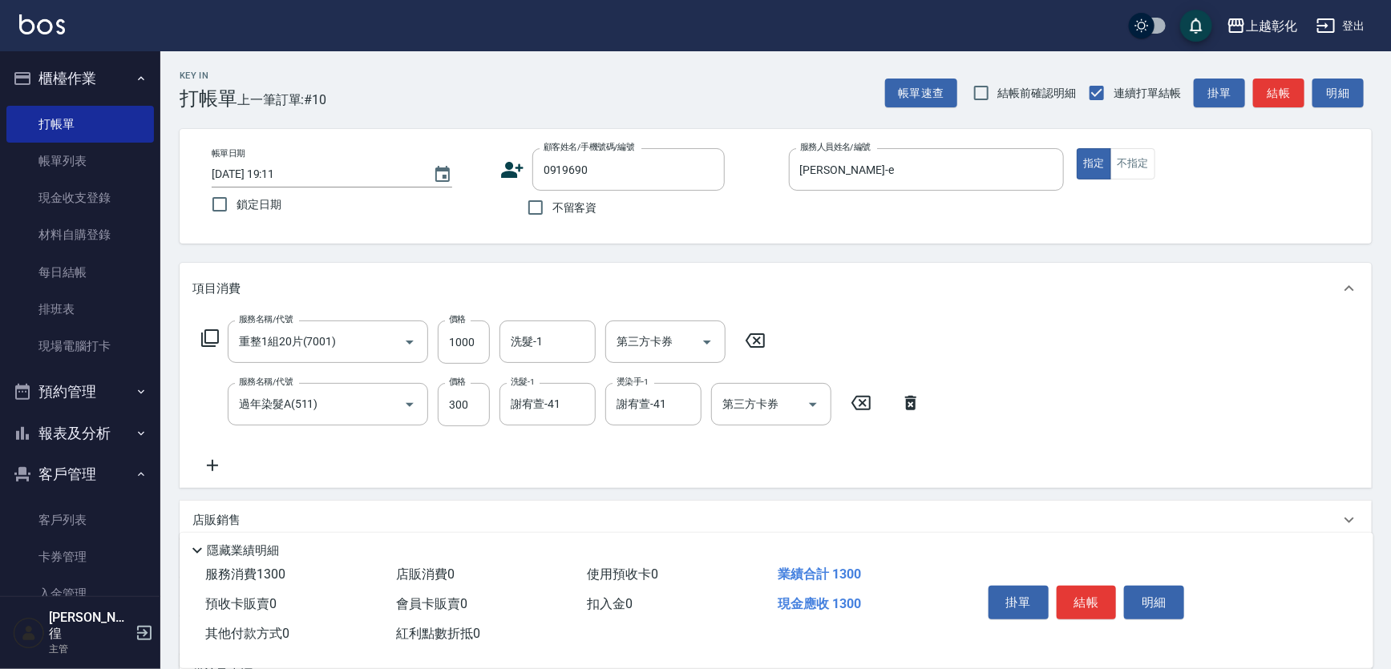
click at [431, 399] on div "服務名稱/代號 過年染髮A(511) 服務名稱/代號 價格 300 價格 洗髮-1 謝宥萱-41 洗髮-1 燙染手-1 謝宥萱-41 燙染手-1 第三方卡券 …" at bounding box center [561, 404] width 738 height 43
click at [461, 400] on input "300" at bounding box center [464, 404] width 52 height 43
type input "3000"
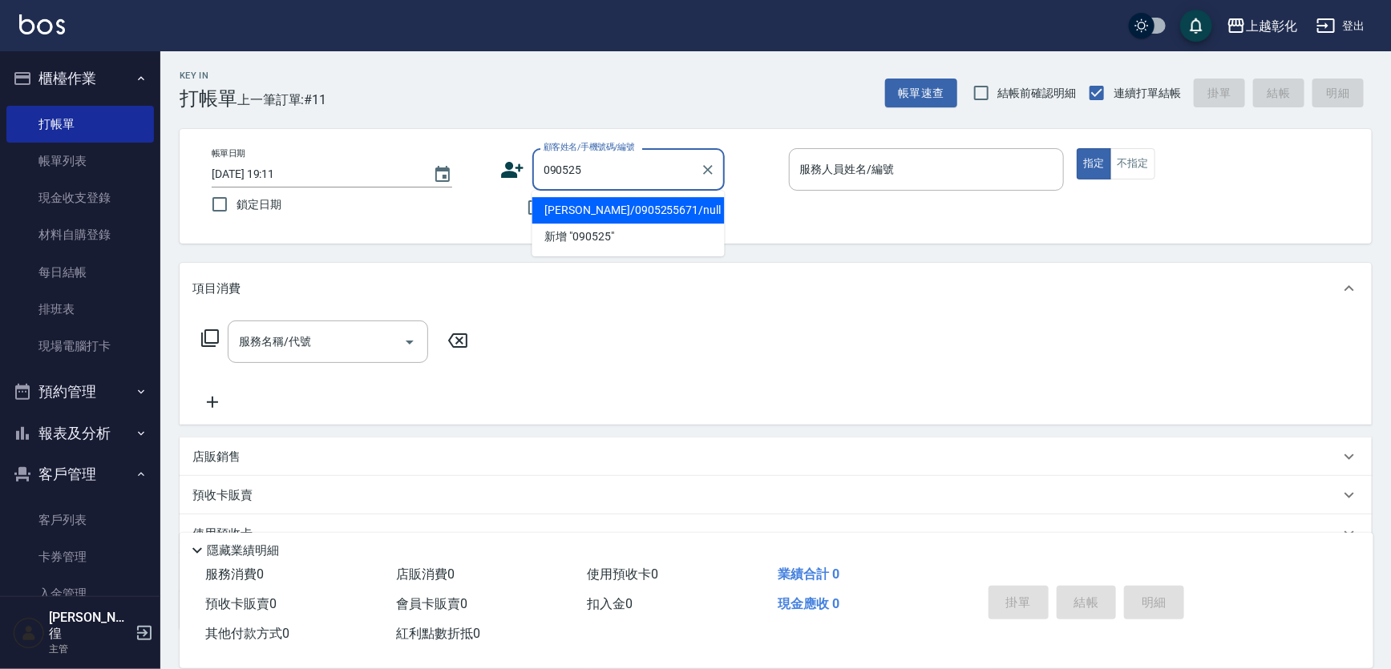
type input "0905255"
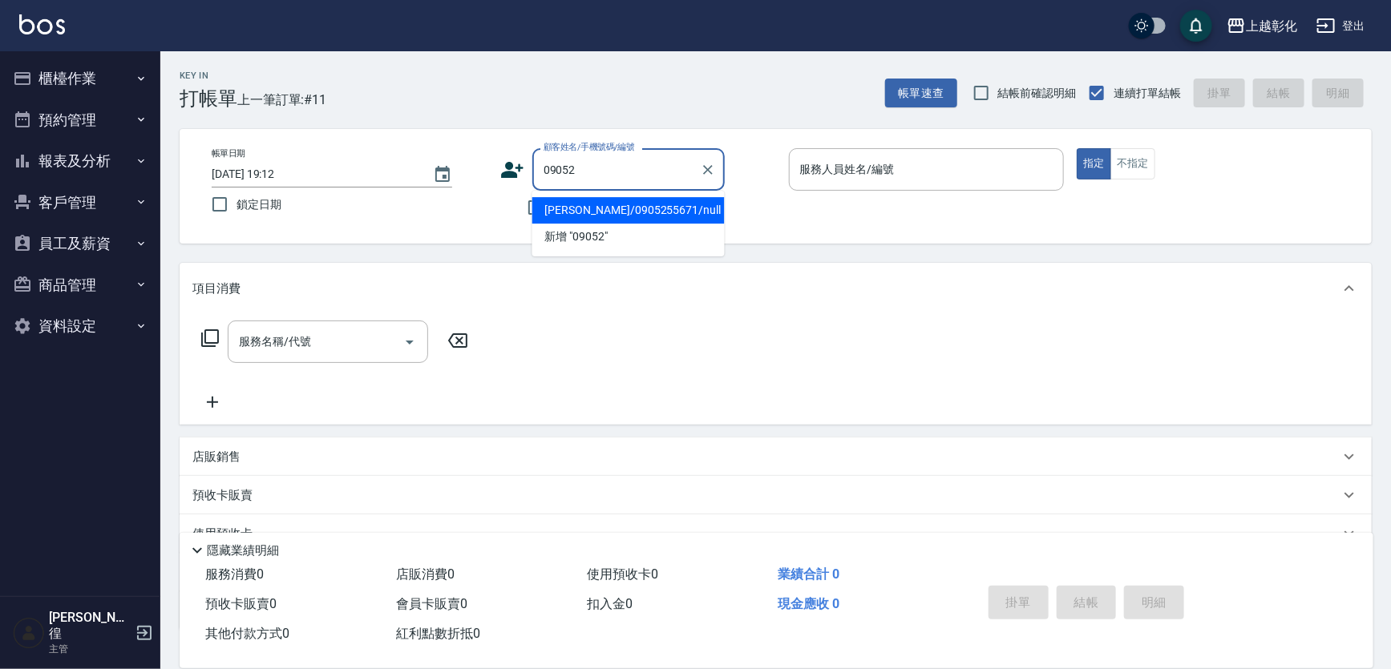
type input "[PERSON_NAME]/0905255671/null"
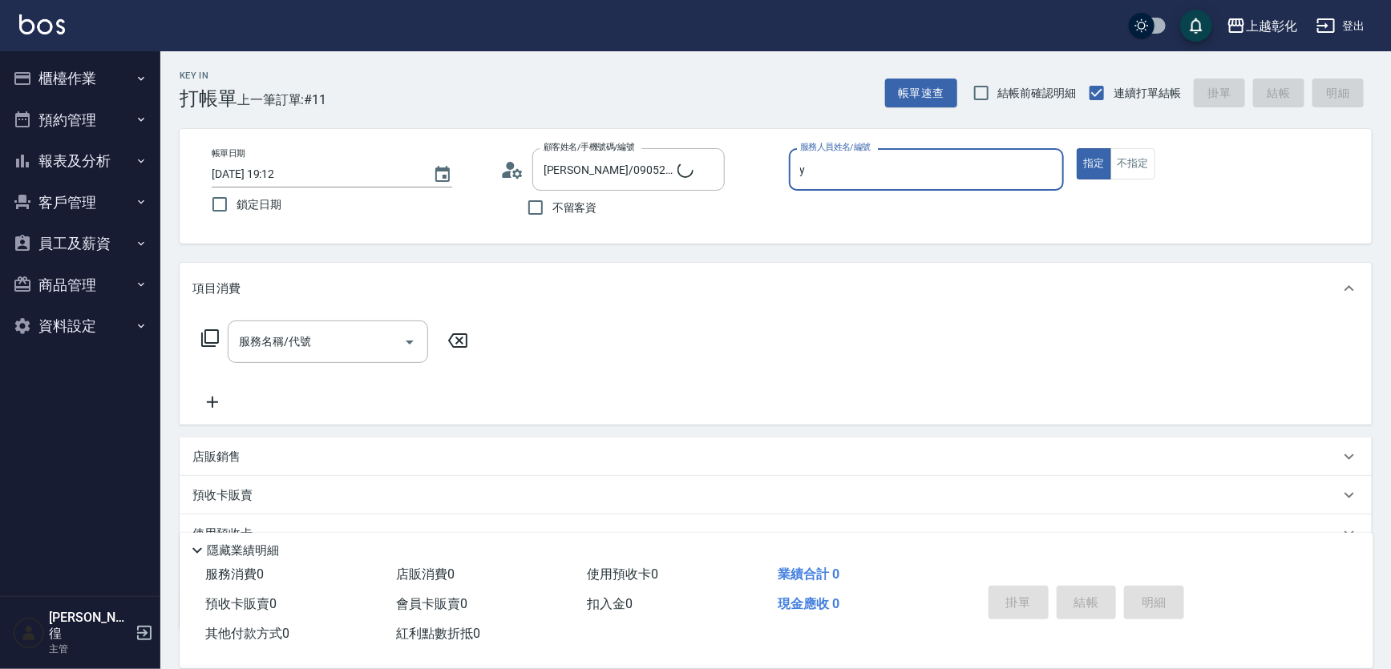
type input "[PERSON_NAME]-Y"
type button "true"
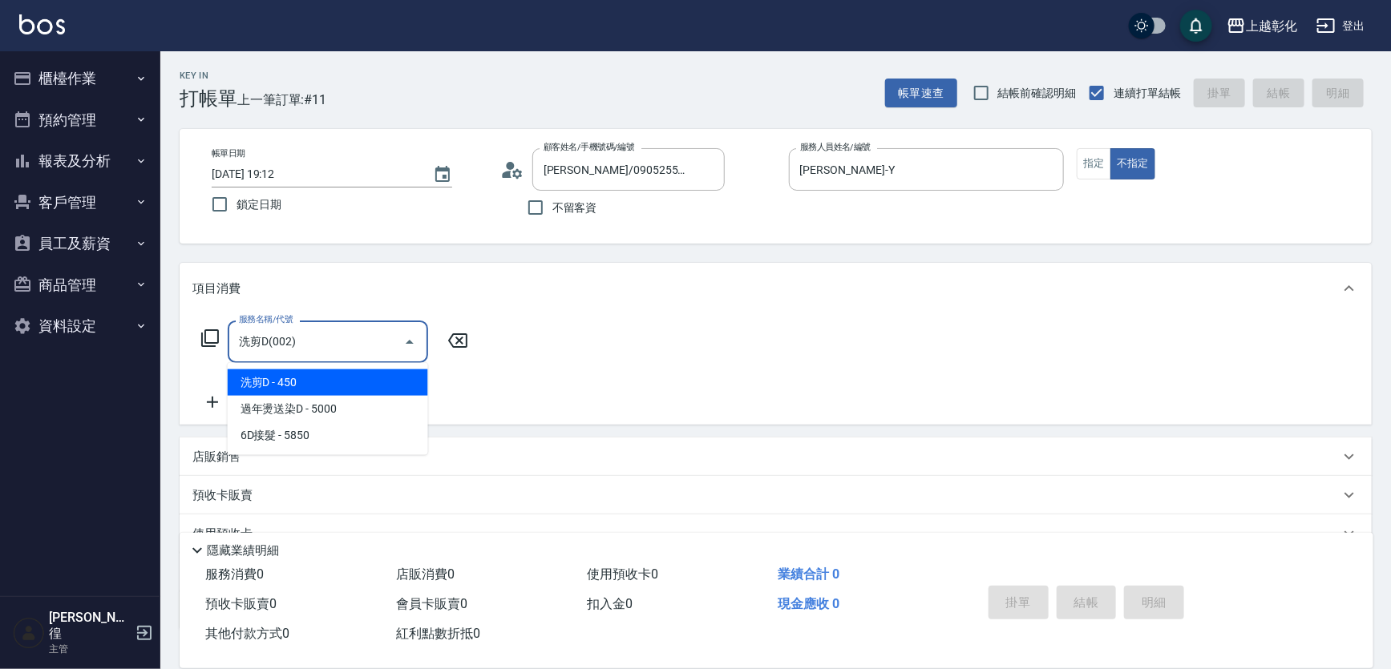
type input "洗剪D(002)"
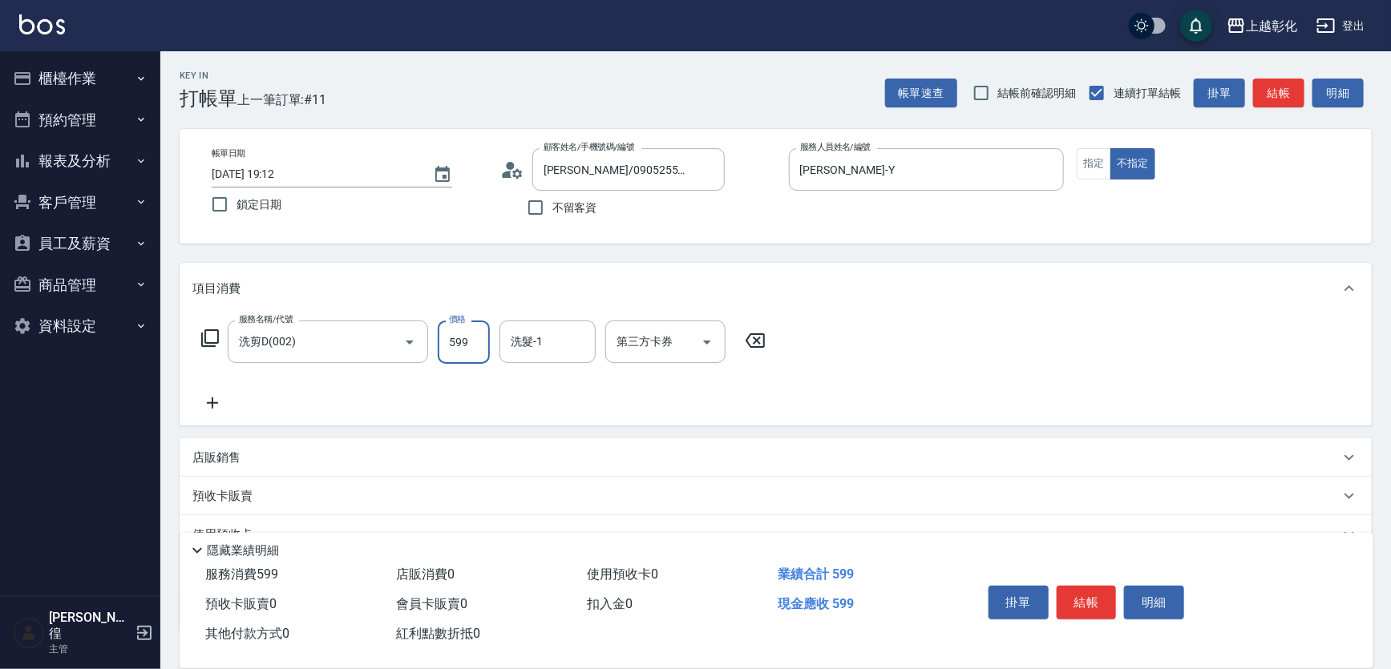
type input "599"
type input "[PERSON_NAME]-Y"
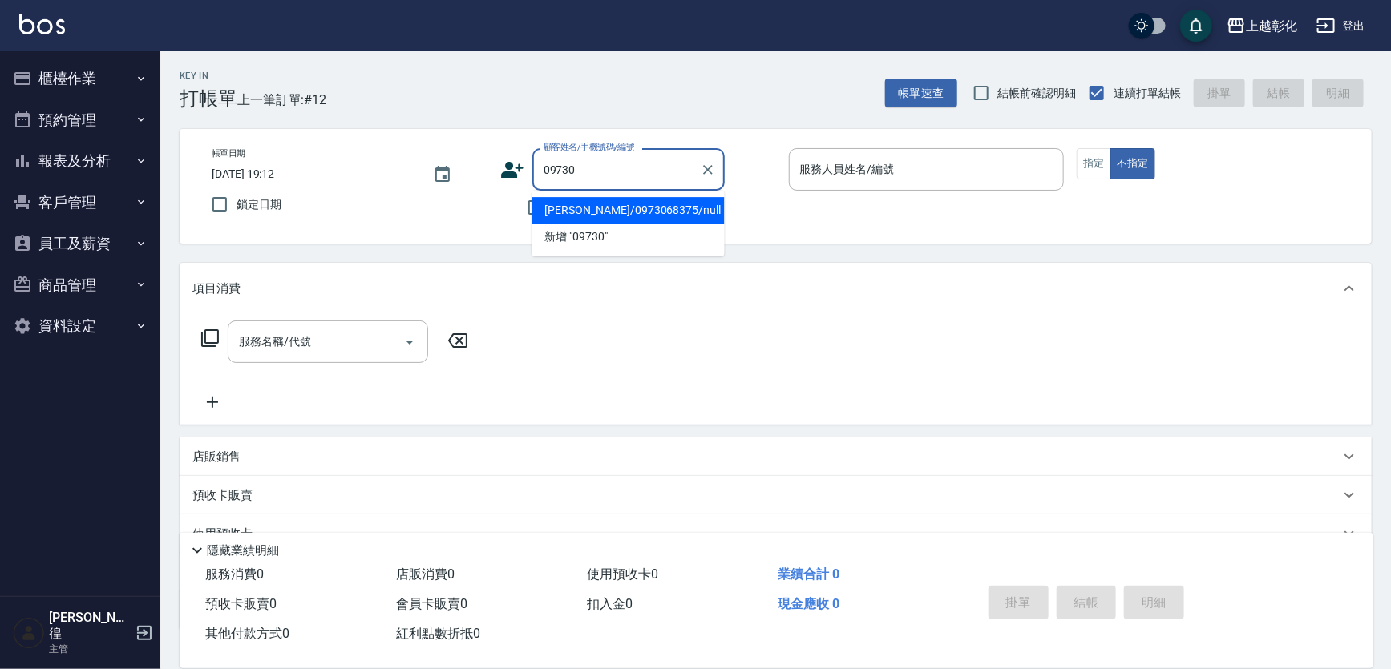
type input "[PERSON_NAME]/0973068375/null"
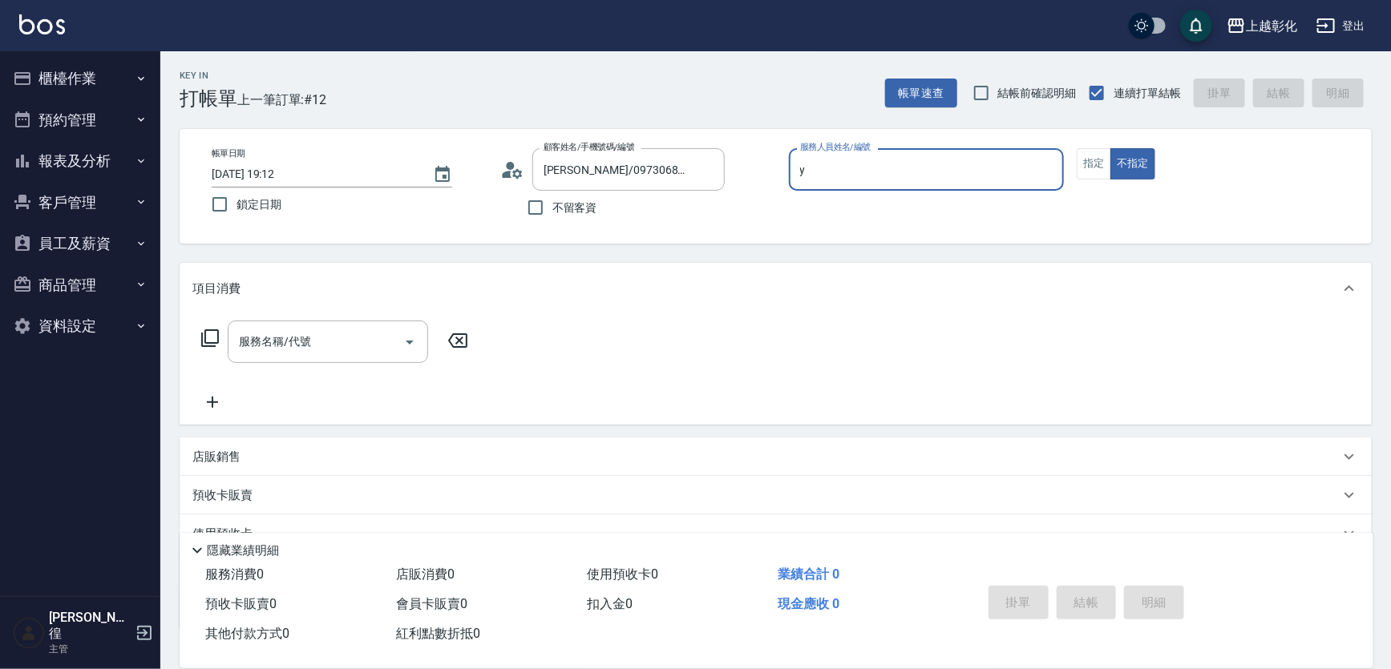
type input "[PERSON_NAME]-Y"
type button "false"
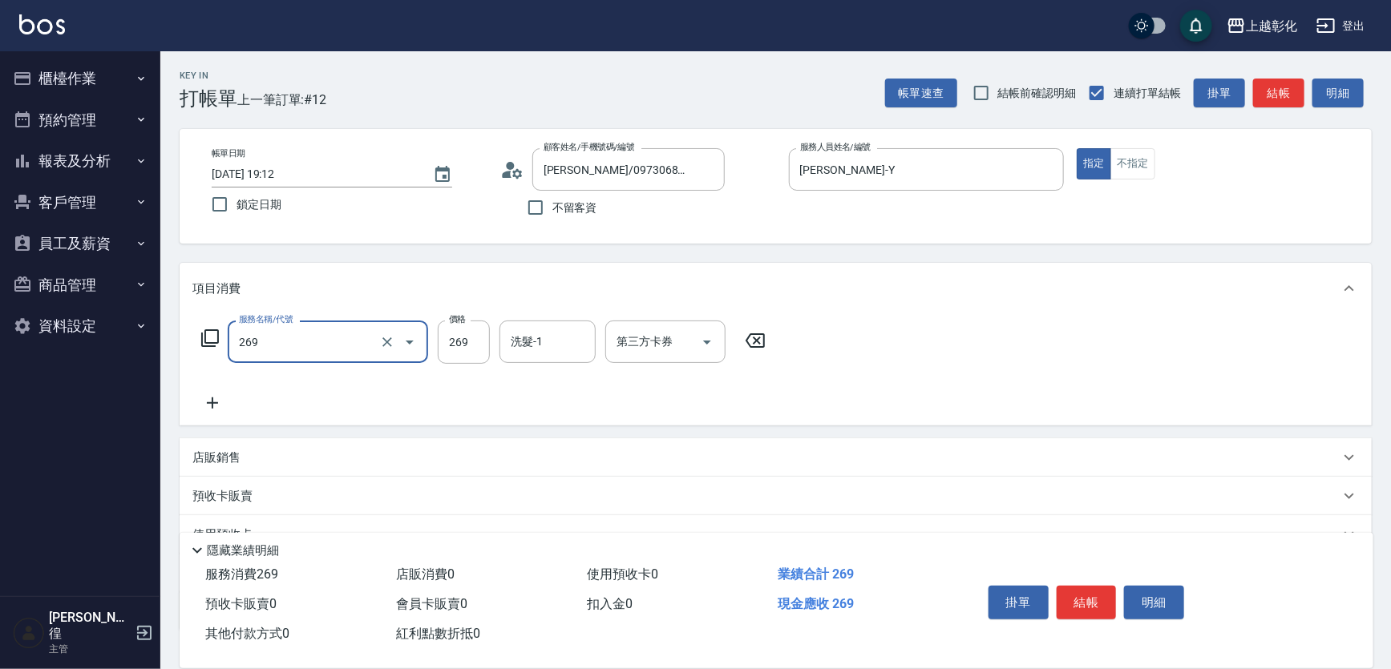
type input "一般洗剪(269)"
type input "350"
type input "[PERSON_NAME]-24"
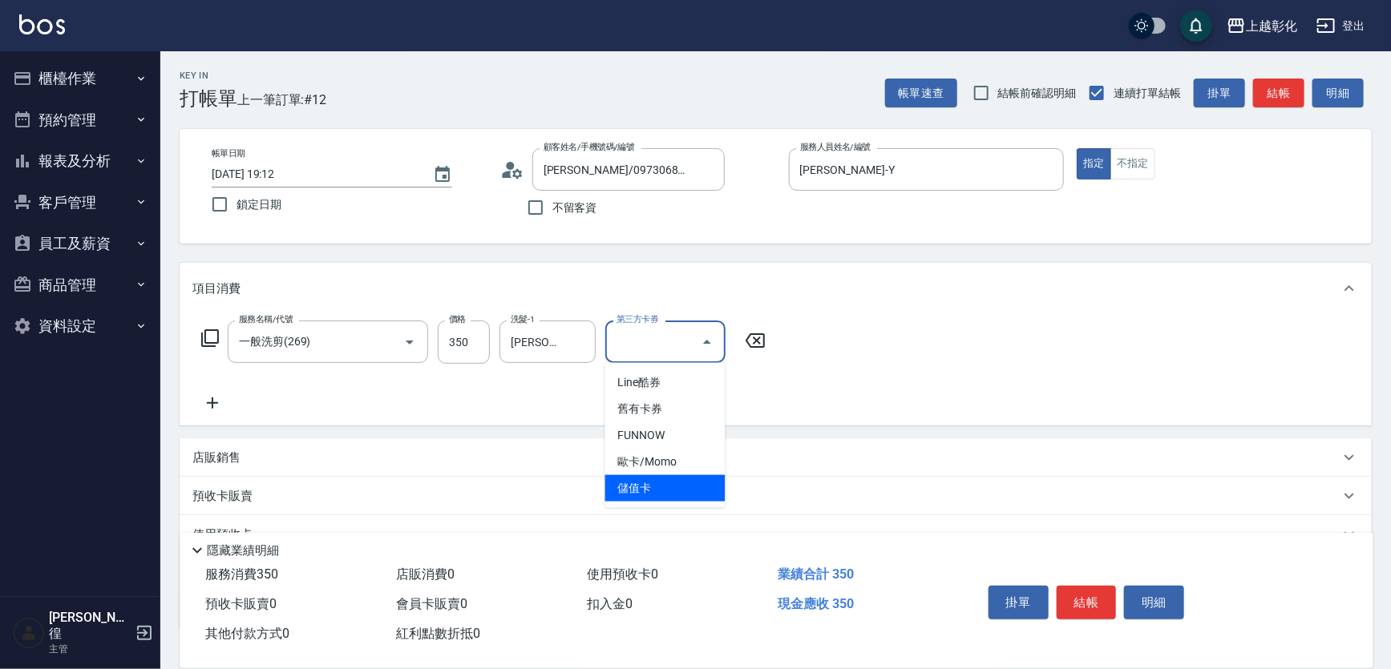
type input "儲值卡"
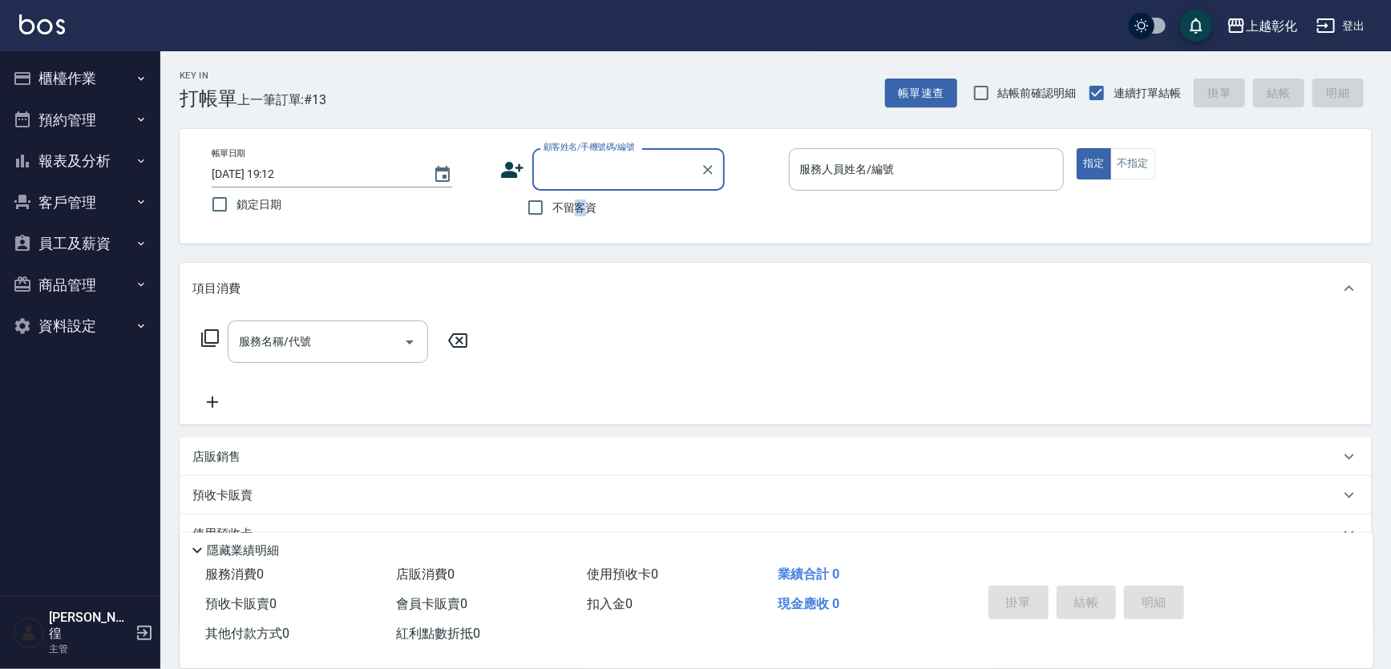
click at [572, 215] on span "不留客資" at bounding box center [574, 208] width 45 height 17
click at [526, 248] on div "Key In 打帳單 上一筆訂單:#13 帳單速查 結帳前確認明細 連續打單結帳 掛單 結帳 明細 帳單日期 [DATE] 19:12 鎖定日期 顧客姓名/手…" at bounding box center [775, 415] width 1230 height 729
click at [535, 217] on input "不留客資" at bounding box center [536, 208] width 34 height 34
checkbox input "true"
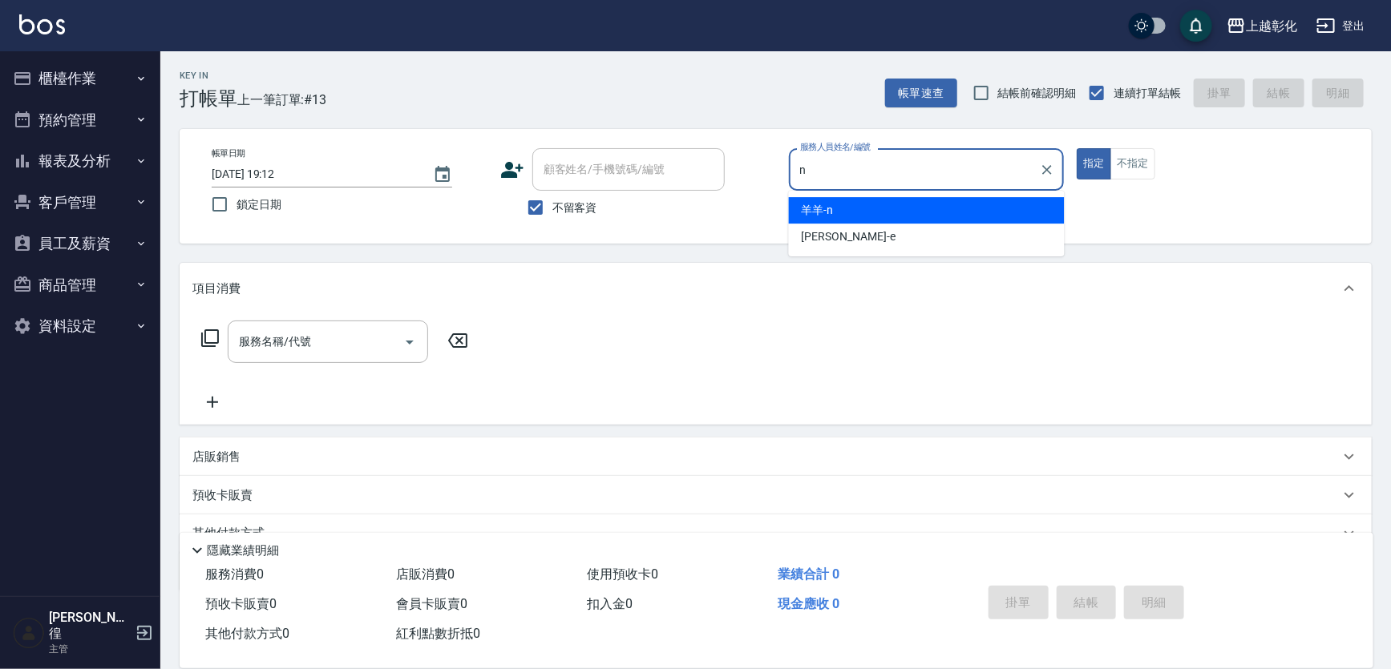
type input "羊羊-n"
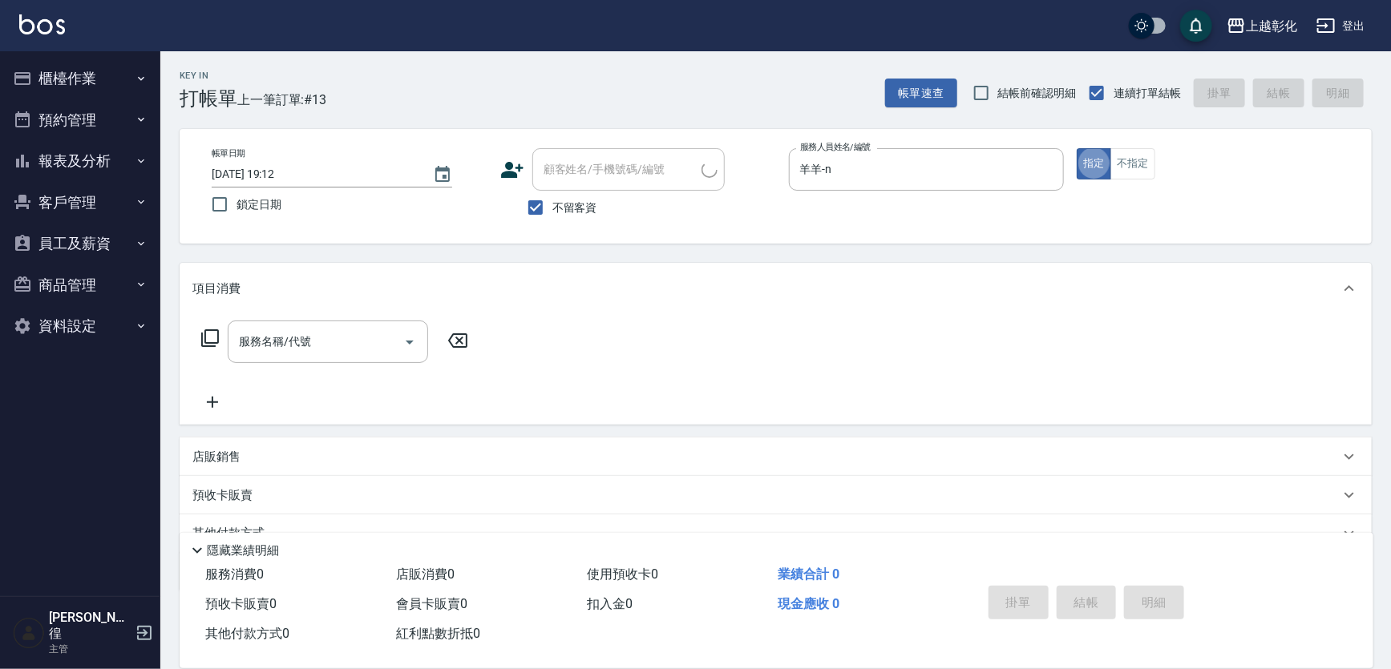
type input "[PERSON_NAME]/0928666509/"
click at [1076, 148] on button "指定" at bounding box center [1093, 163] width 34 height 31
click at [1092, 170] on button "指定" at bounding box center [1093, 163] width 34 height 31
click at [1124, 158] on button "不指定" at bounding box center [1132, 163] width 45 height 31
click at [283, 355] on input "服務名稱/代號" at bounding box center [316, 342] width 162 height 28
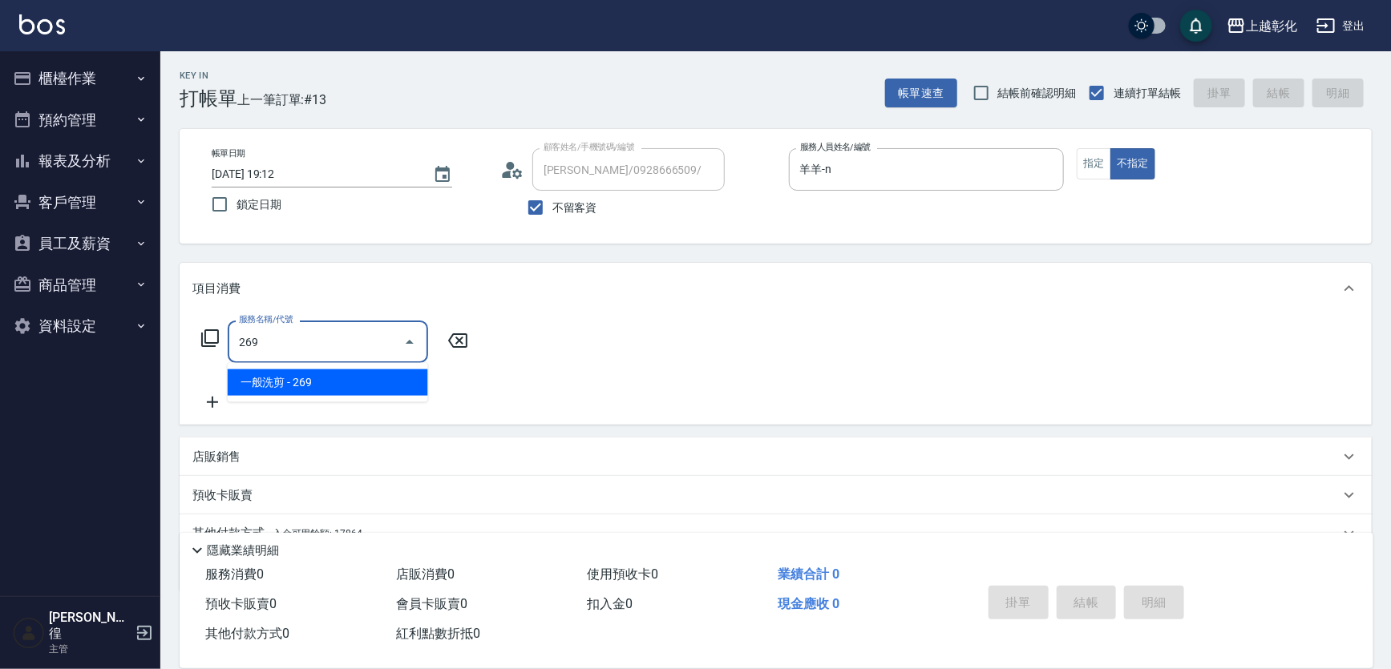
type input "一般洗剪(269)"
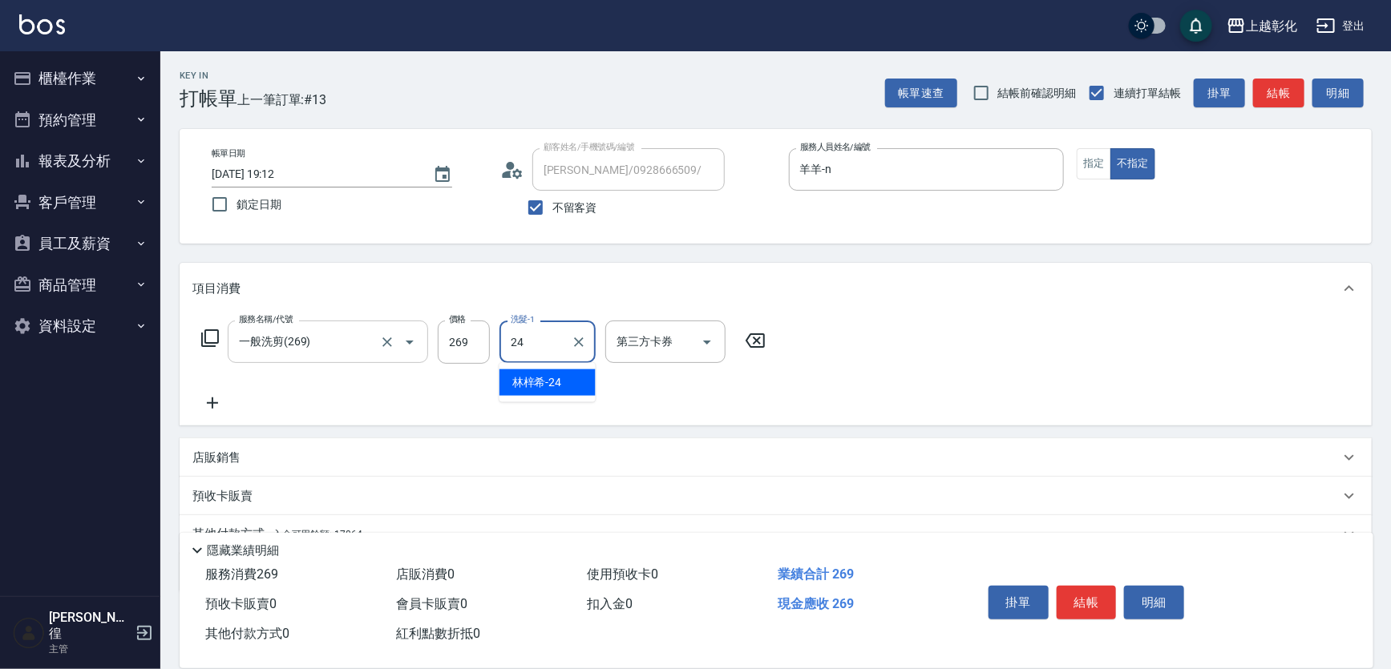
type input "[PERSON_NAME]-24"
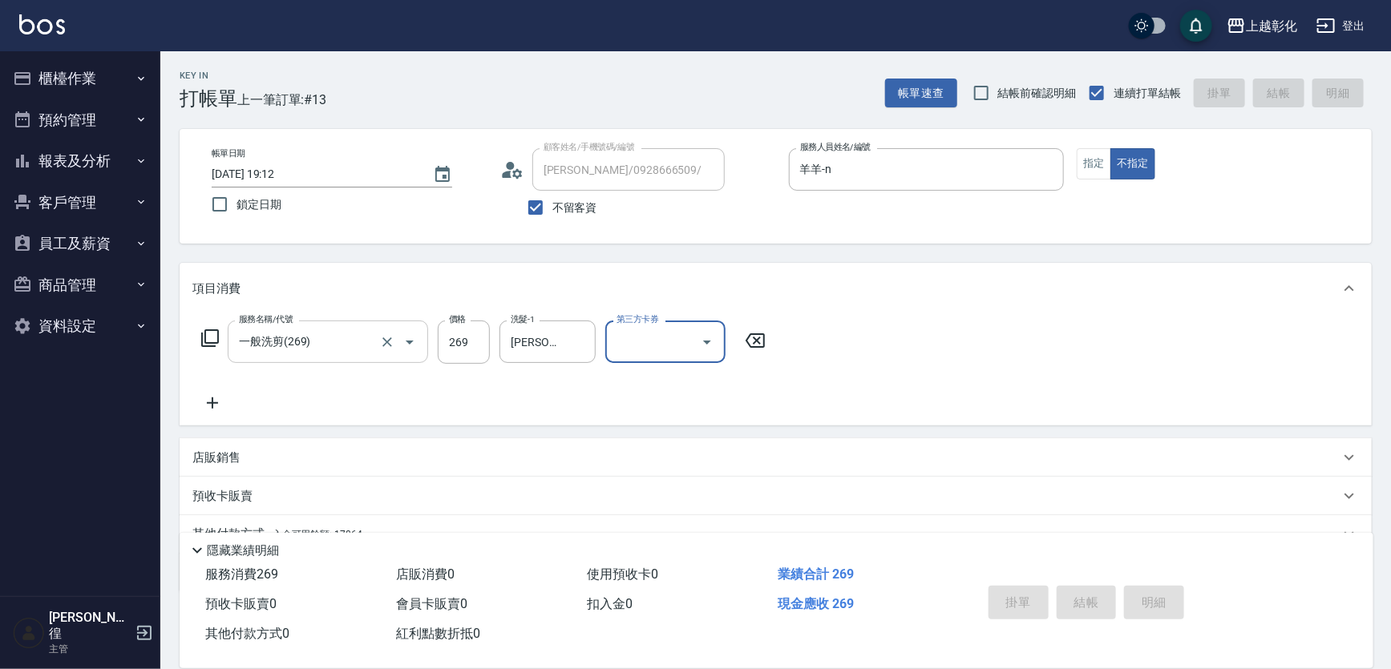
type input "[DATE] 19:13"
